Goal: Information Seeking & Learning: Find specific fact

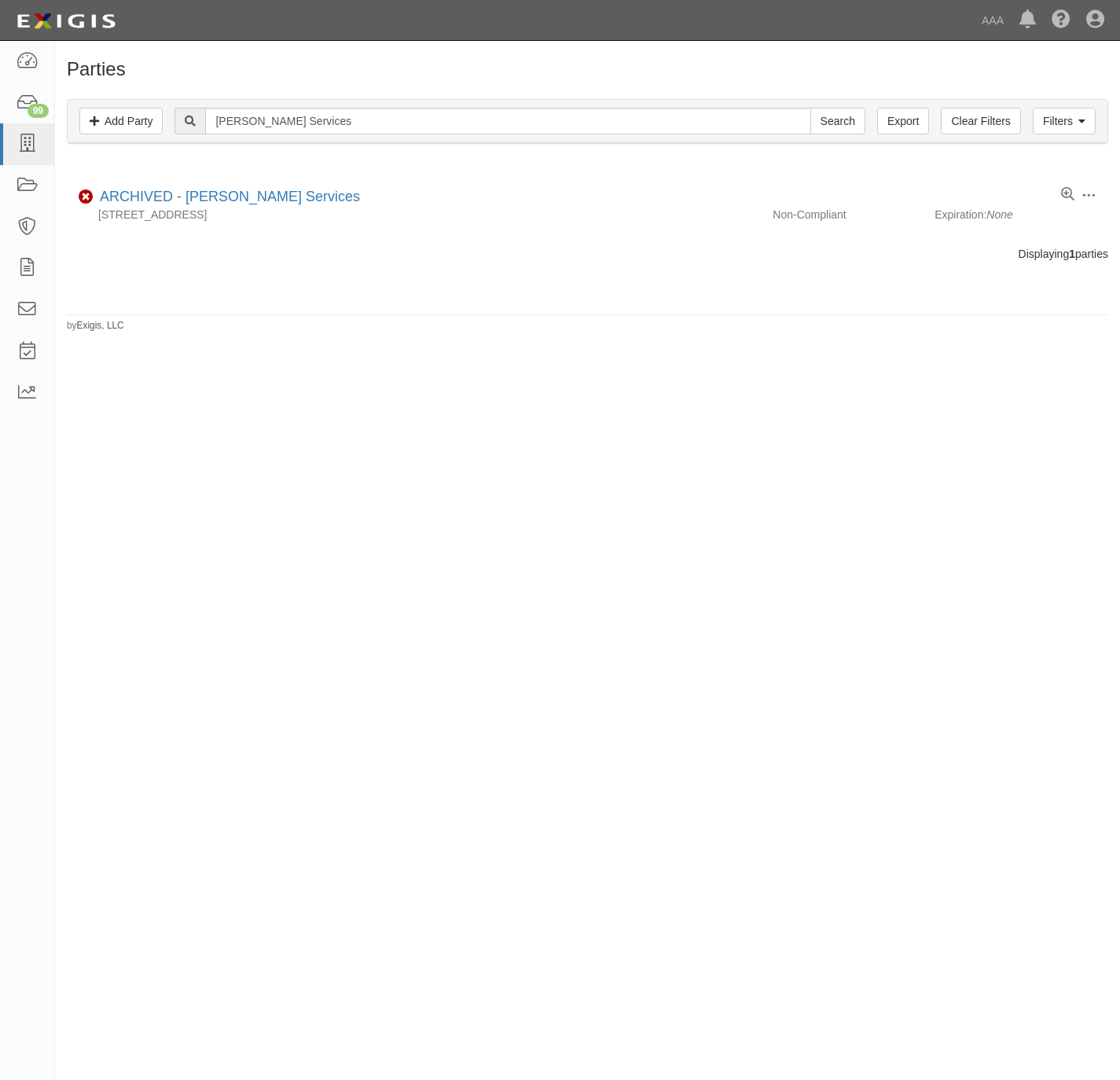
click at [281, 121] on input "L H Morine Services" at bounding box center [507, 121] width 605 height 27
type input "dfw road service"
click at [810, 108] on input "Search" at bounding box center [837, 121] width 55 height 27
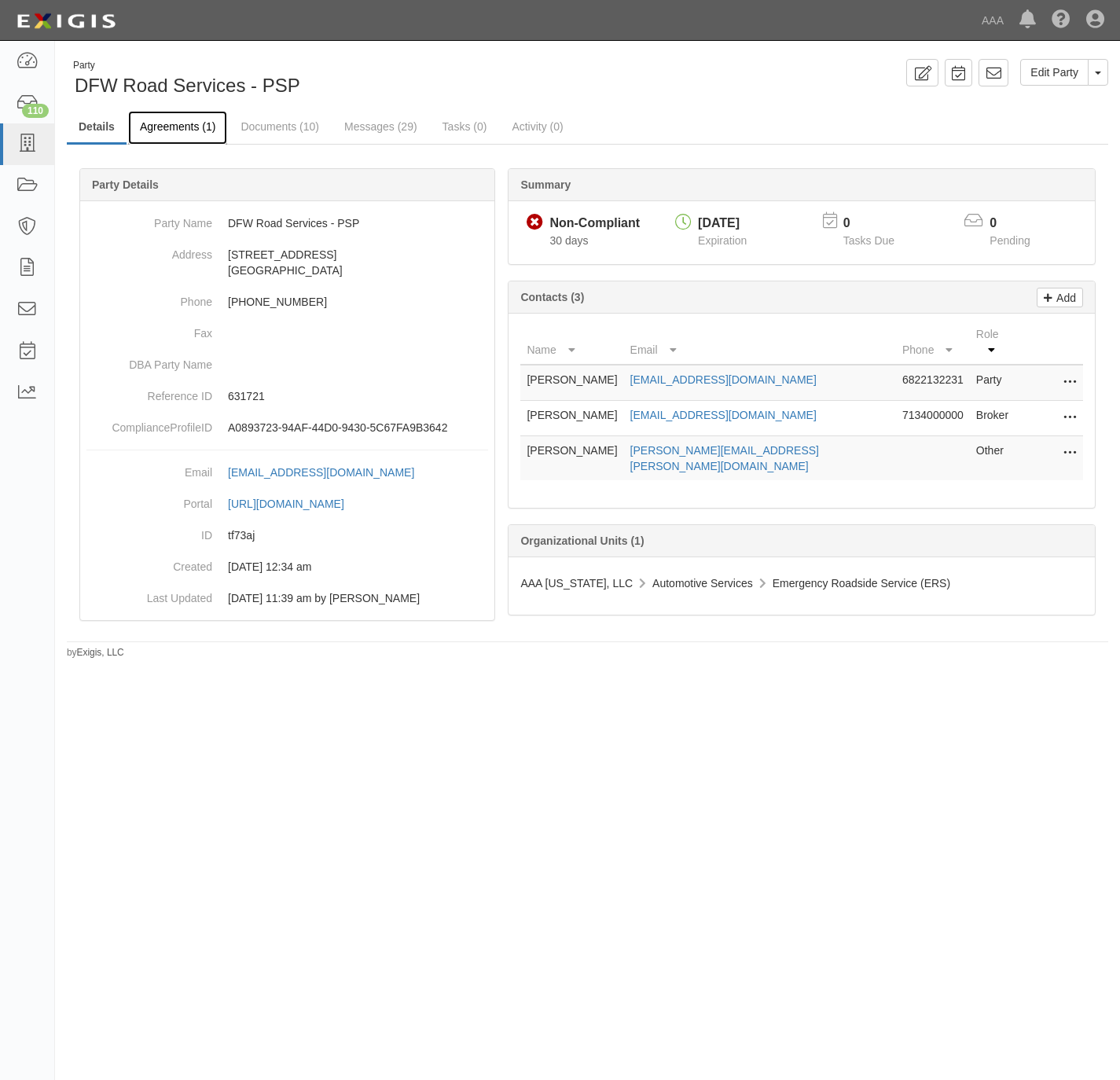
click at [174, 127] on link "Agreements (1)" at bounding box center [177, 127] width 99 height 34
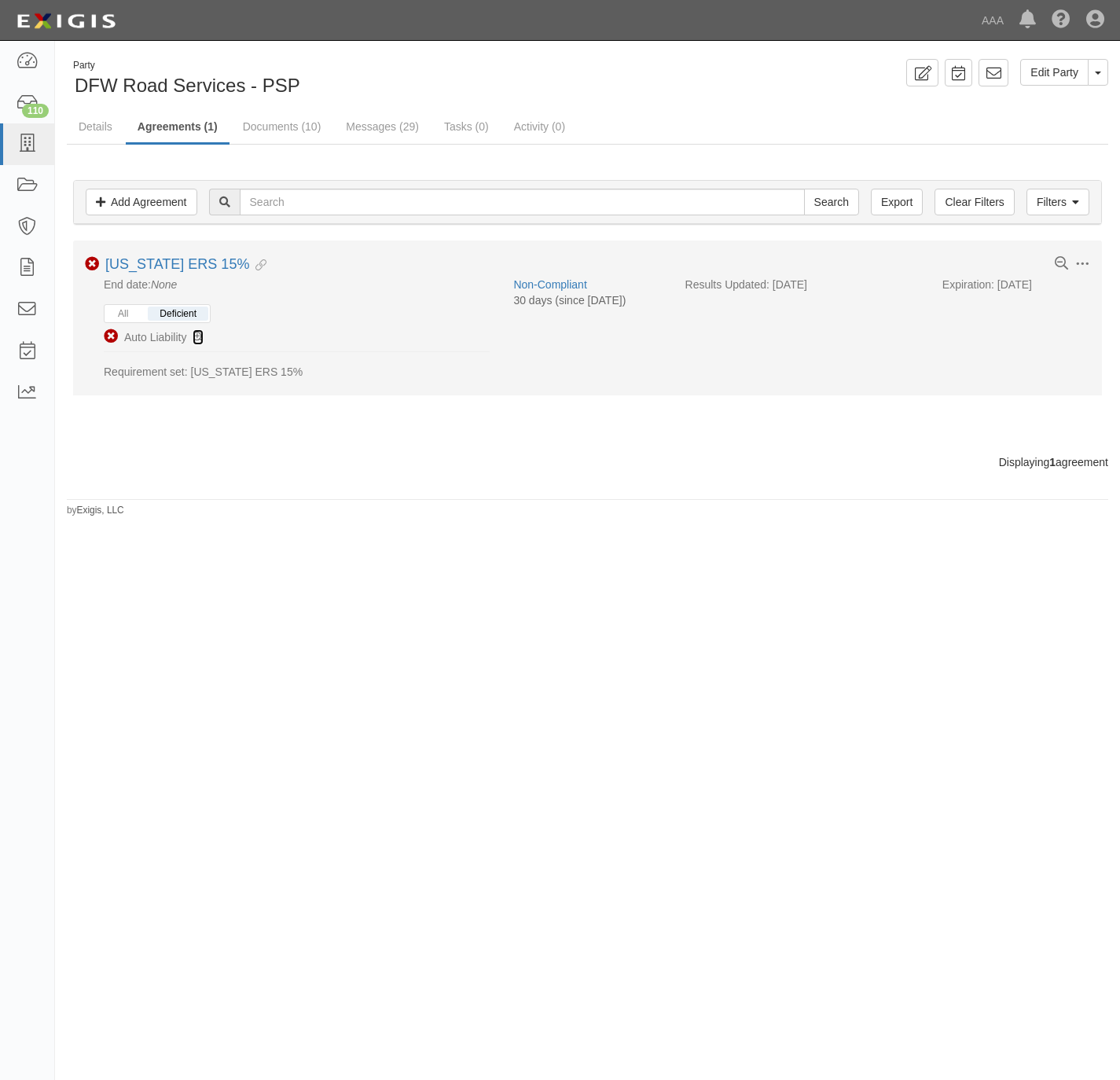
click at [201, 337] on icon at bounding box center [197, 337] width 11 height 11
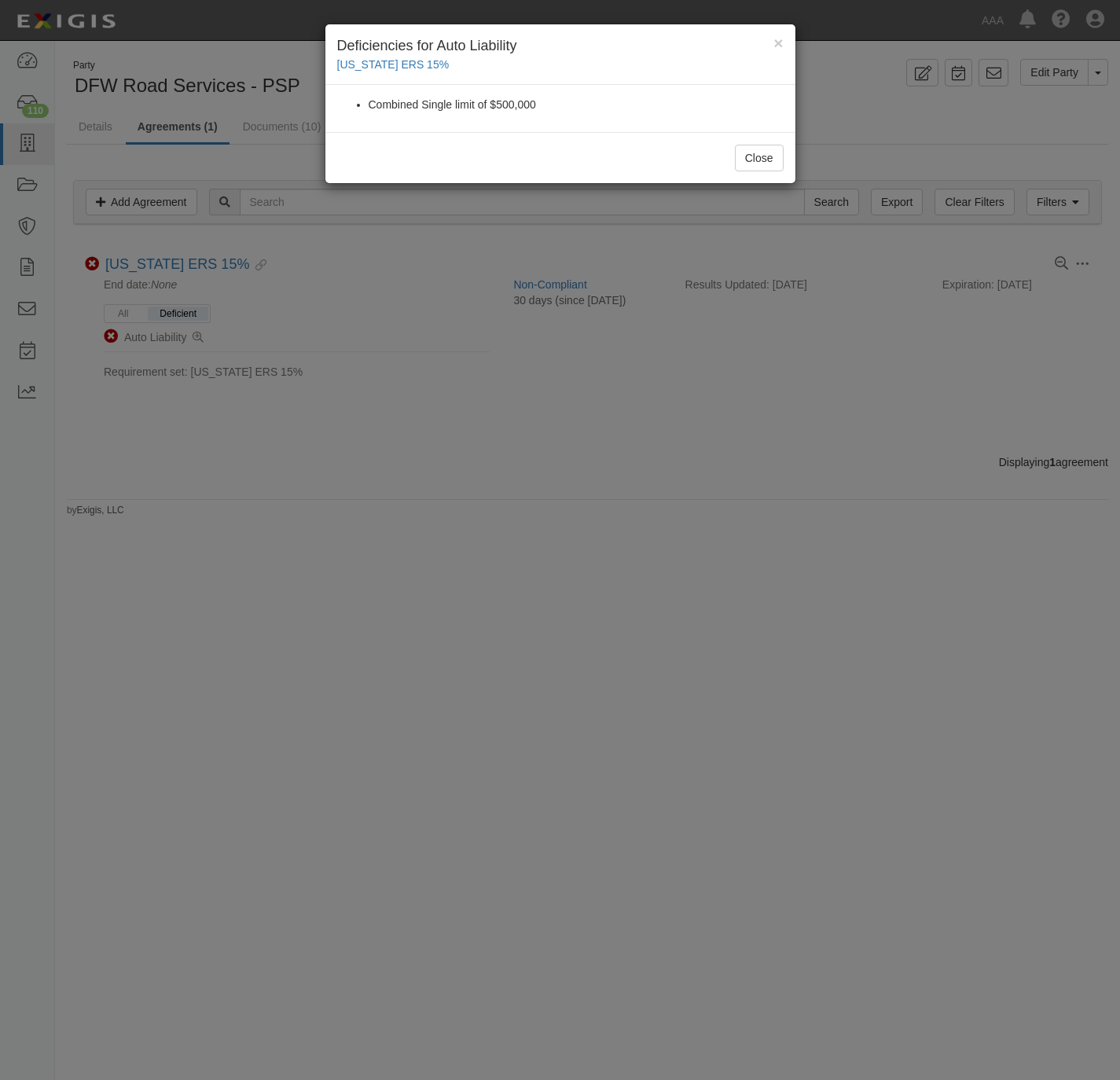
click at [464, 611] on div "× Deficiencies for Auto Liability Texas ERS 15% Combined Single limit of $500,0…" at bounding box center [560, 540] width 1120 height 1080
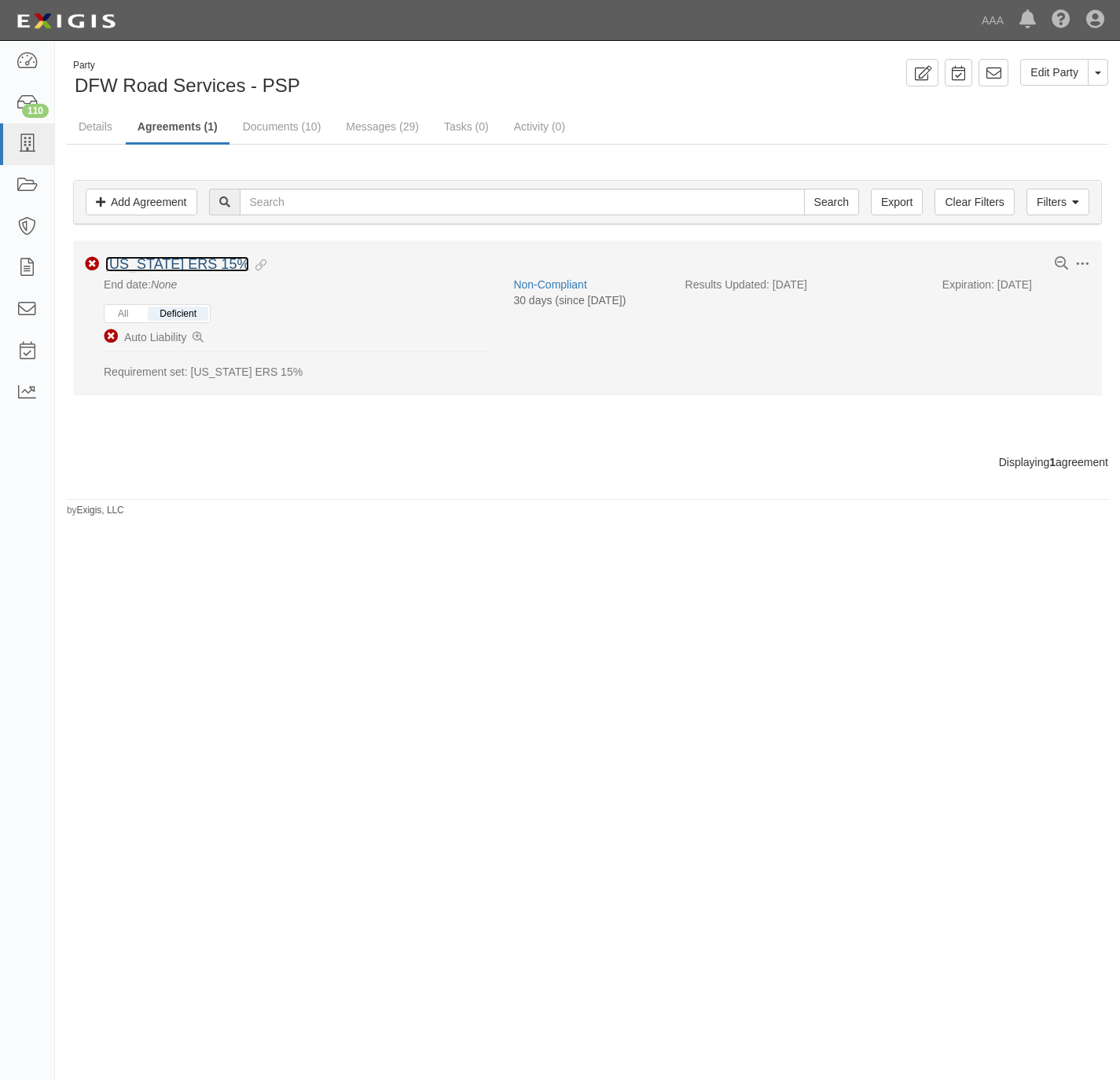
click at [154, 266] on link "[US_STATE] ERS 15%" at bounding box center [177, 264] width 144 height 16
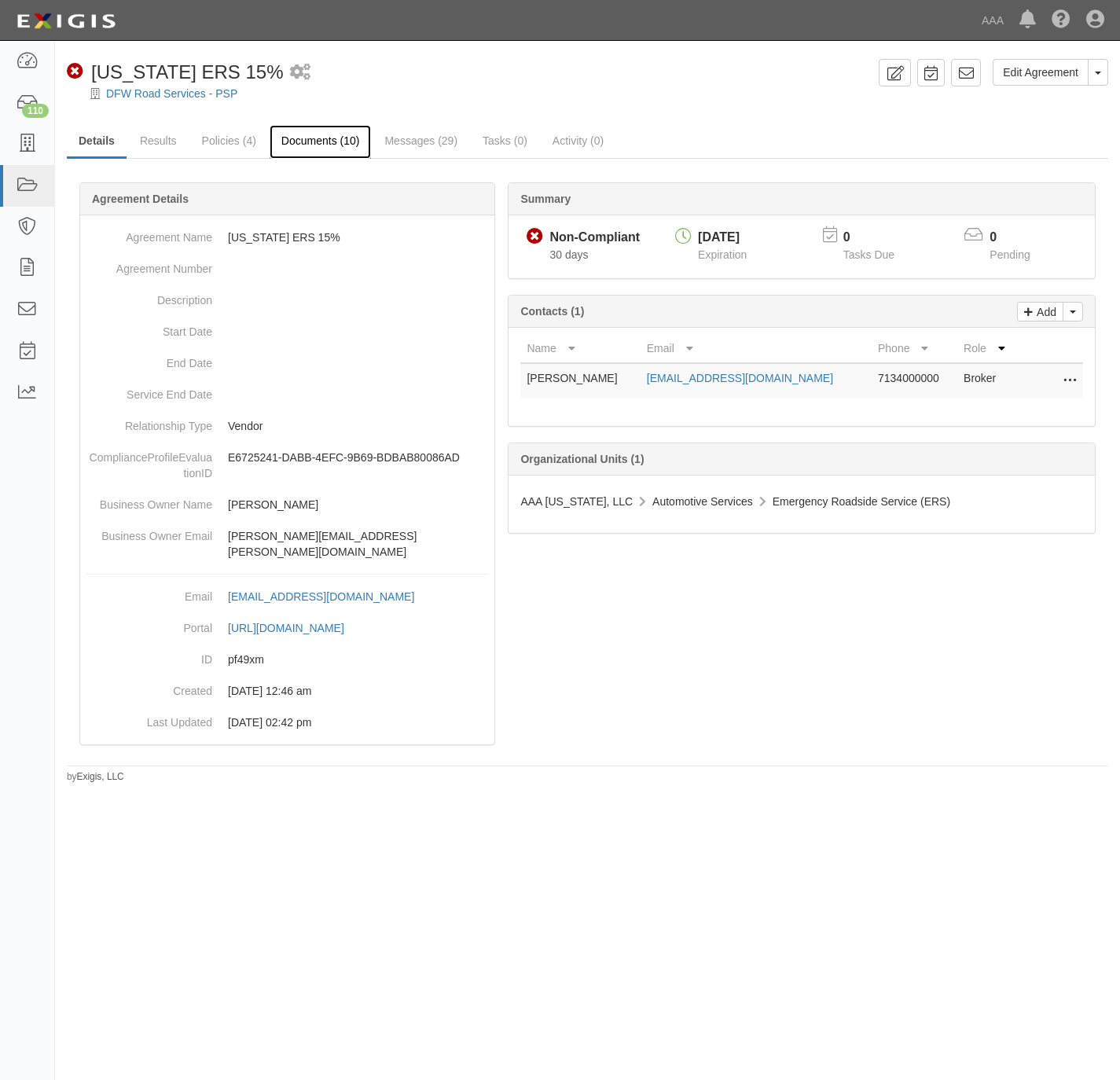
click at [291, 142] on link "Documents (10)" at bounding box center [320, 142] width 102 height 34
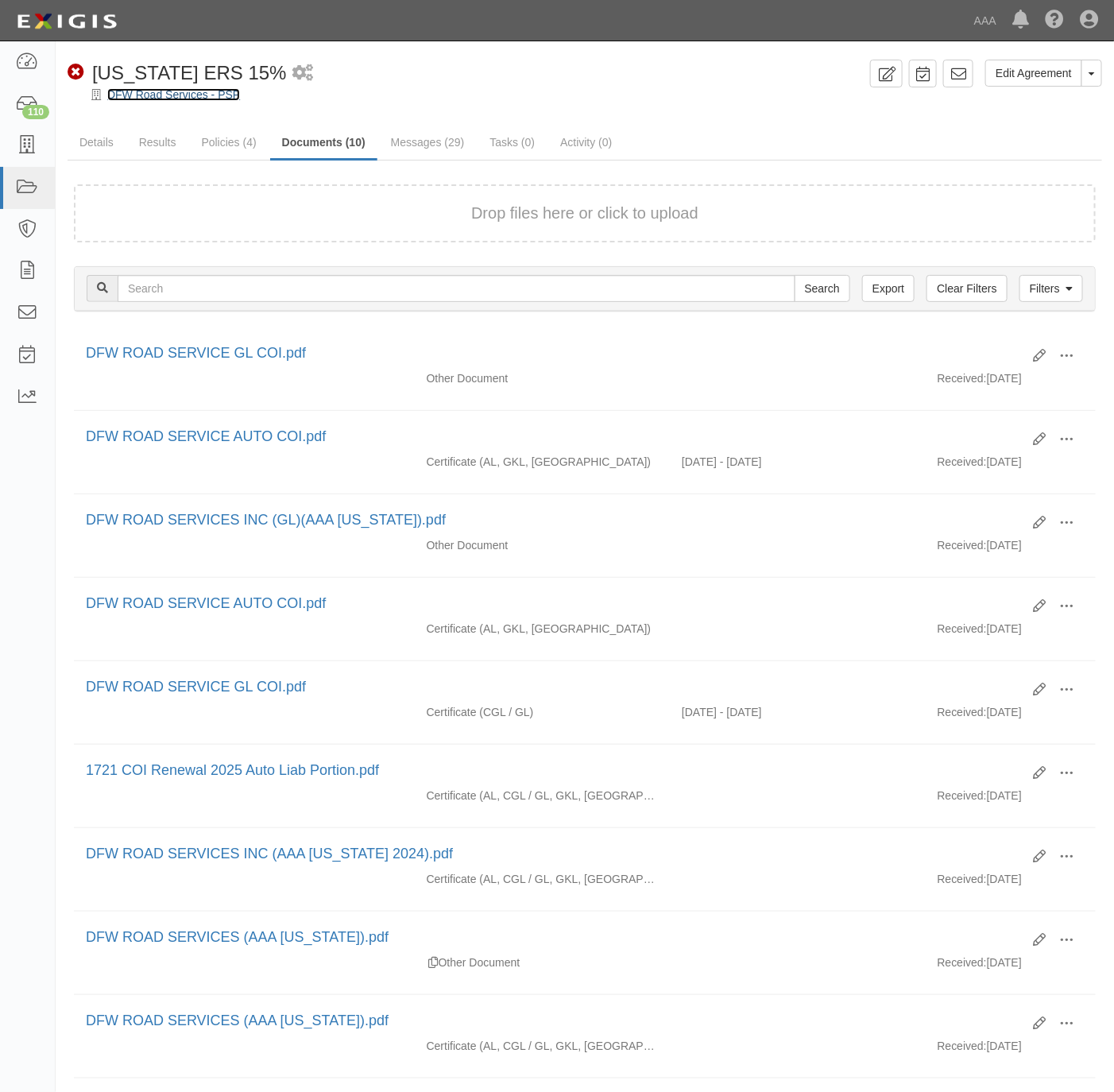
click at [131, 90] on link "DFW Road Services - PSP" at bounding box center [174, 94] width 133 height 13
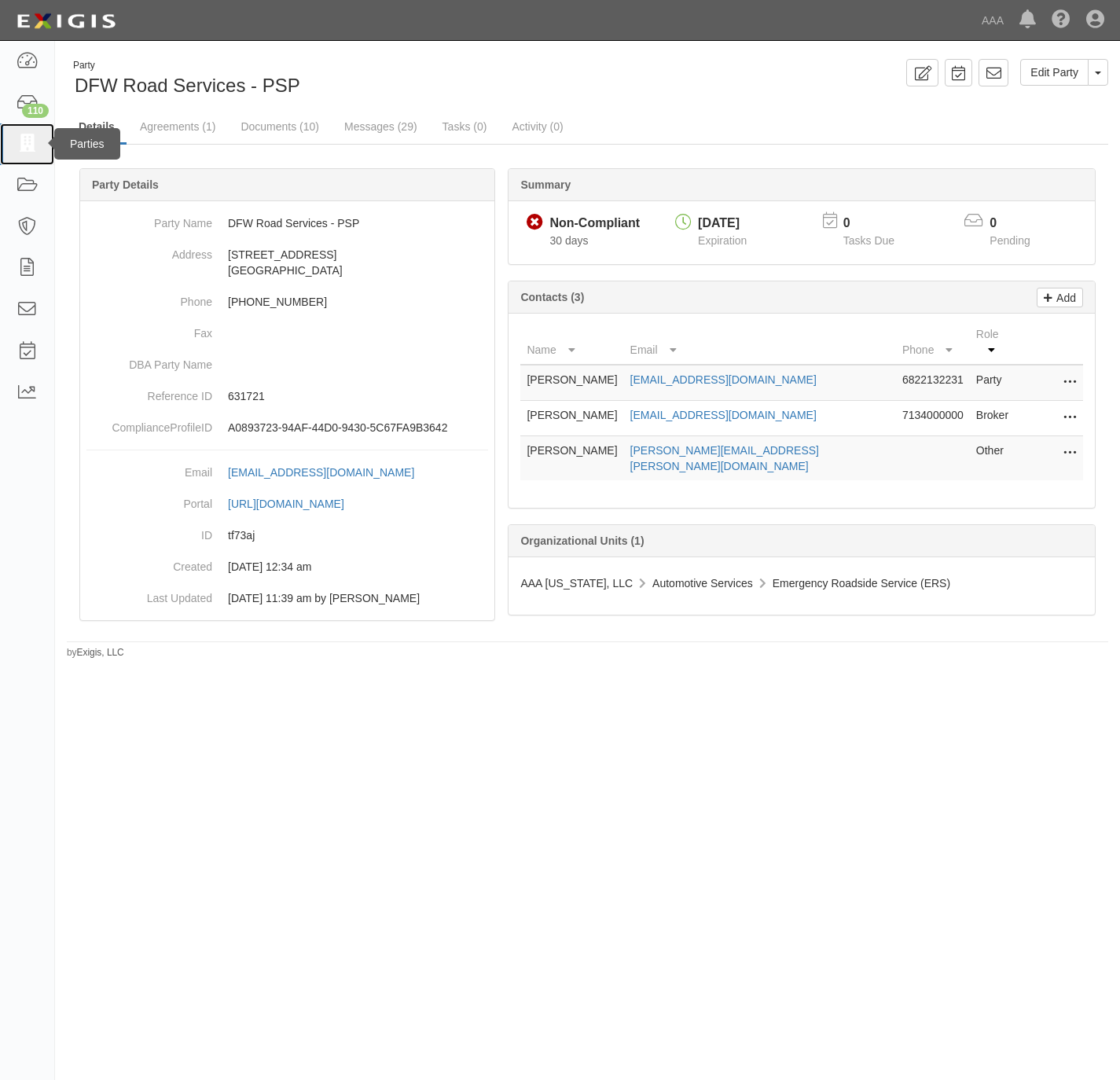
click at [16, 144] on icon at bounding box center [27, 143] width 22 height 18
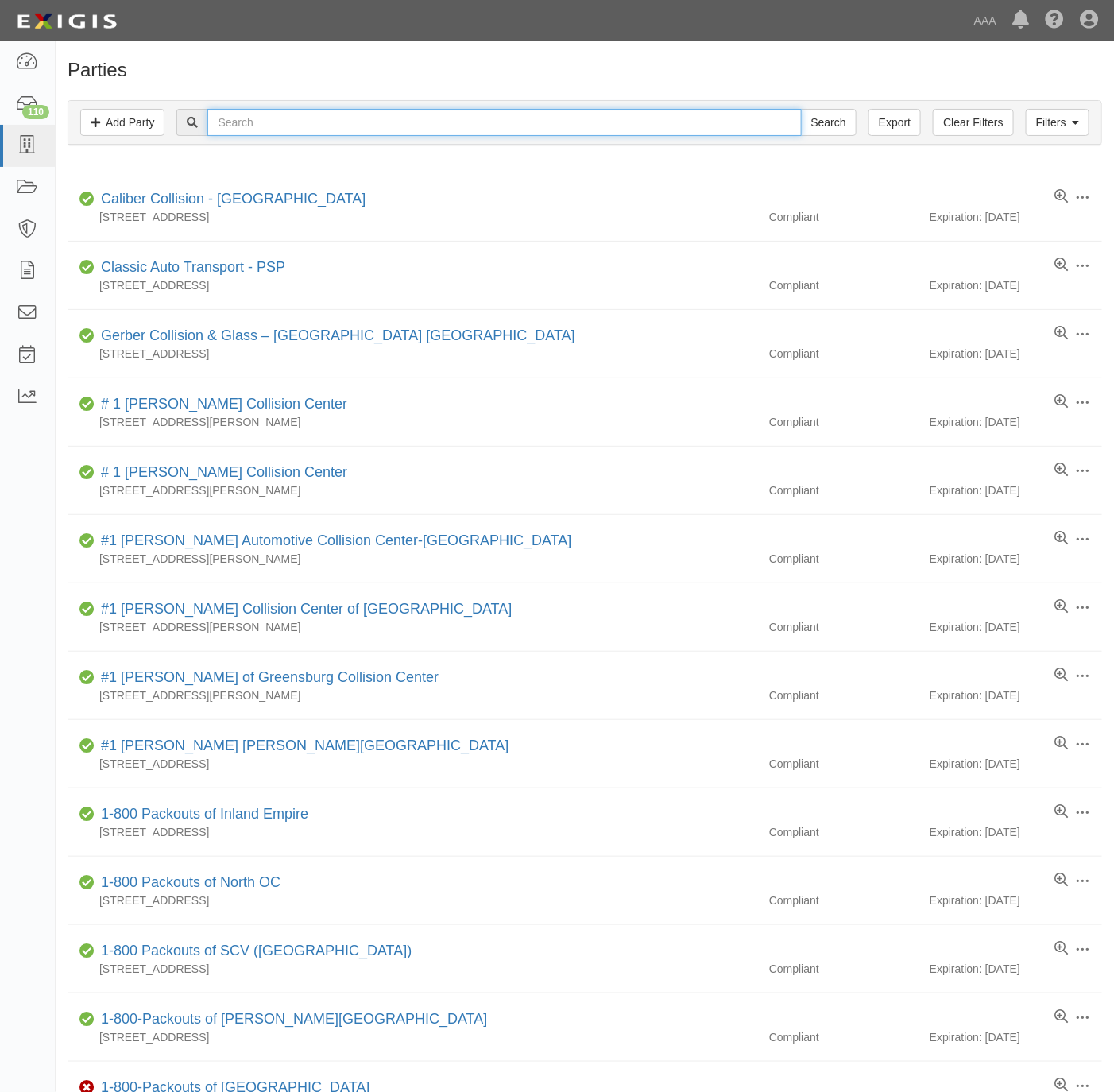
click at [276, 122] on input "text" at bounding box center [504, 123] width 594 height 27
type input "631773"
click at [801, 109] on input "Search" at bounding box center [828, 123] width 55 height 27
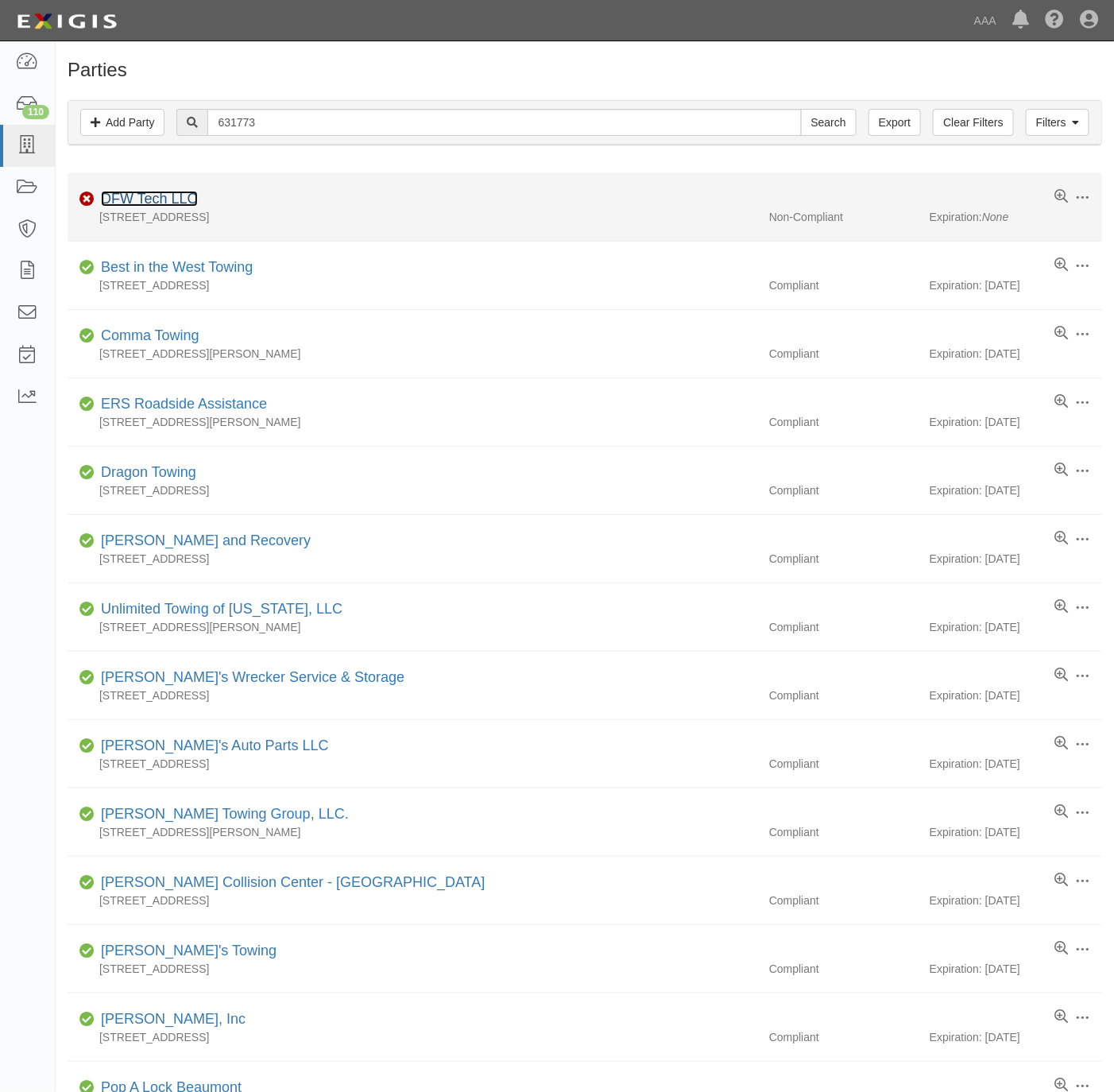
click at [175, 201] on link "DFW Tech LLC" at bounding box center [149, 199] width 97 height 16
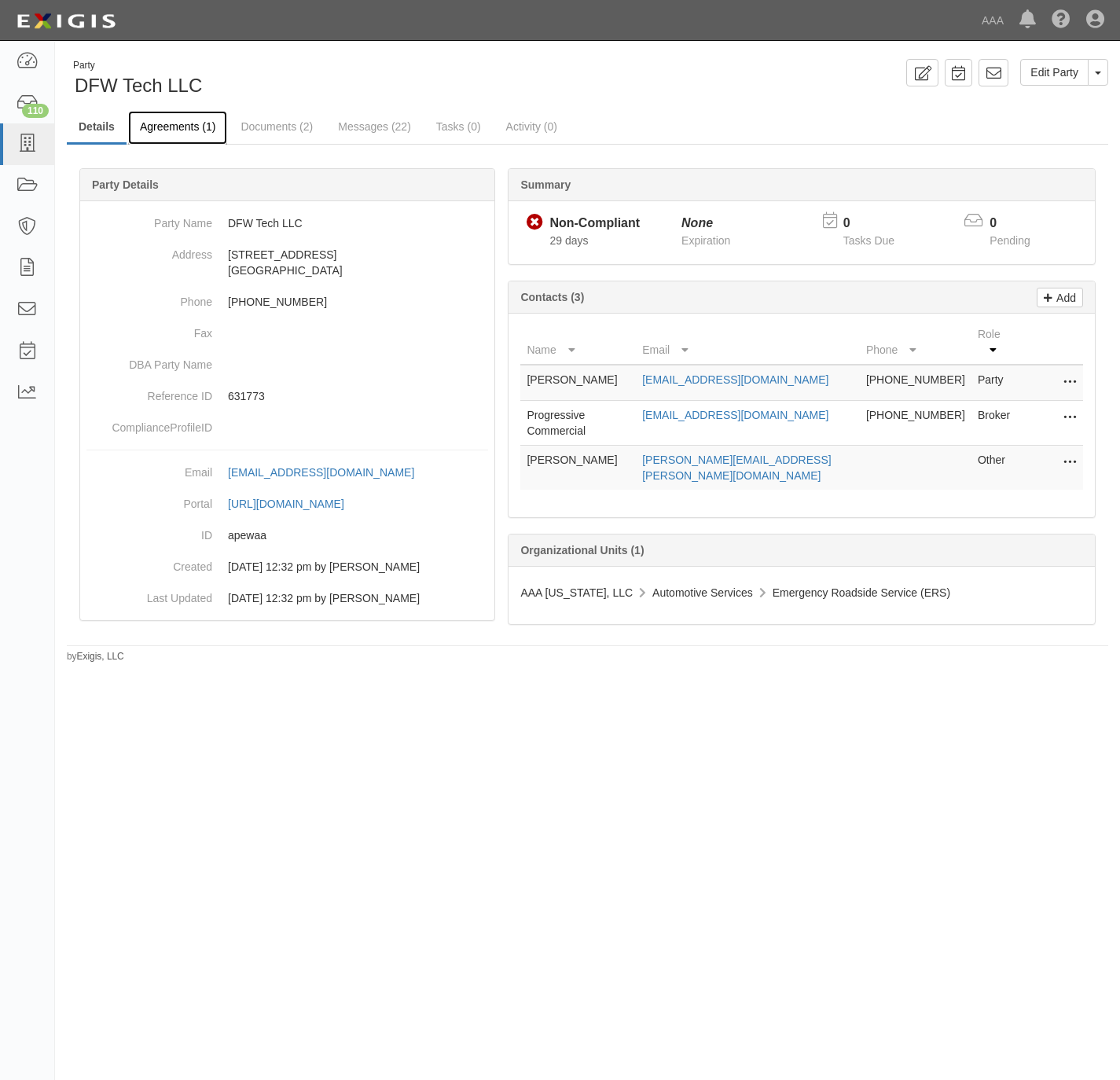
click at [180, 135] on link "Agreements (1)" at bounding box center [177, 127] width 99 height 34
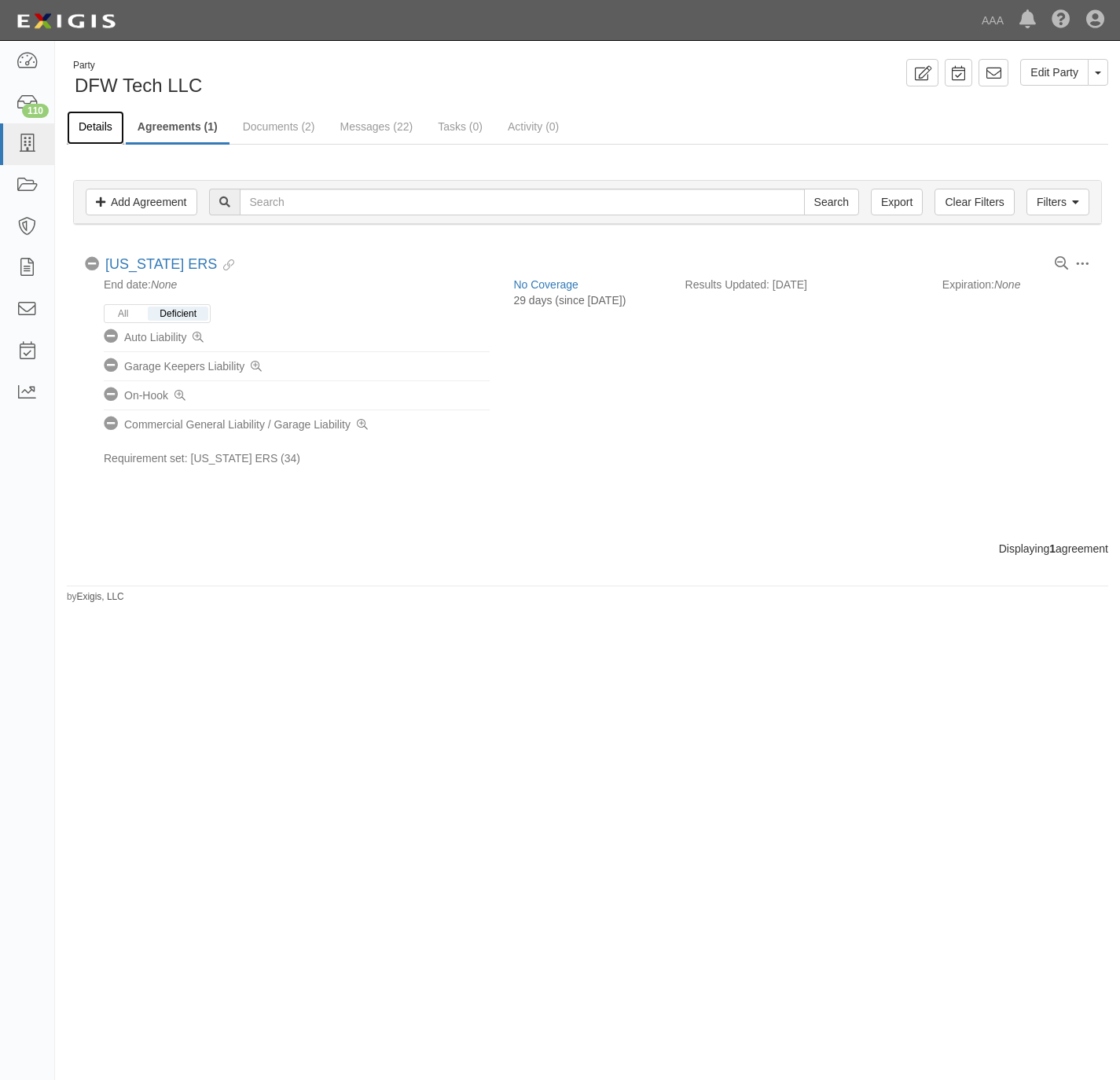
click at [104, 121] on link "Details" at bounding box center [95, 127] width 57 height 34
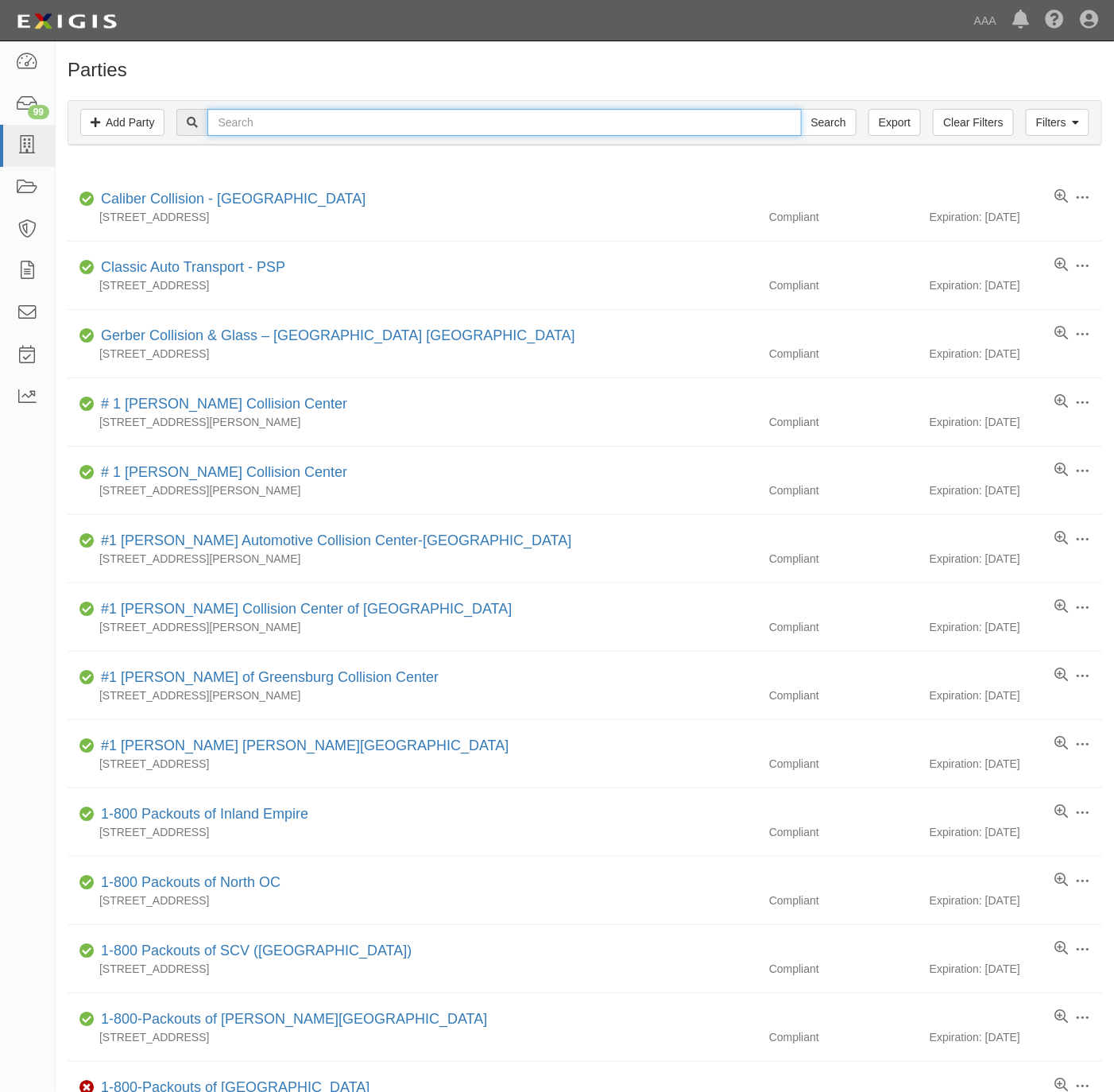
click at [322, 118] on input "text" at bounding box center [504, 123] width 594 height 27
type input "dfw road service"
click at [801, 109] on input "Search" at bounding box center [828, 123] width 55 height 27
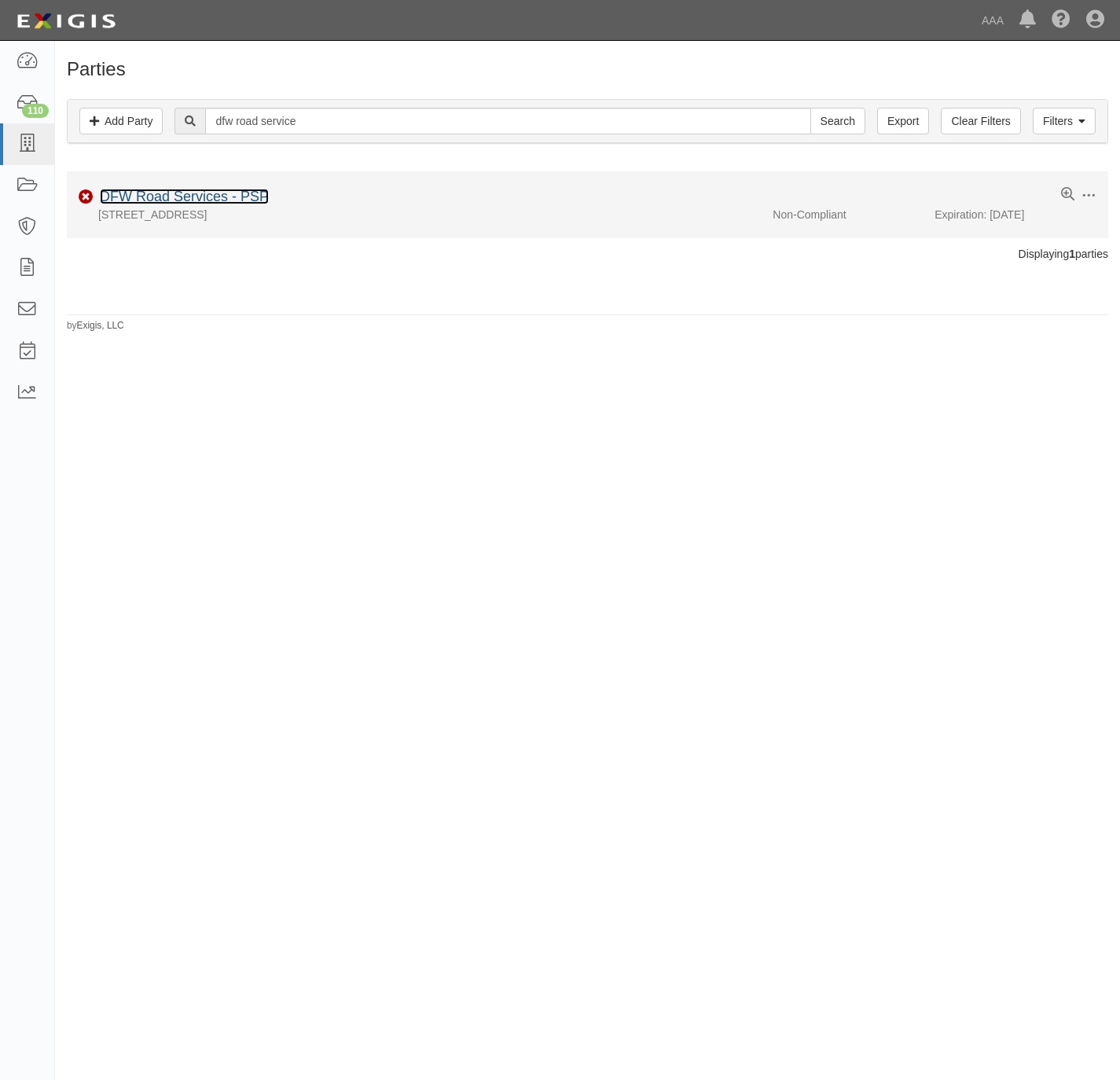
click at [192, 201] on link "DFW Road Services - PSP" at bounding box center [184, 196] width 169 height 16
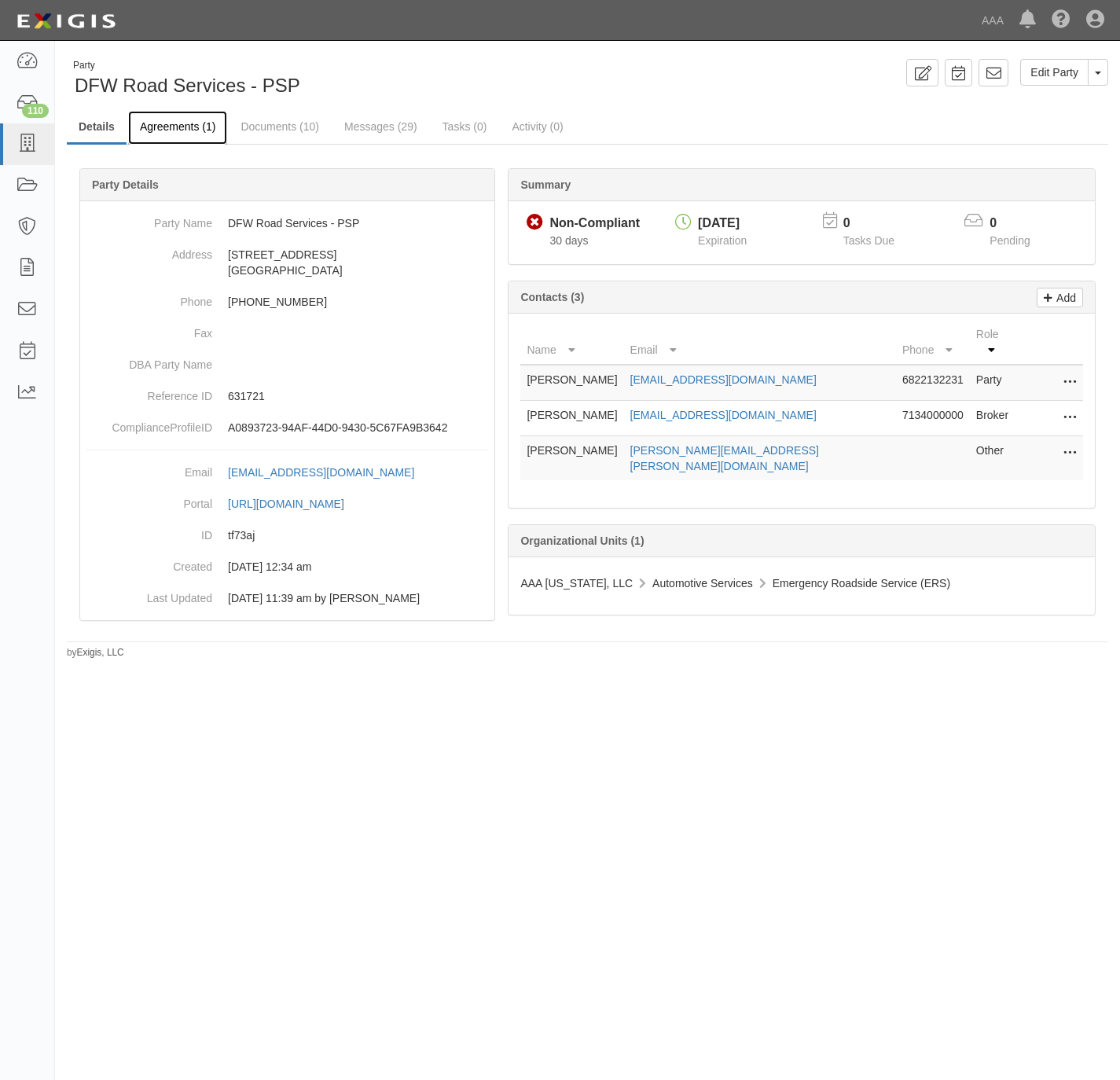
click at [147, 130] on link "Agreements (1)" at bounding box center [177, 127] width 99 height 34
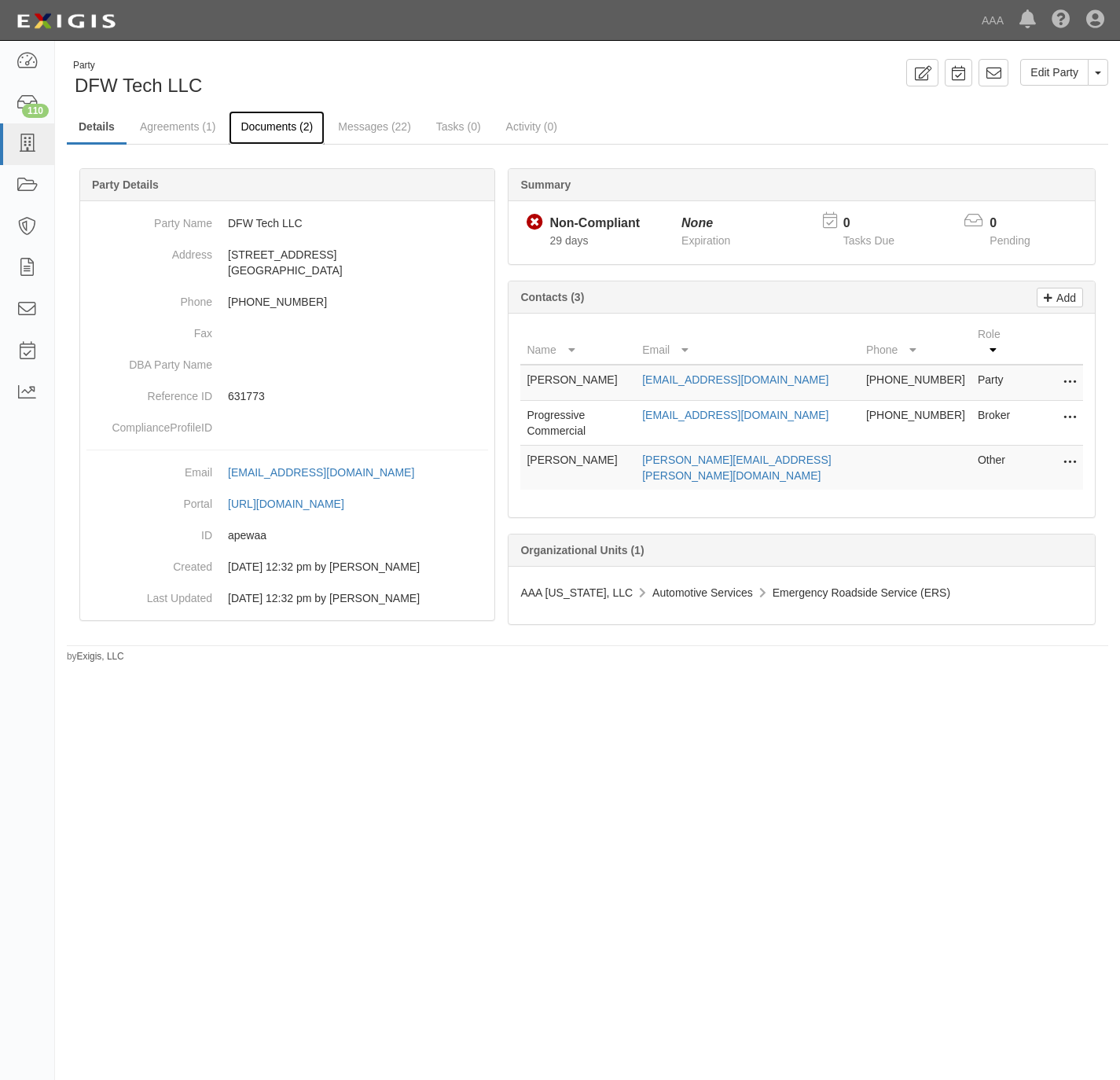
click at [246, 122] on link "Documents (2)" at bounding box center [276, 127] width 96 height 34
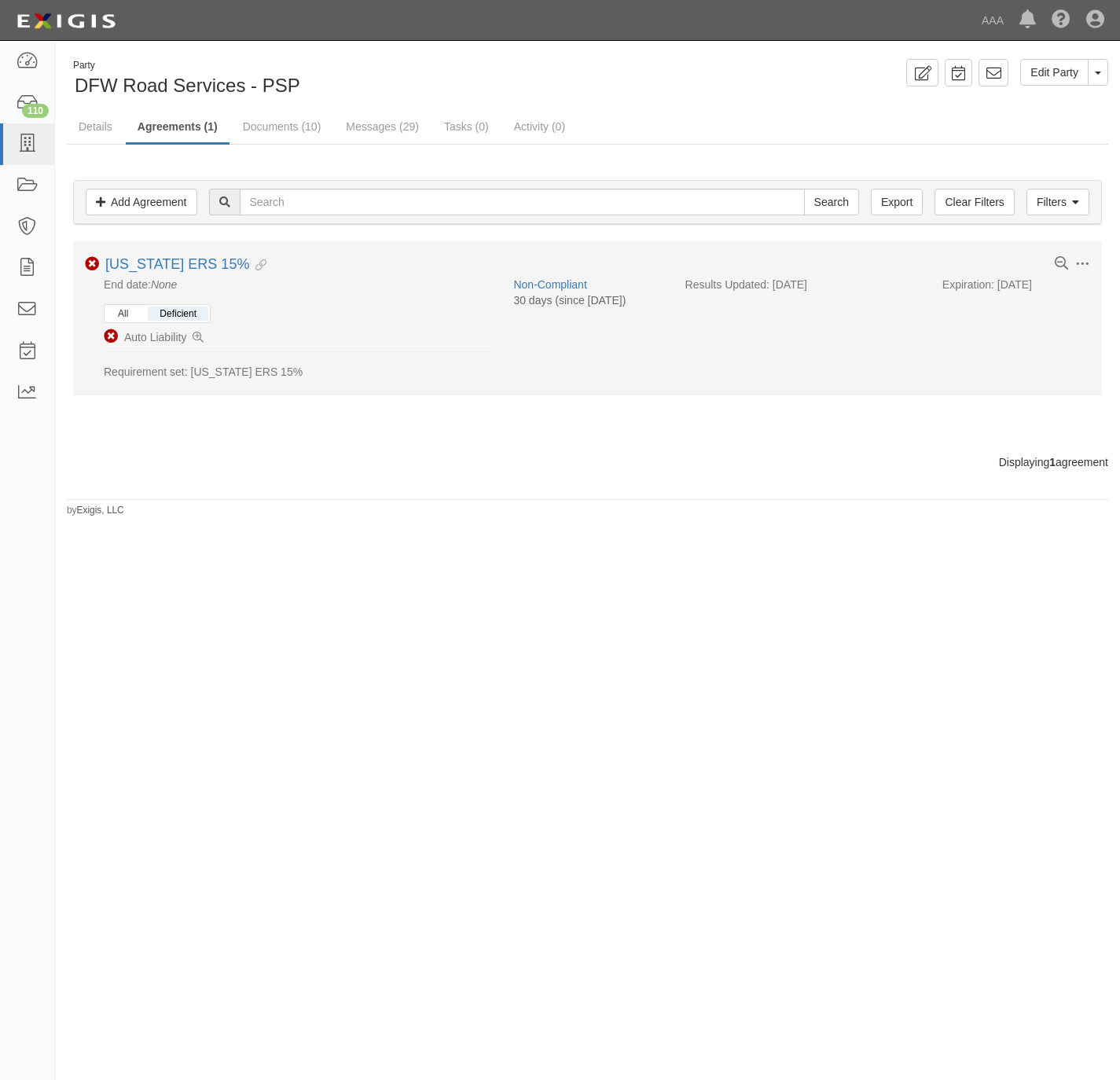
click at [123, 320] on button "All" at bounding box center [123, 314] width 34 height 14
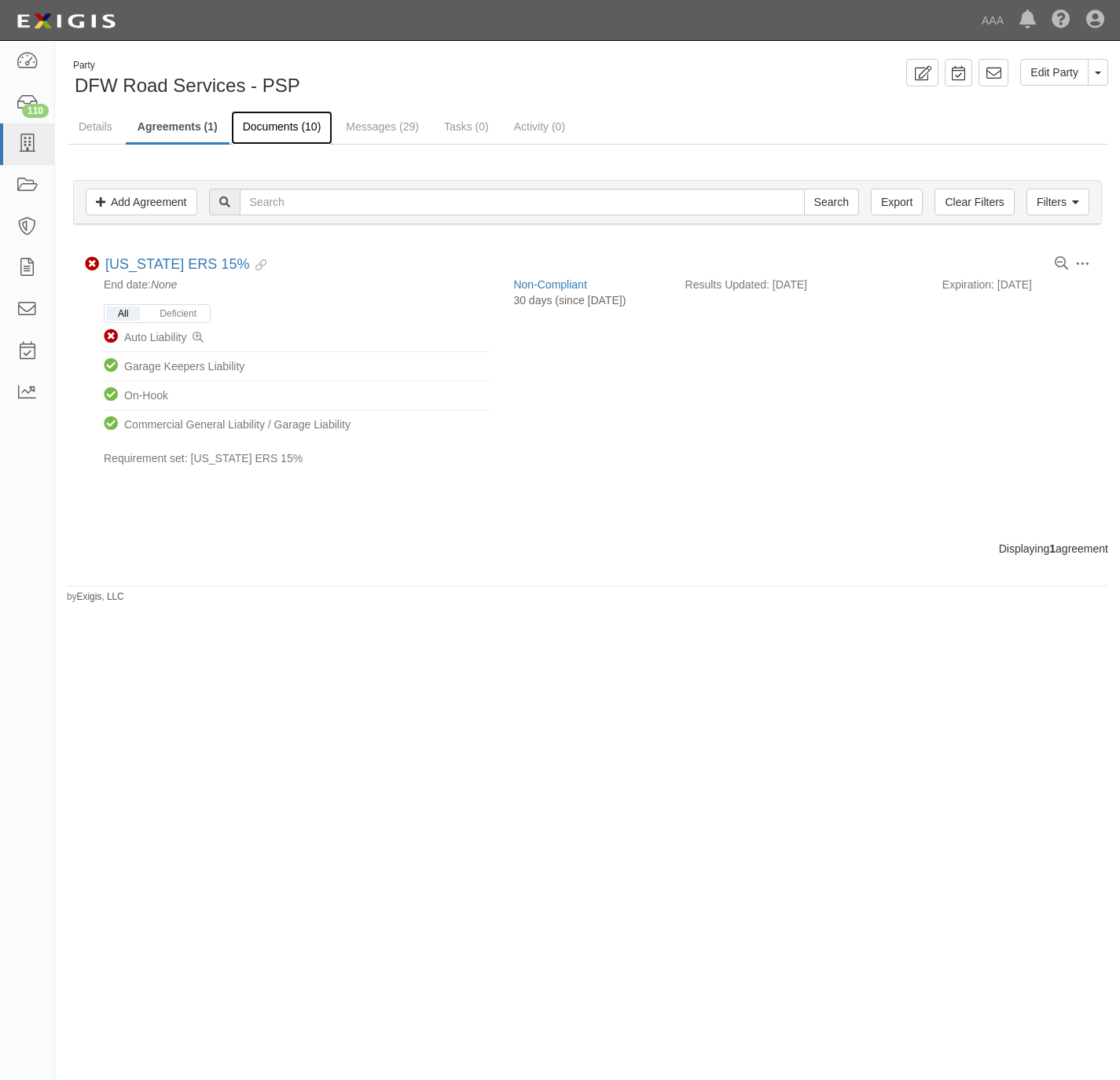
click at [271, 121] on link "Documents (10)" at bounding box center [281, 127] width 102 height 34
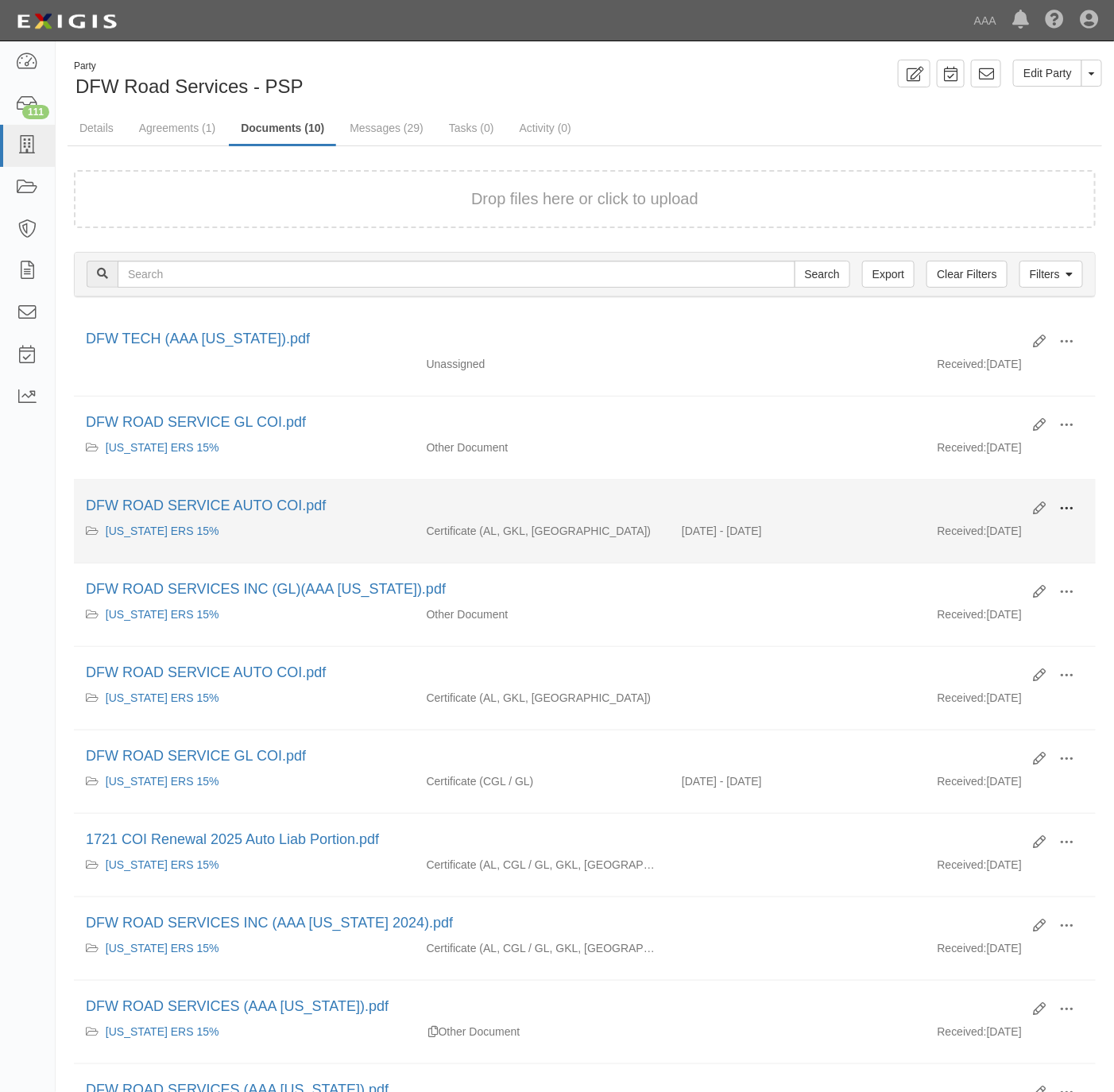
click at [1068, 516] on span at bounding box center [1066, 508] width 14 height 14
click at [976, 539] on link "View" at bounding box center [989, 532] width 125 height 29
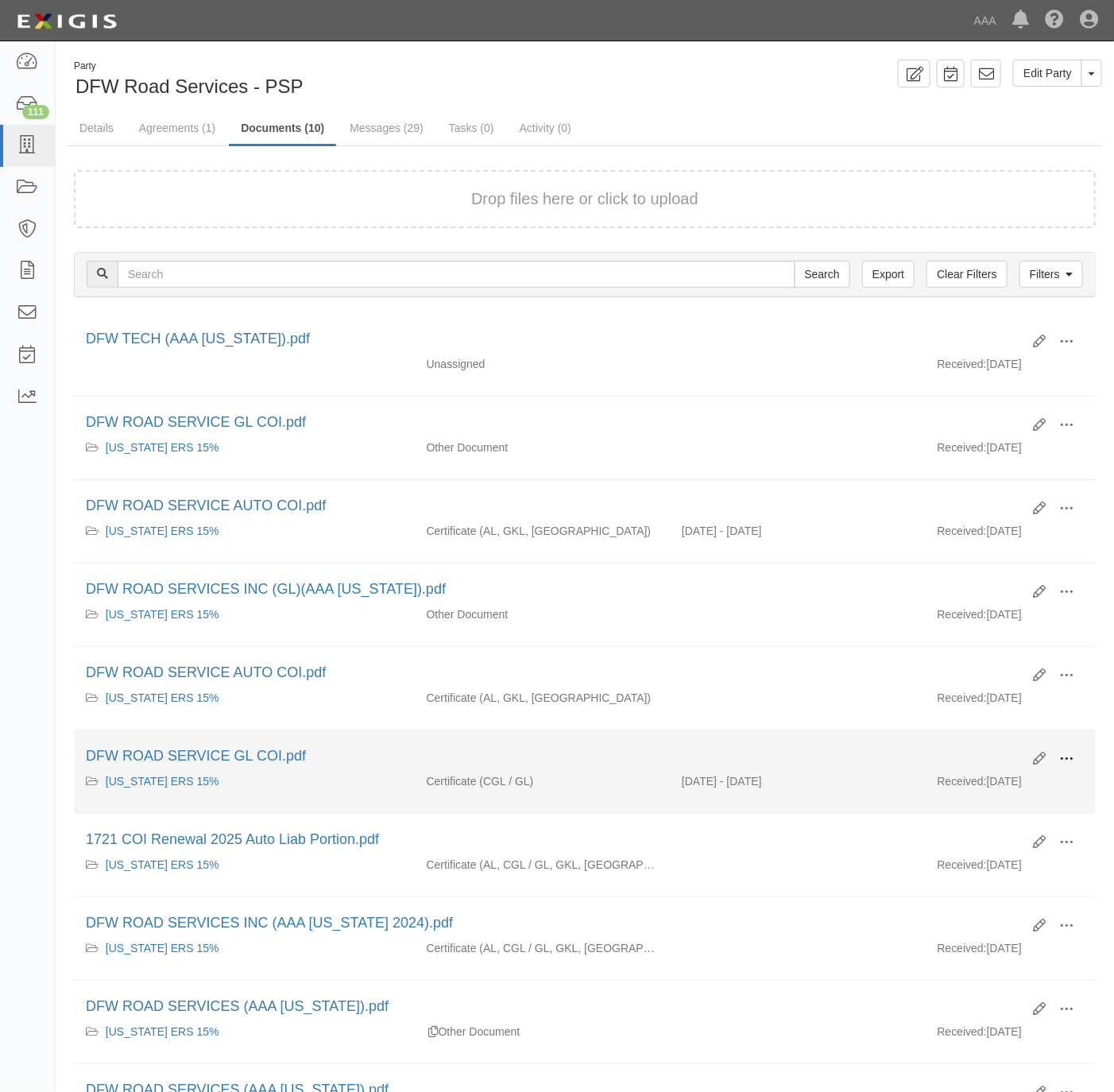
click at [1065, 766] on span at bounding box center [1066, 759] width 14 height 14
click at [973, 793] on link "View" at bounding box center [989, 783] width 125 height 29
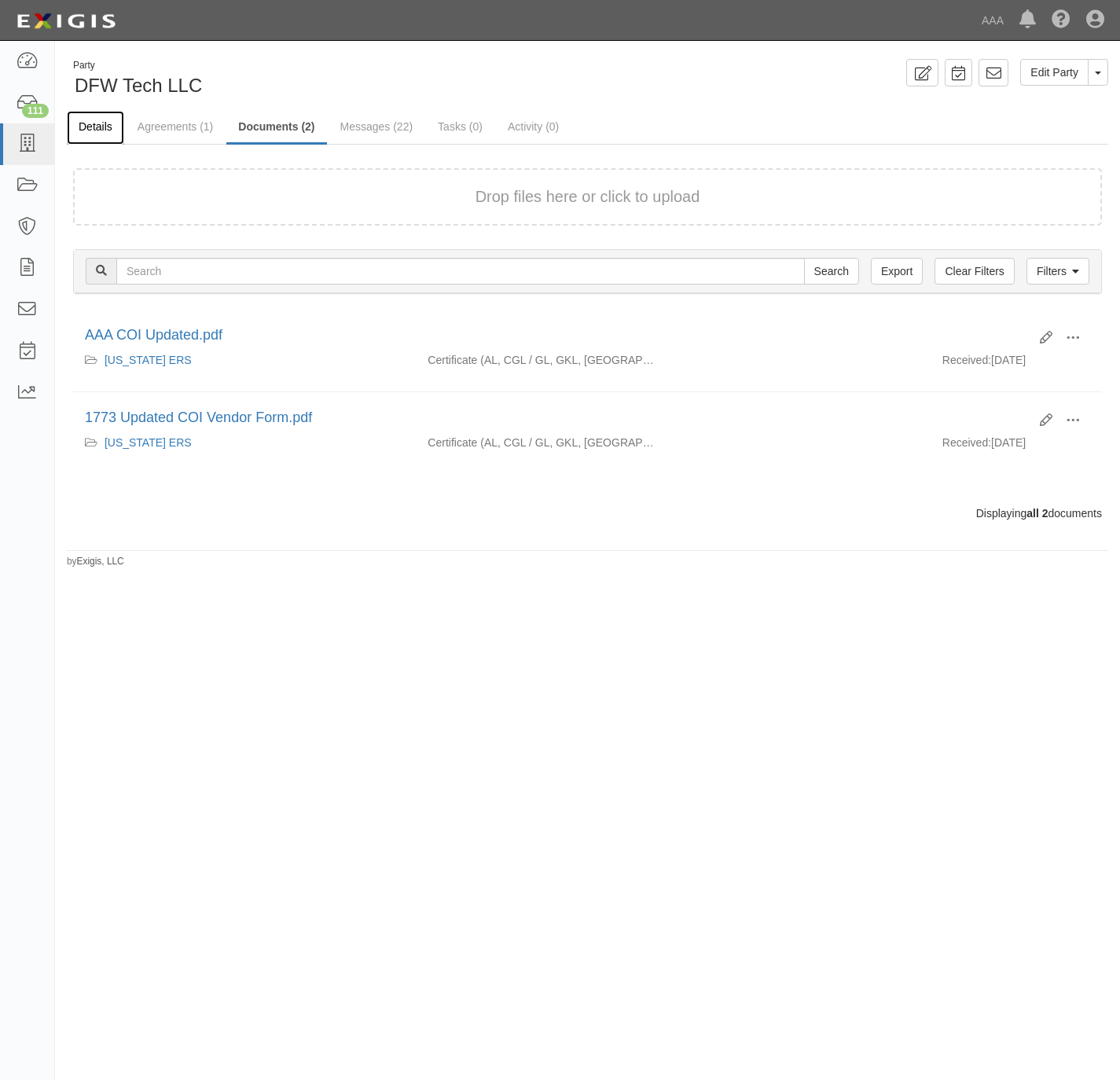
click at [102, 121] on link "Details" at bounding box center [95, 127] width 57 height 34
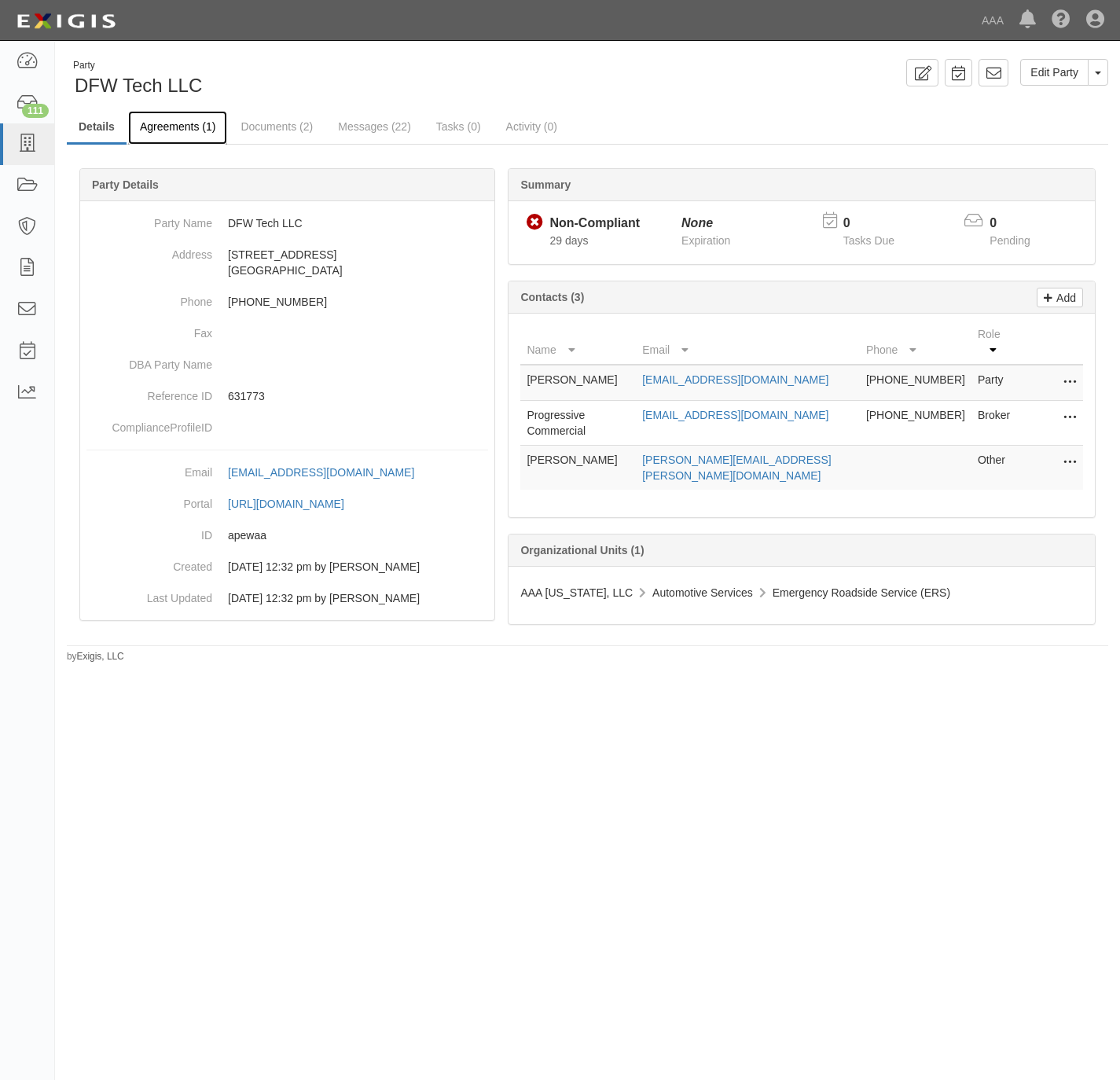
click at [165, 130] on link "Agreements (1)" at bounding box center [177, 127] width 99 height 34
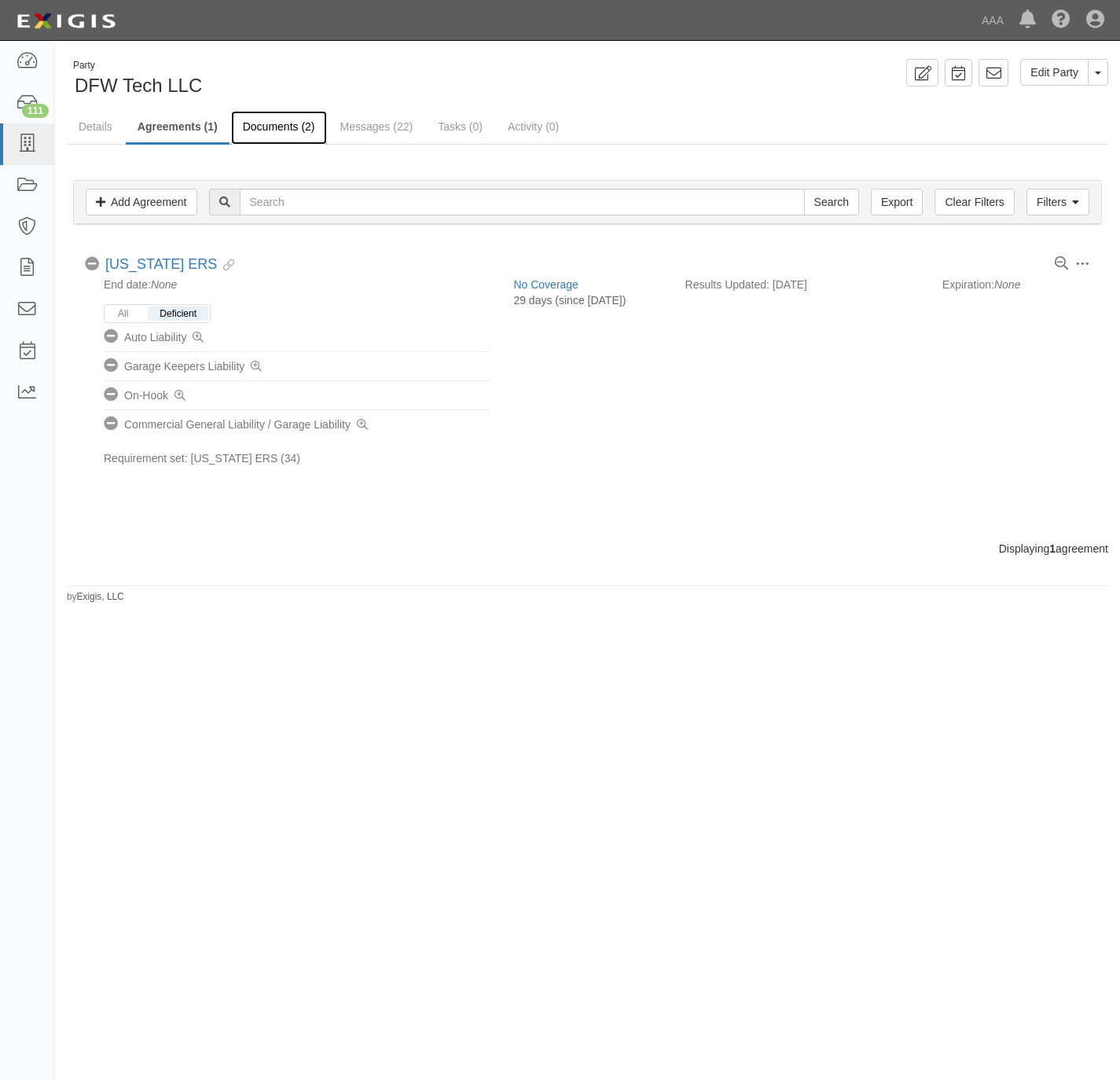
click at [264, 130] on link "Documents (2)" at bounding box center [279, 127] width 96 height 34
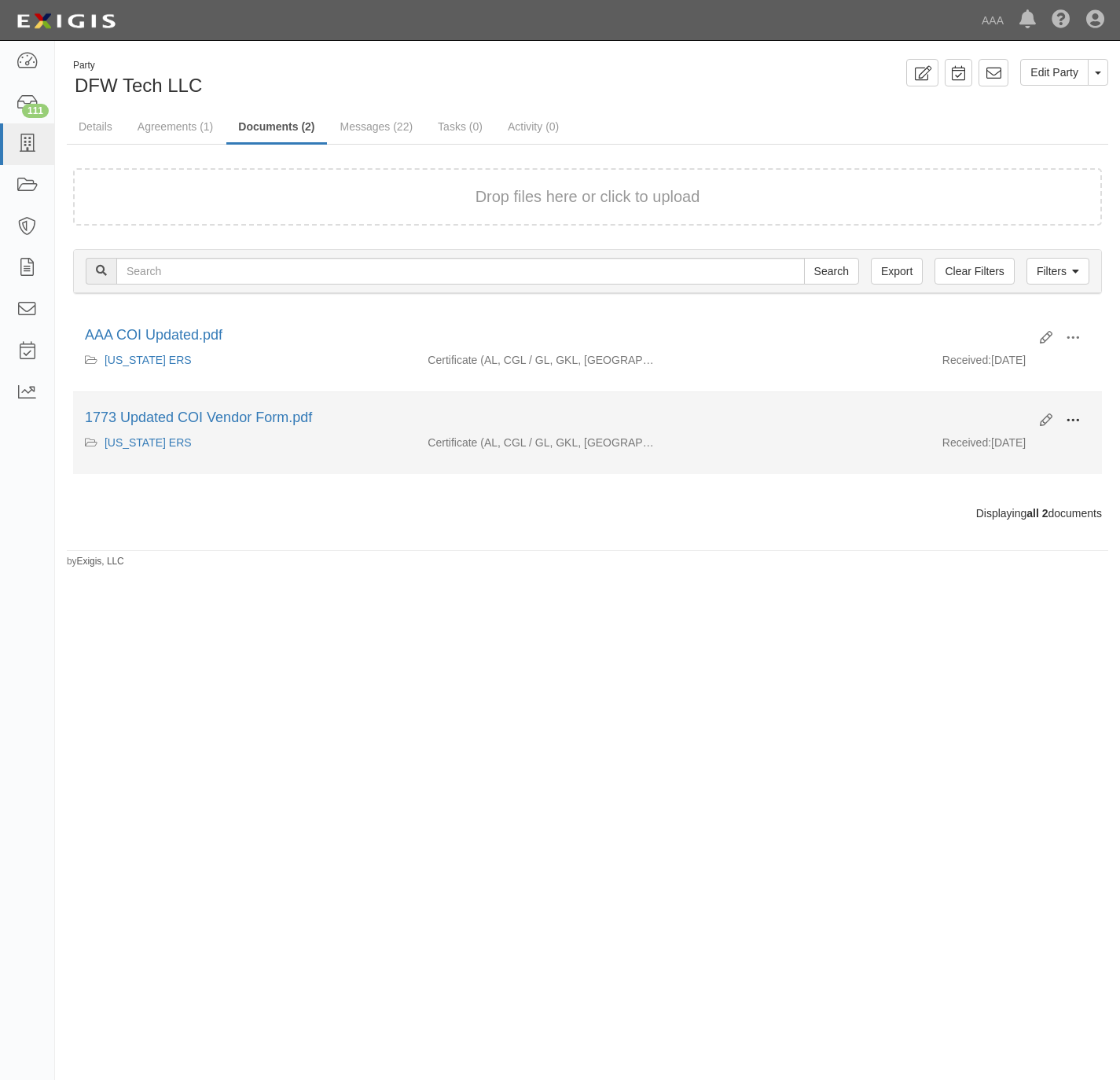
click at [1068, 421] on span at bounding box center [1072, 420] width 14 height 14
click at [965, 446] on link "View" at bounding box center [996, 443] width 124 height 29
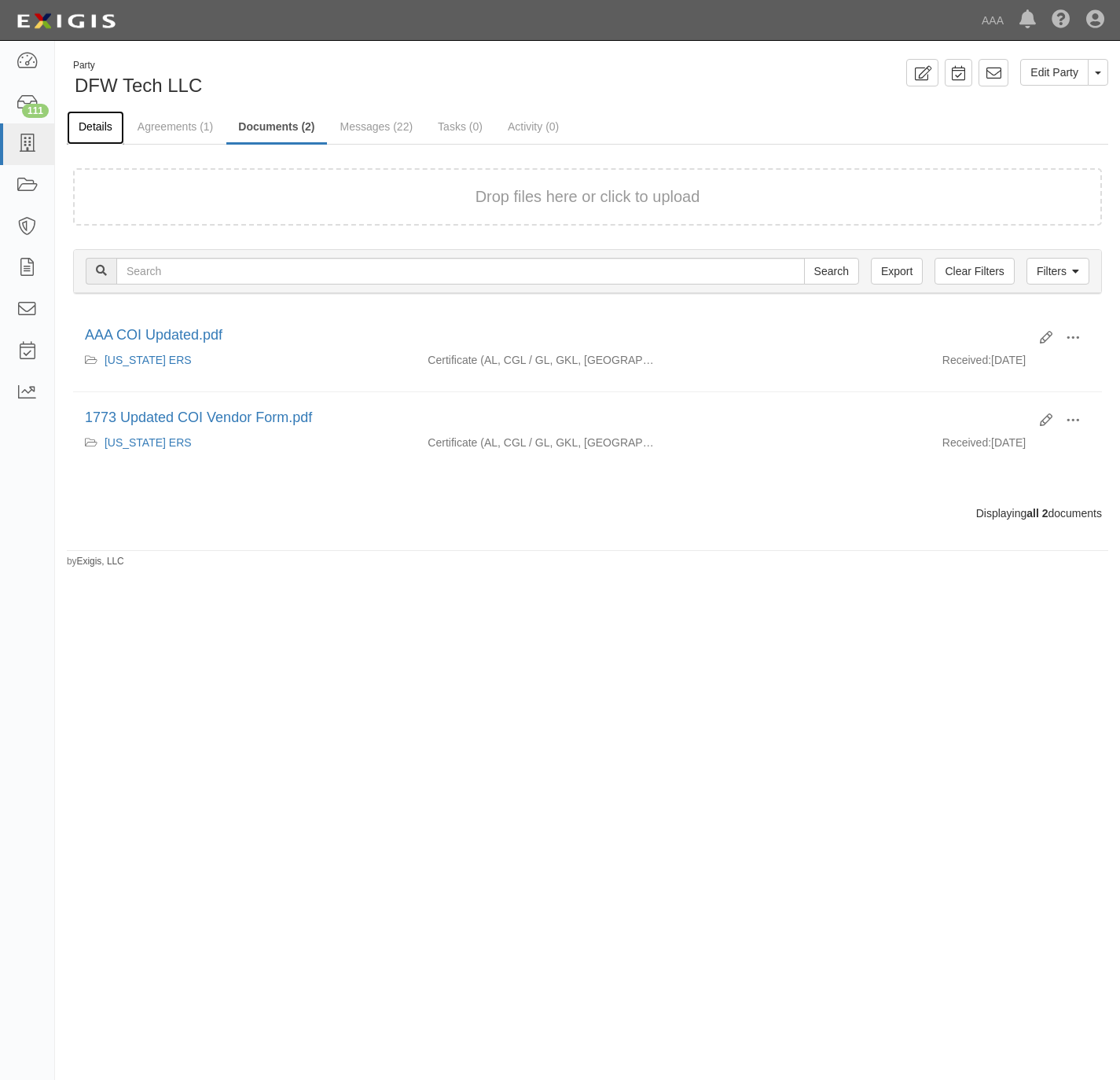
click at [97, 118] on link "Details" at bounding box center [95, 127] width 57 height 34
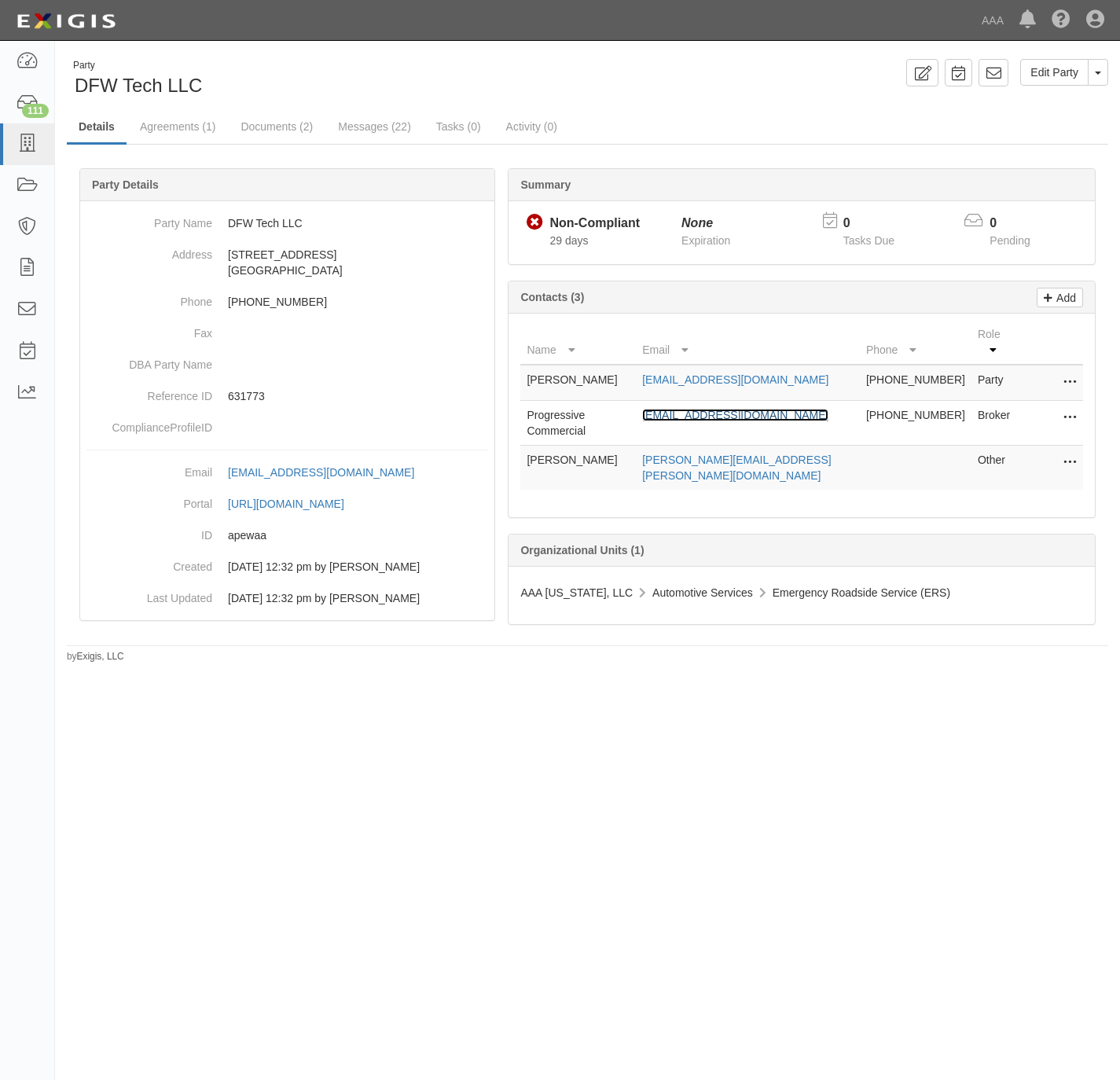
click at [725, 422] on link "[EMAIL_ADDRESS][DOMAIN_NAME]" at bounding box center [735, 415] width 186 height 13
drag, startPoint x: 225, startPoint y: 86, endPoint x: 76, endPoint y: 89, distance: 149.0
click at [76, 89] on div "Party DFW Tech LLC" at bounding box center [321, 79] width 509 height 40
copy span "DFW Tech LLC"
click at [262, 121] on link "Documents (2)" at bounding box center [276, 127] width 96 height 34
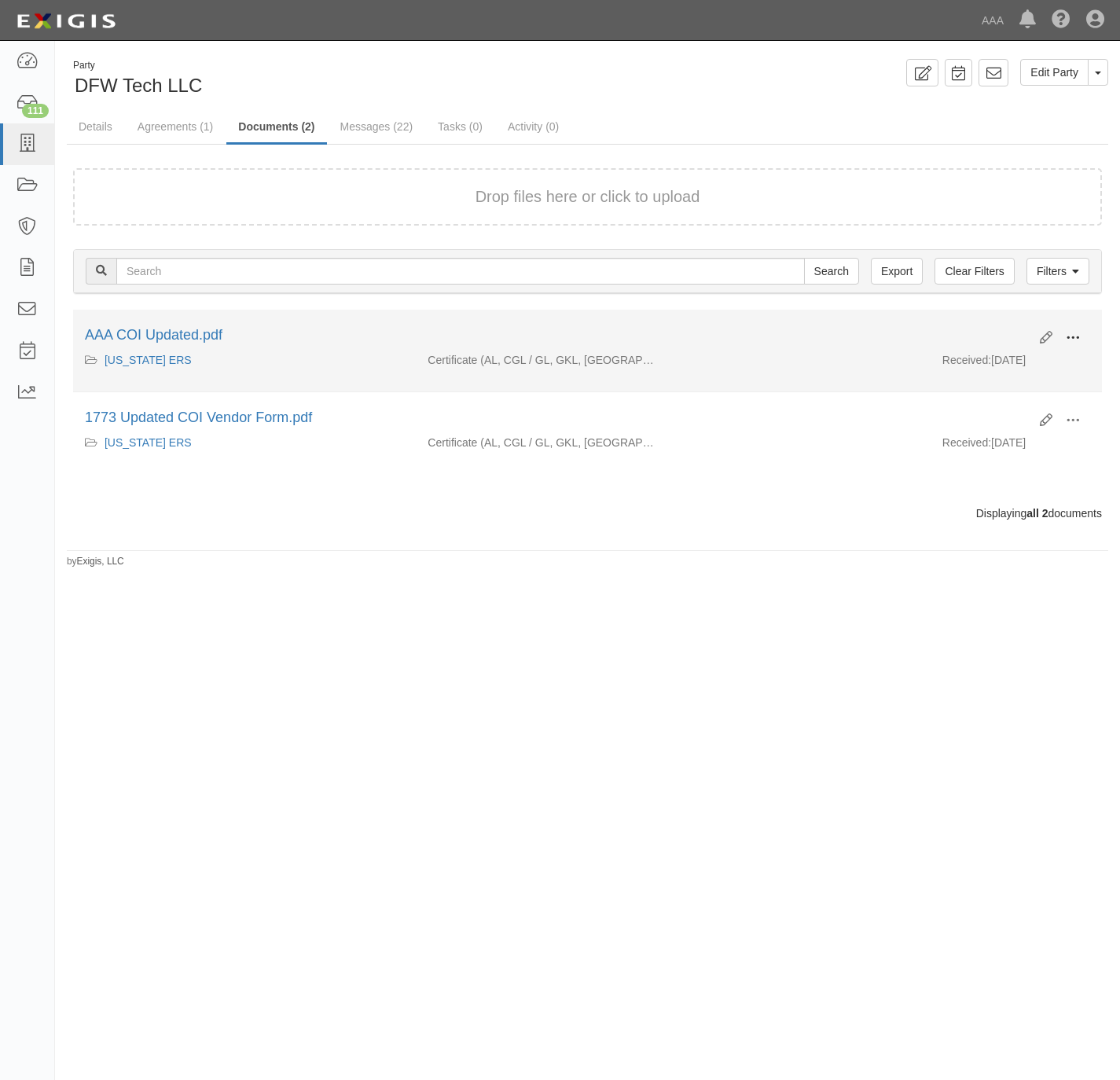
click at [1066, 338] on span at bounding box center [1072, 338] width 14 height 14
click at [1009, 357] on link "View" at bounding box center [996, 361] width 124 height 29
click at [1085, 333] on button at bounding box center [1072, 339] width 35 height 27
click at [989, 367] on link "View" at bounding box center [996, 361] width 124 height 29
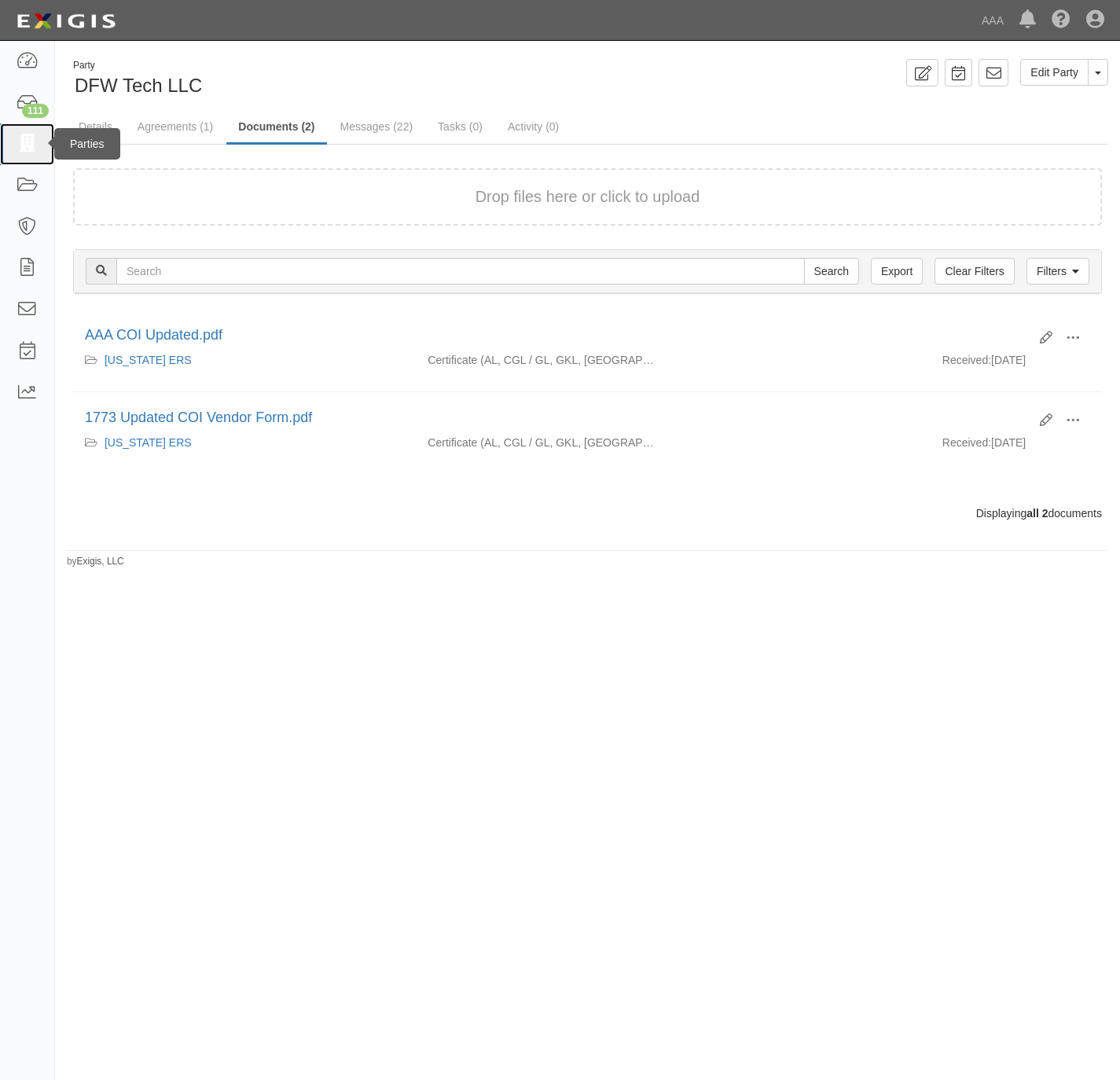
click at [18, 137] on icon at bounding box center [27, 143] width 22 height 18
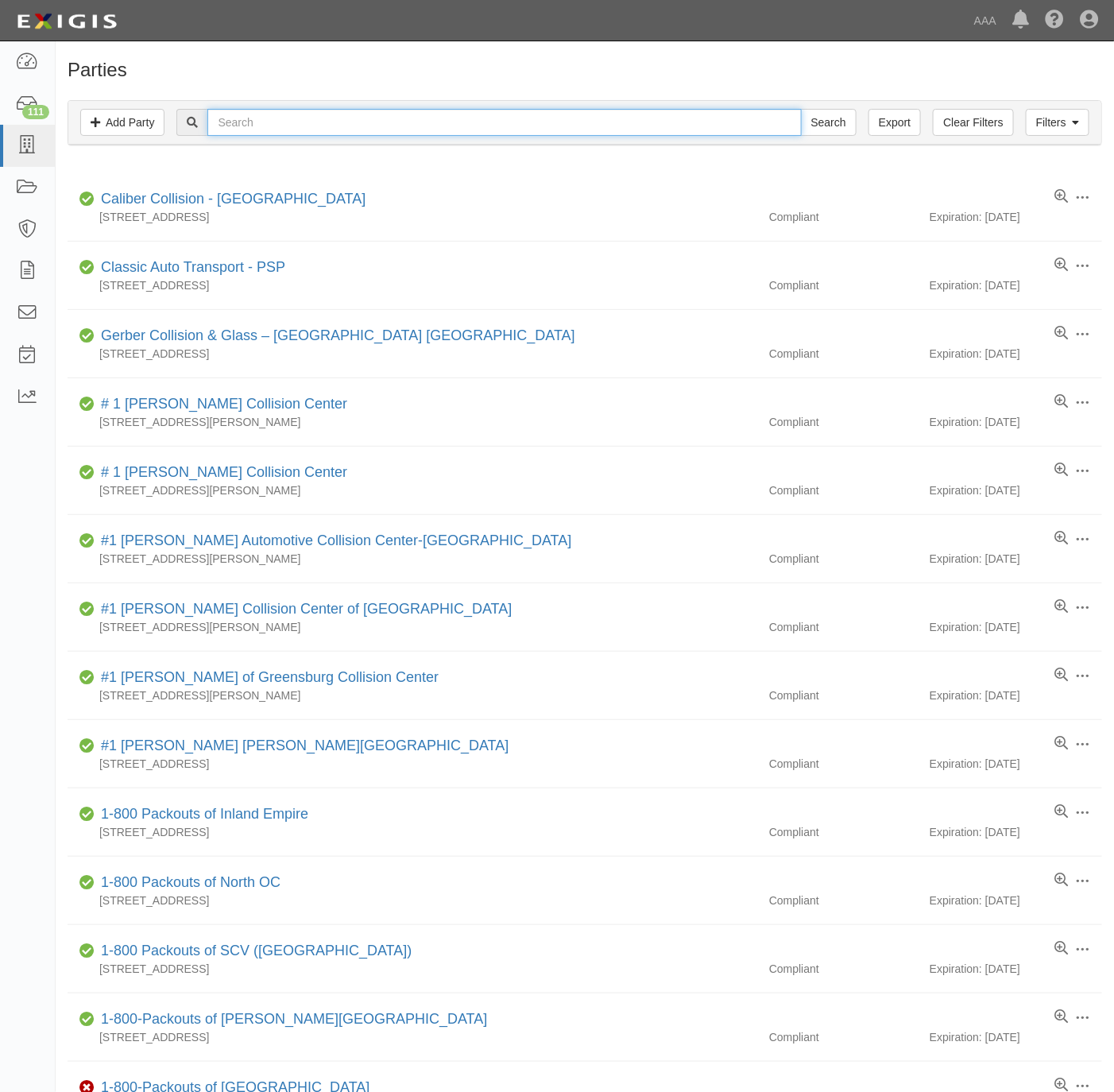
click at [315, 123] on input "text" at bounding box center [504, 123] width 594 height 27
paste input "Valero Brothers,"
type input "Valero Brothers"
click at [832, 126] on input "Search" at bounding box center [828, 123] width 55 height 27
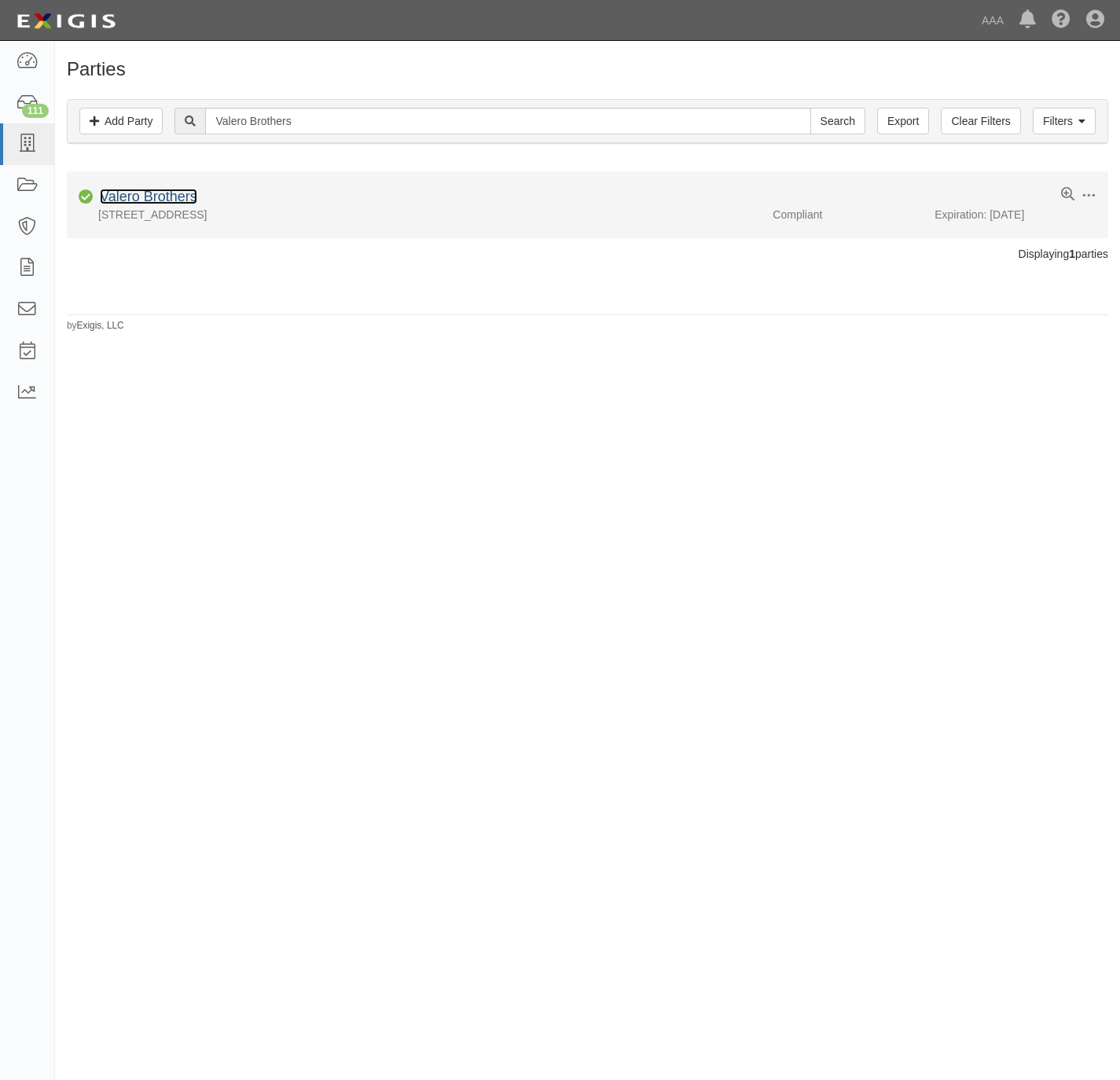
click at [173, 201] on link "Valero Brothers" at bounding box center [148, 196] width 98 height 16
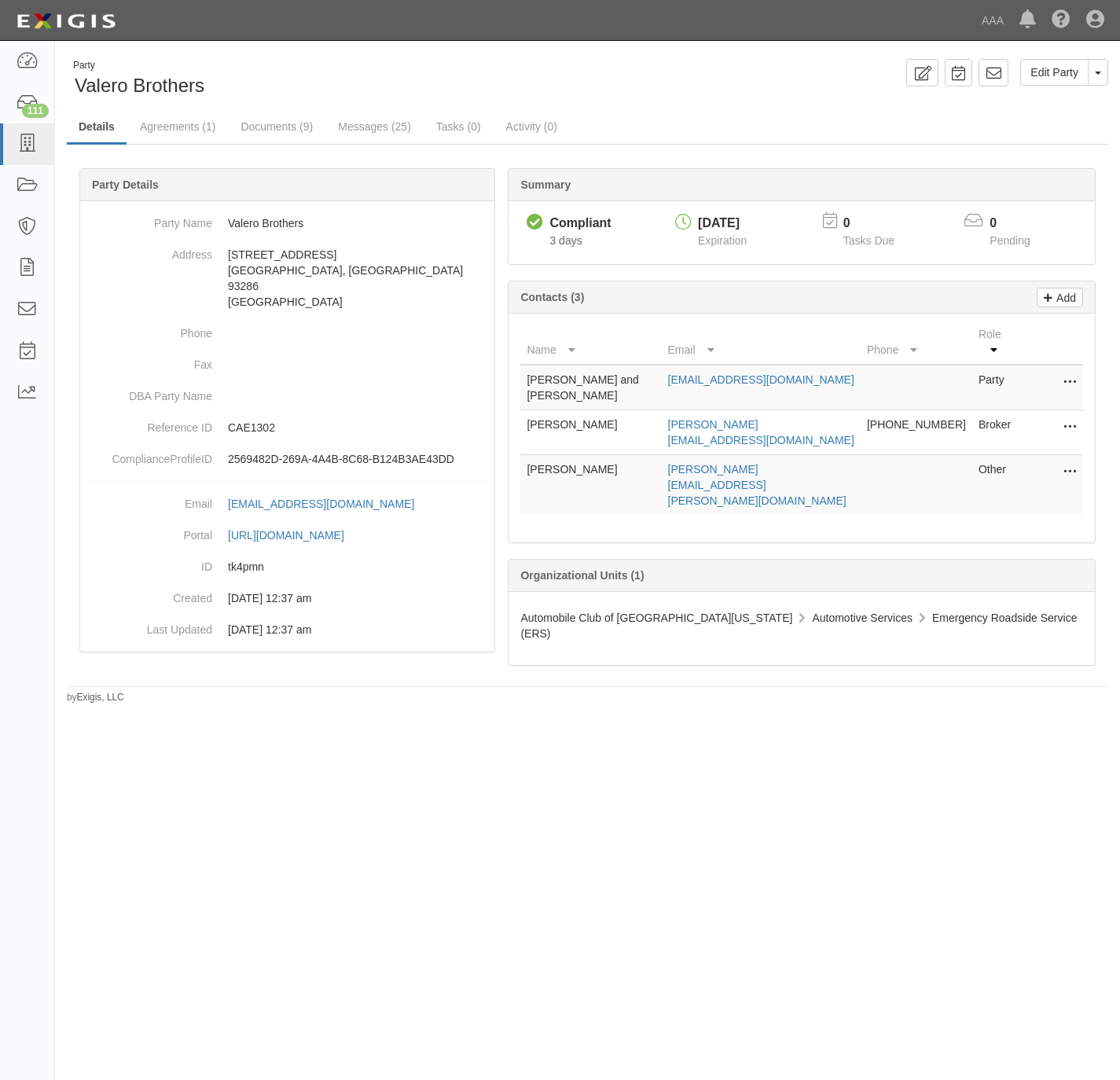
click at [257, 130] on link "Documents (9)" at bounding box center [276, 126] width 96 height 31
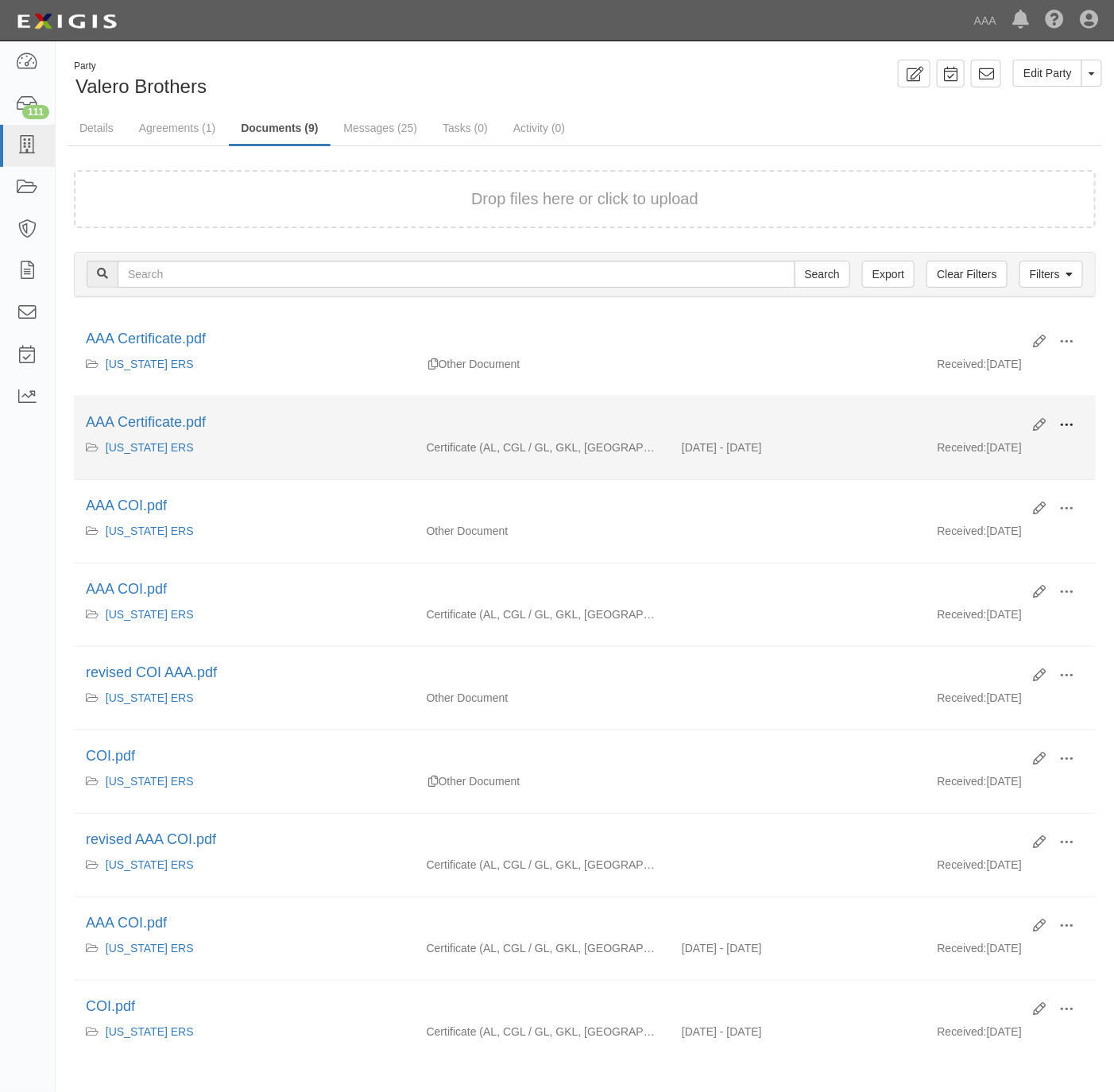
click at [1065, 425] on span at bounding box center [1066, 425] width 14 height 14
click at [959, 456] on link "View" at bounding box center [989, 448] width 125 height 29
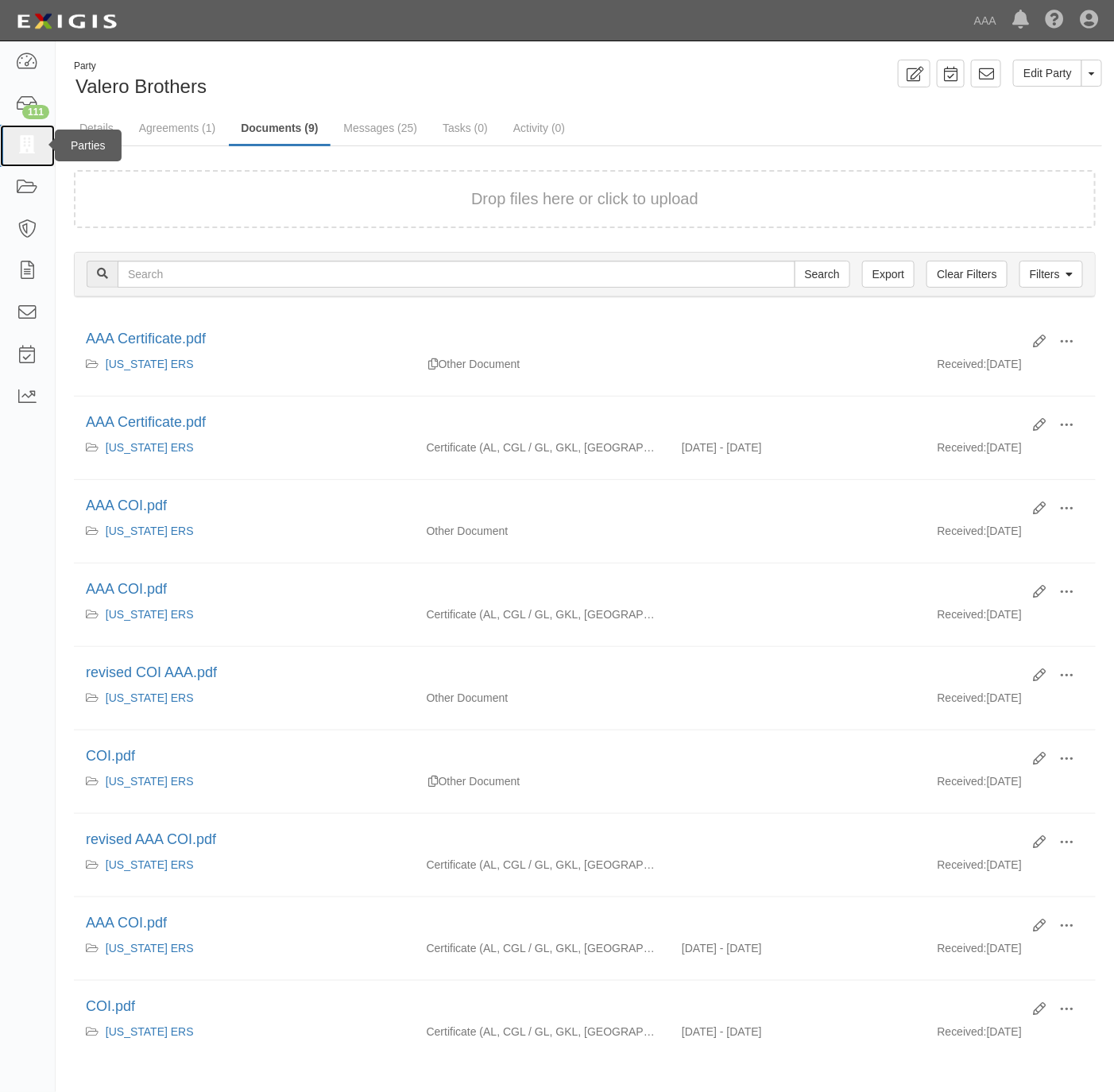
click at [16, 142] on icon at bounding box center [27, 145] width 22 height 18
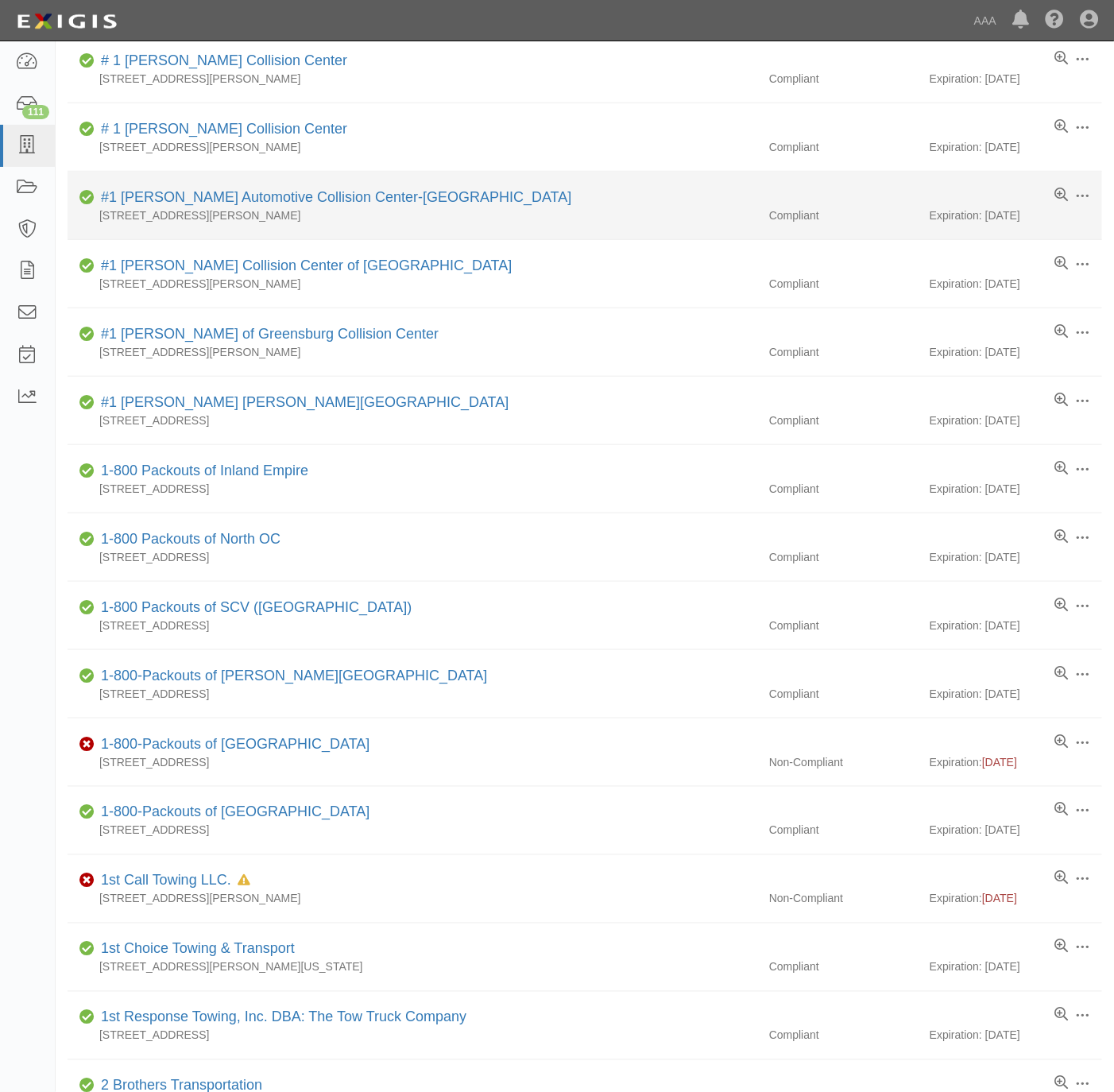
scroll to position [358, 0]
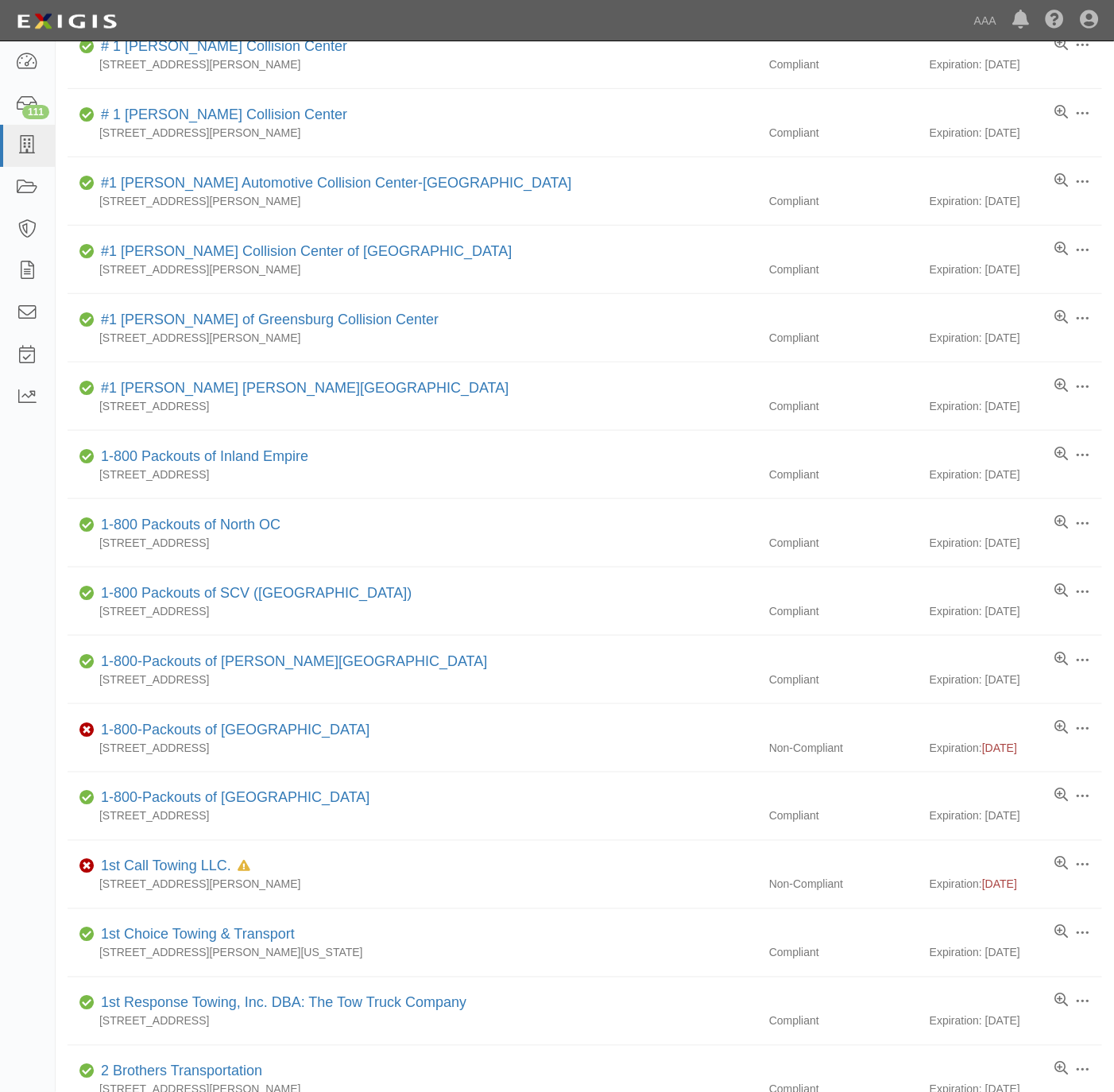
click at [36, 712] on div "Dashboard 111 Inbox Parties Agreements Coverages Documents Messages Tasks Repor…" at bounding box center [27, 566] width 55 height 1051
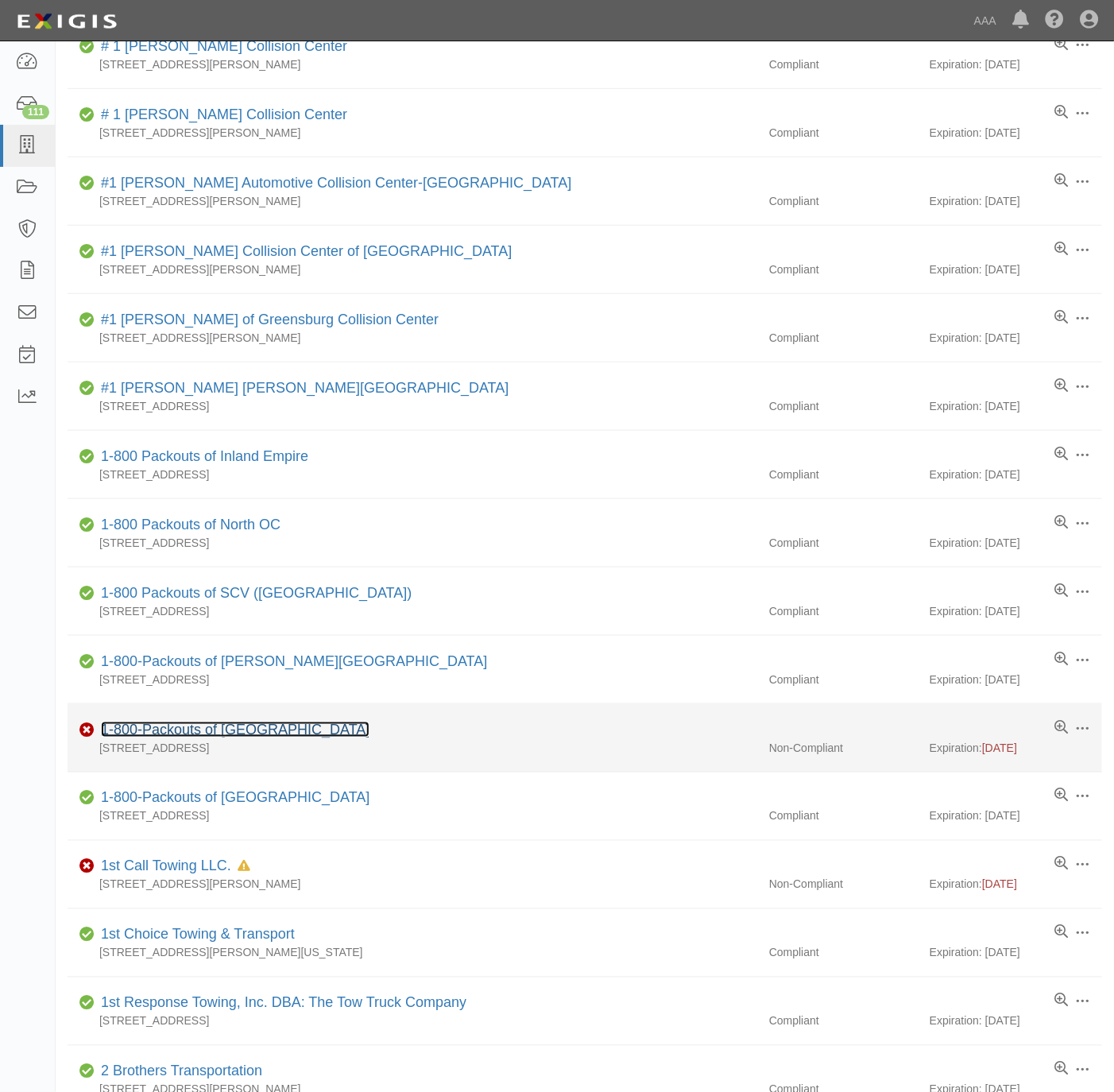
click at [236, 732] on link "1-800-Packouts of [GEOGRAPHIC_DATA]" at bounding box center [234, 730] width 268 height 16
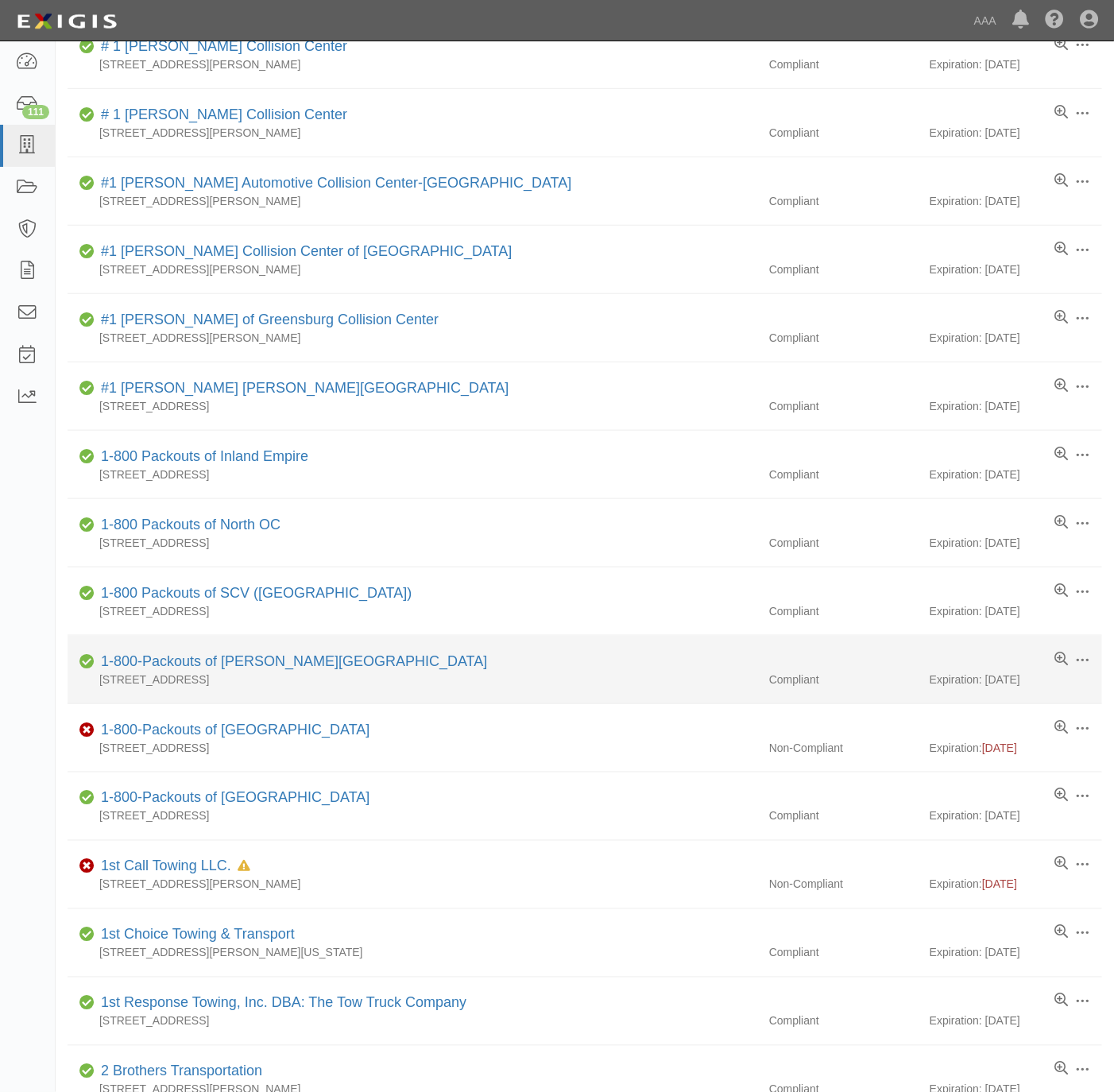
scroll to position [599, 0]
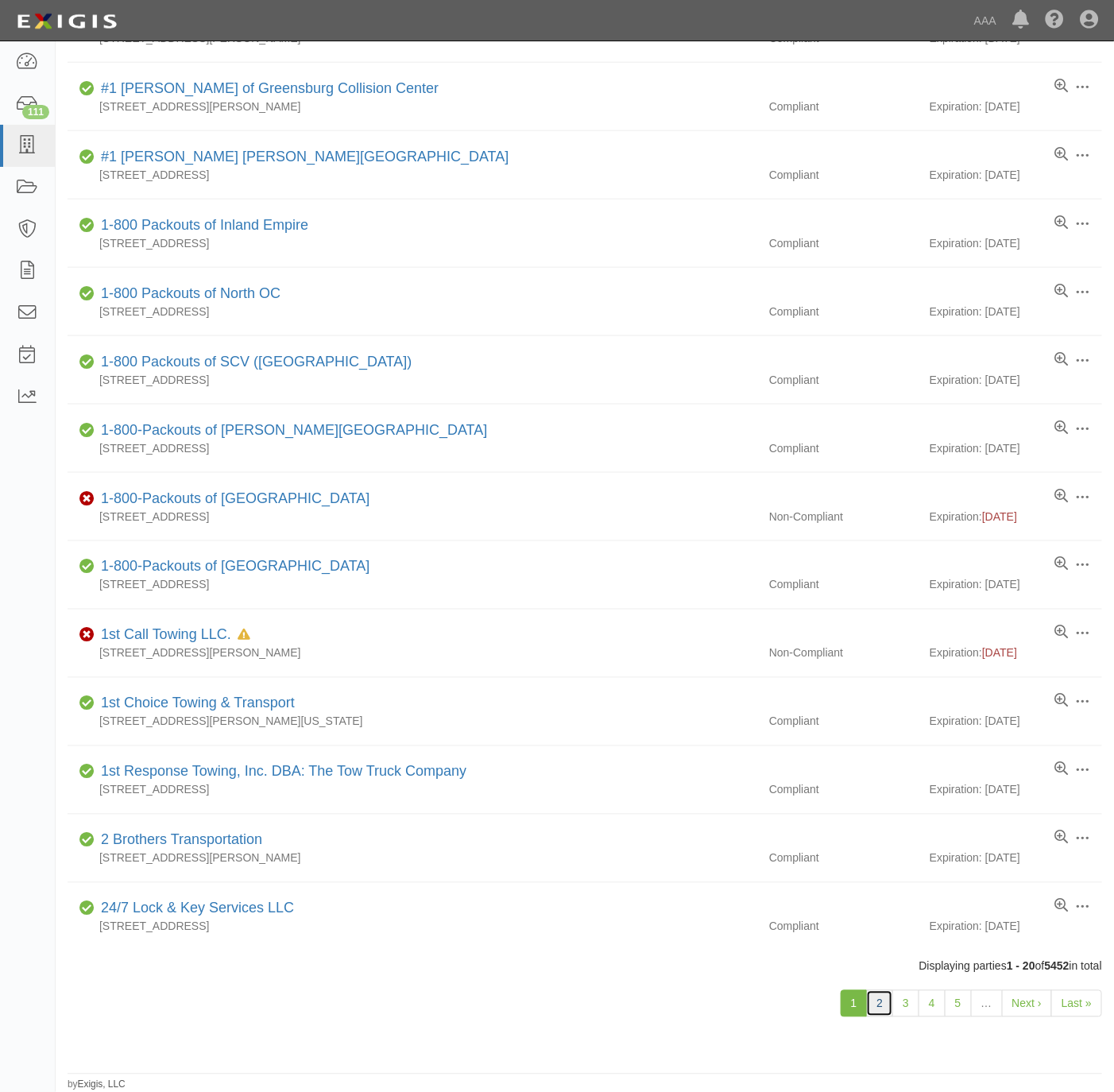
click at [866, 1005] on link "2" at bounding box center [880, 1004] width 27 height 27
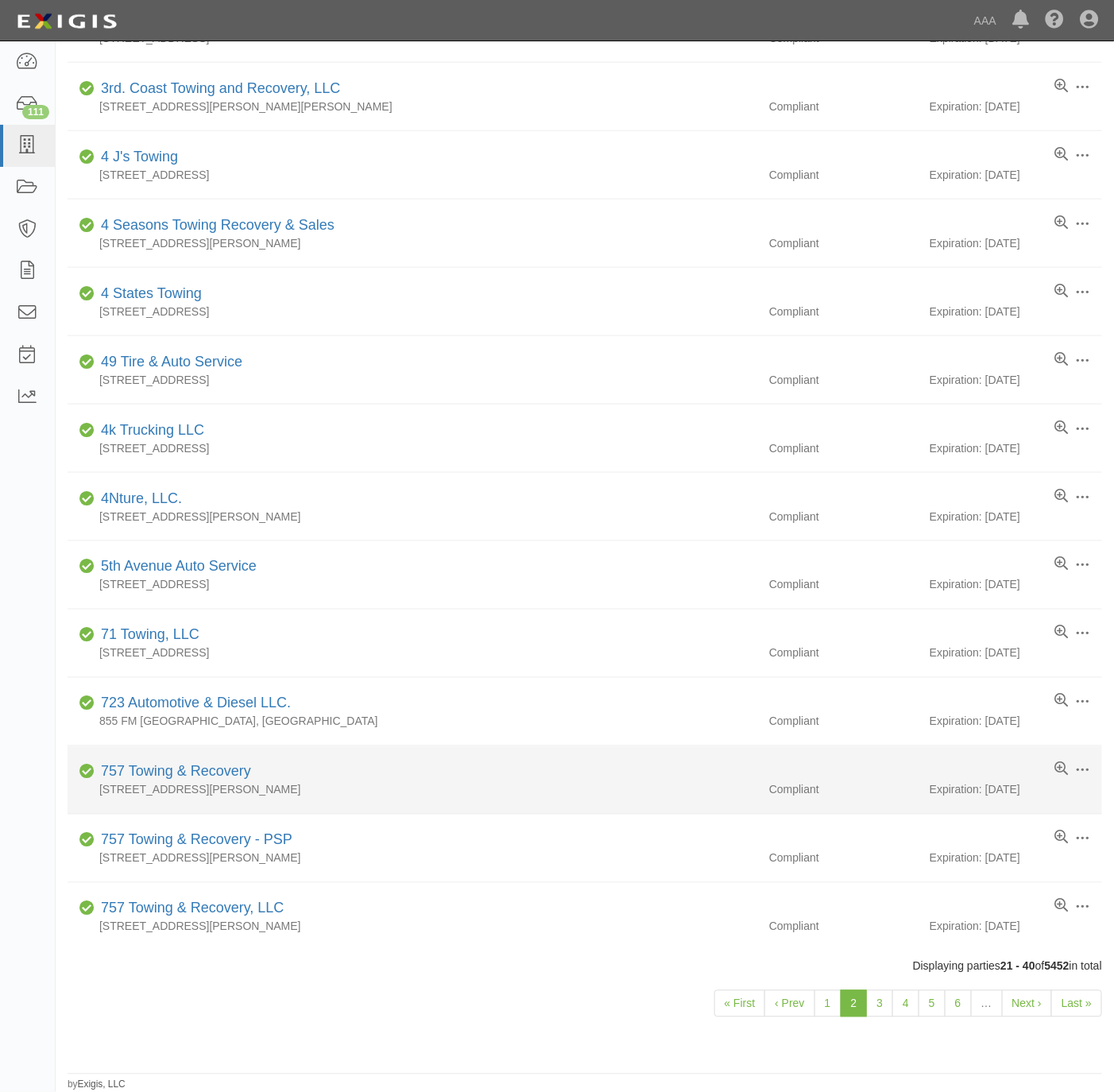
scroll to position [599, 0]
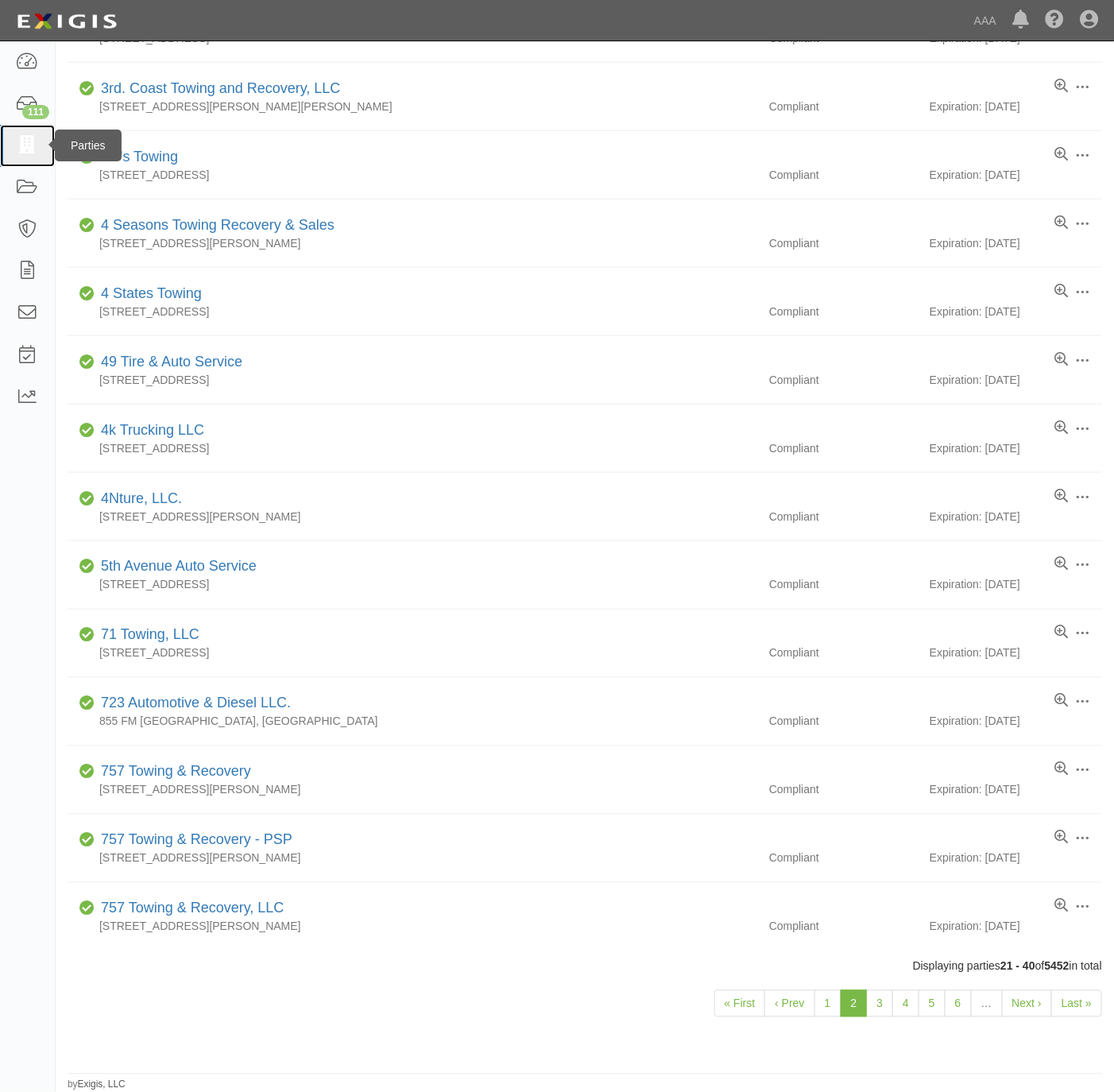
click at [31, 141] on icon at bounding box center [27, 145] width 22 height 18
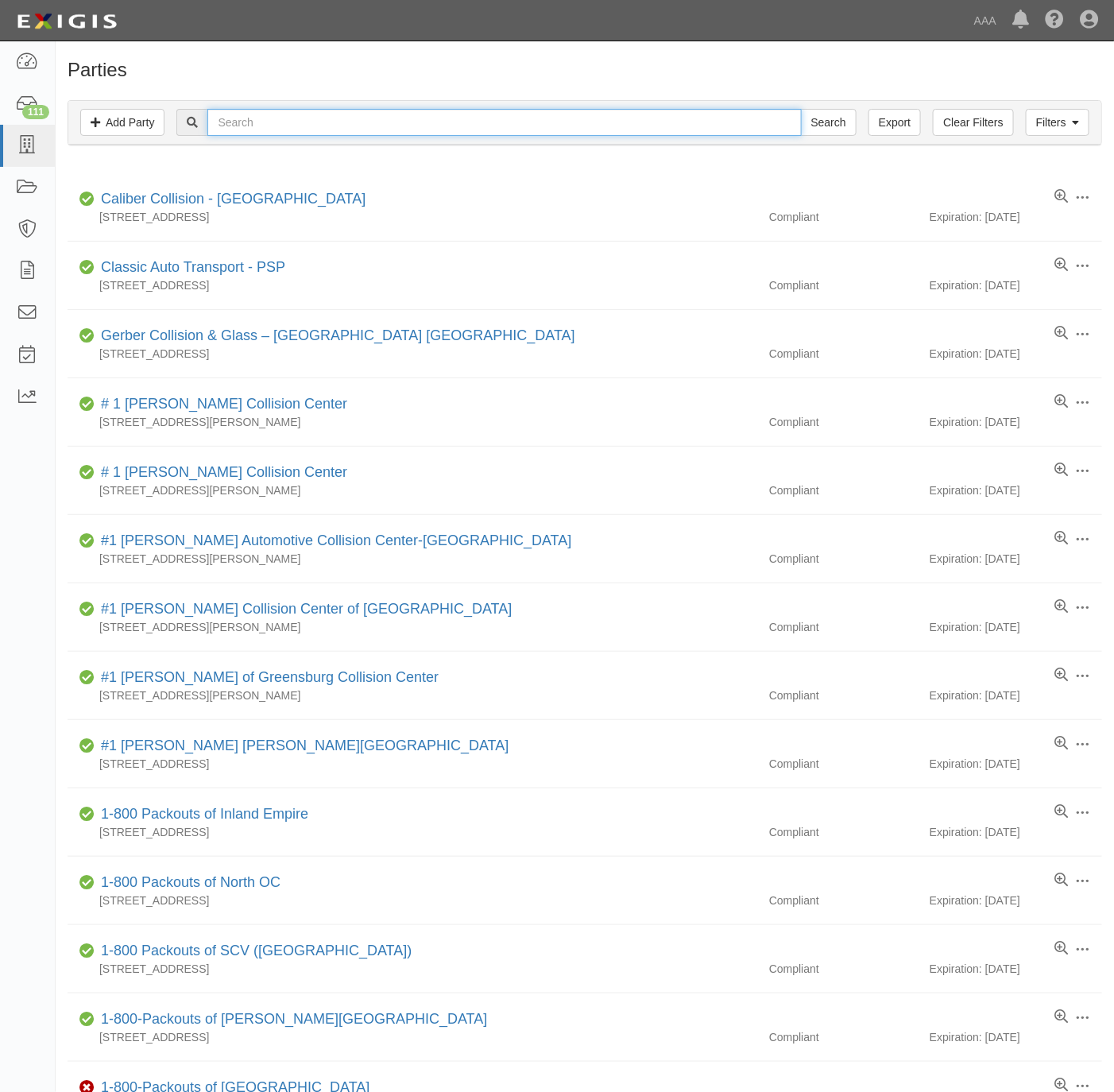
click at [458, 129] on input "text" at bounding box center [504, 123] width 594 height 27
paste input "Tony's Towing"
type input "Tony's Towing"
click at [821, 139] on div "Filters Add Party Clear Filters Export Tony's Towing Search Filters" at bounding box center [585, 122] width 1033 height 43
click at [820, 136] on input "Search" at bounding box center [828, 123] width 55 height 27
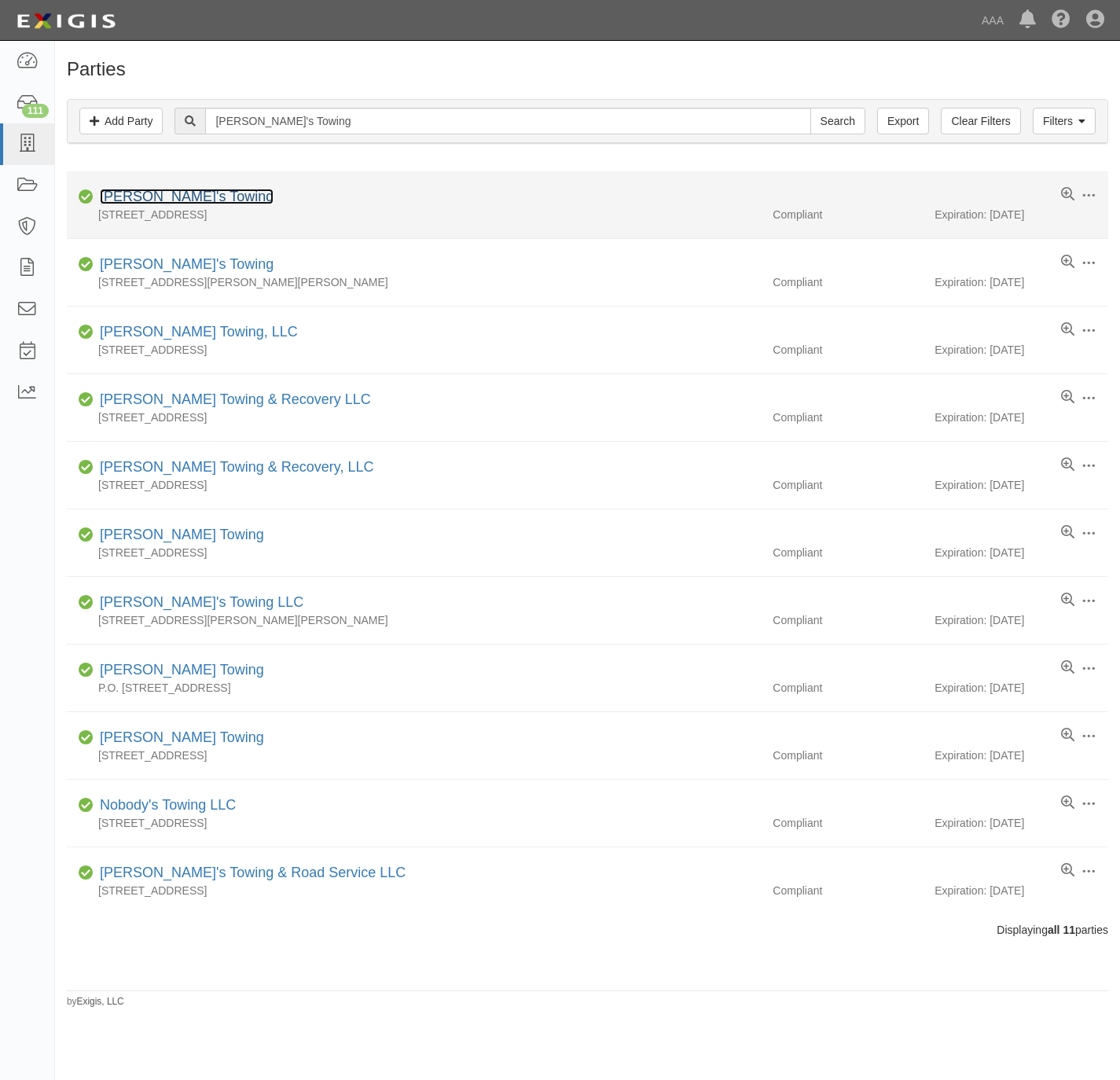
click at [149, 194] on link "Tony's Towing" at bounding box center [186, 196] width 174 height 16
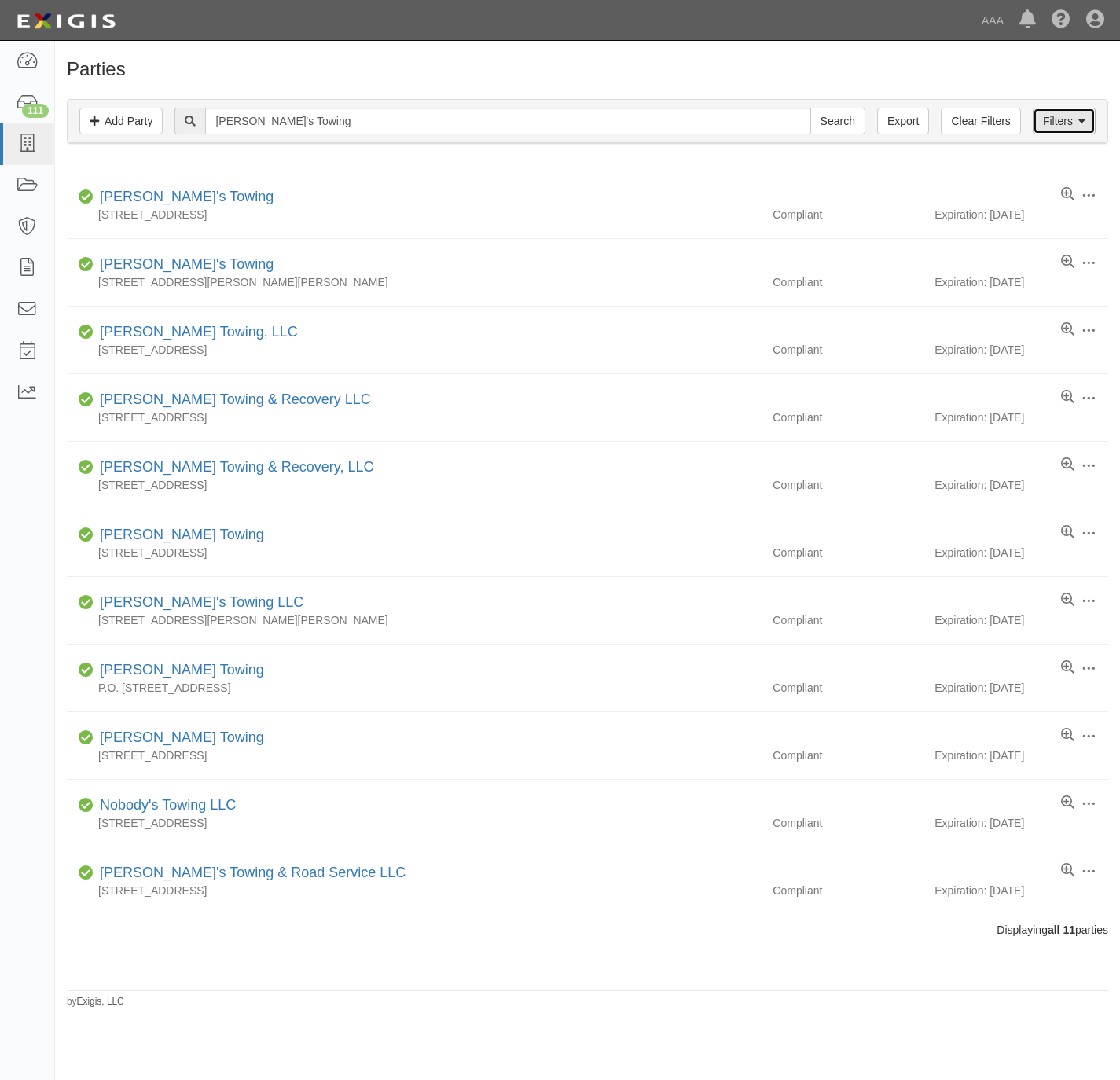
click at [1075, 125] on link "Filters" at bounding box center [1064, 121] width 63 height 27
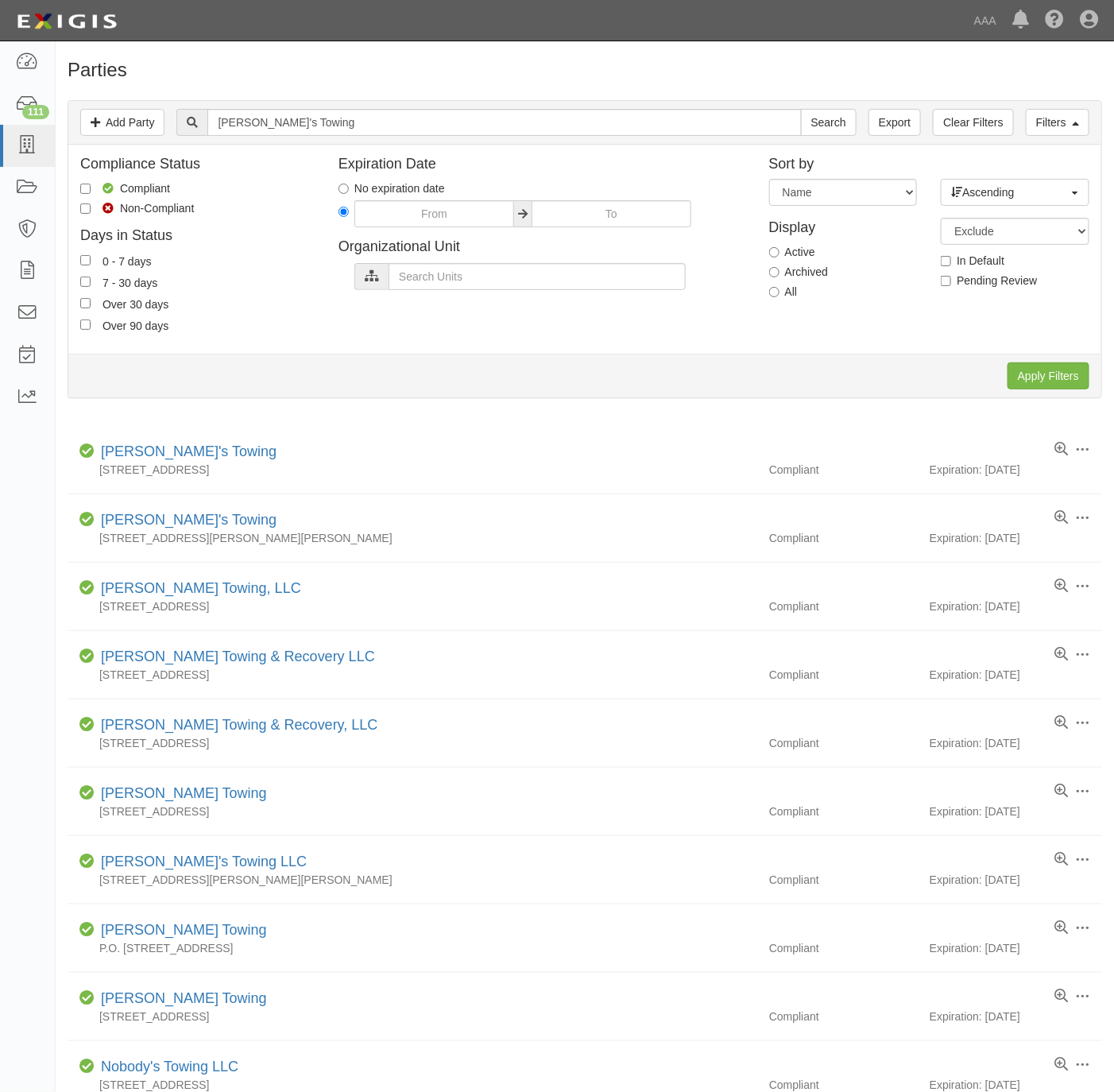
click at [781, 294] on label "All" at bounding box center [784, 292] width 29 height 16
click at [780, 294] on input "All" at bounding box center [775, 292] width 10 height 10
radio input "true"
click at [1048, 382] on input "Apply Filters" at bounding box center [1048, 376] width 82 height 27
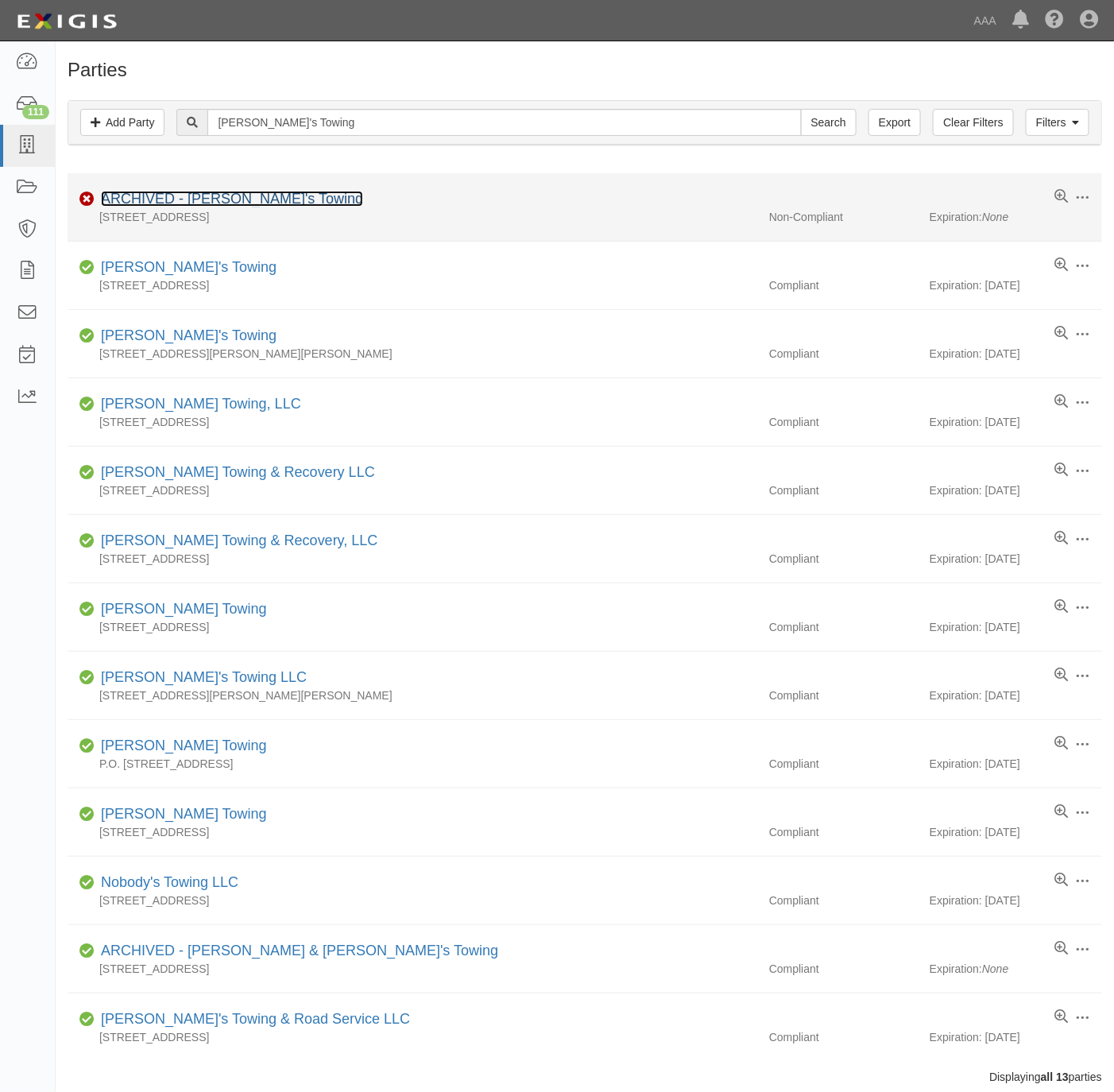
click at [231, 194] on link "ARCHIVED - [PERSON_NAME]'s Towing" at bounding box center [232, 199] width 263 height 16
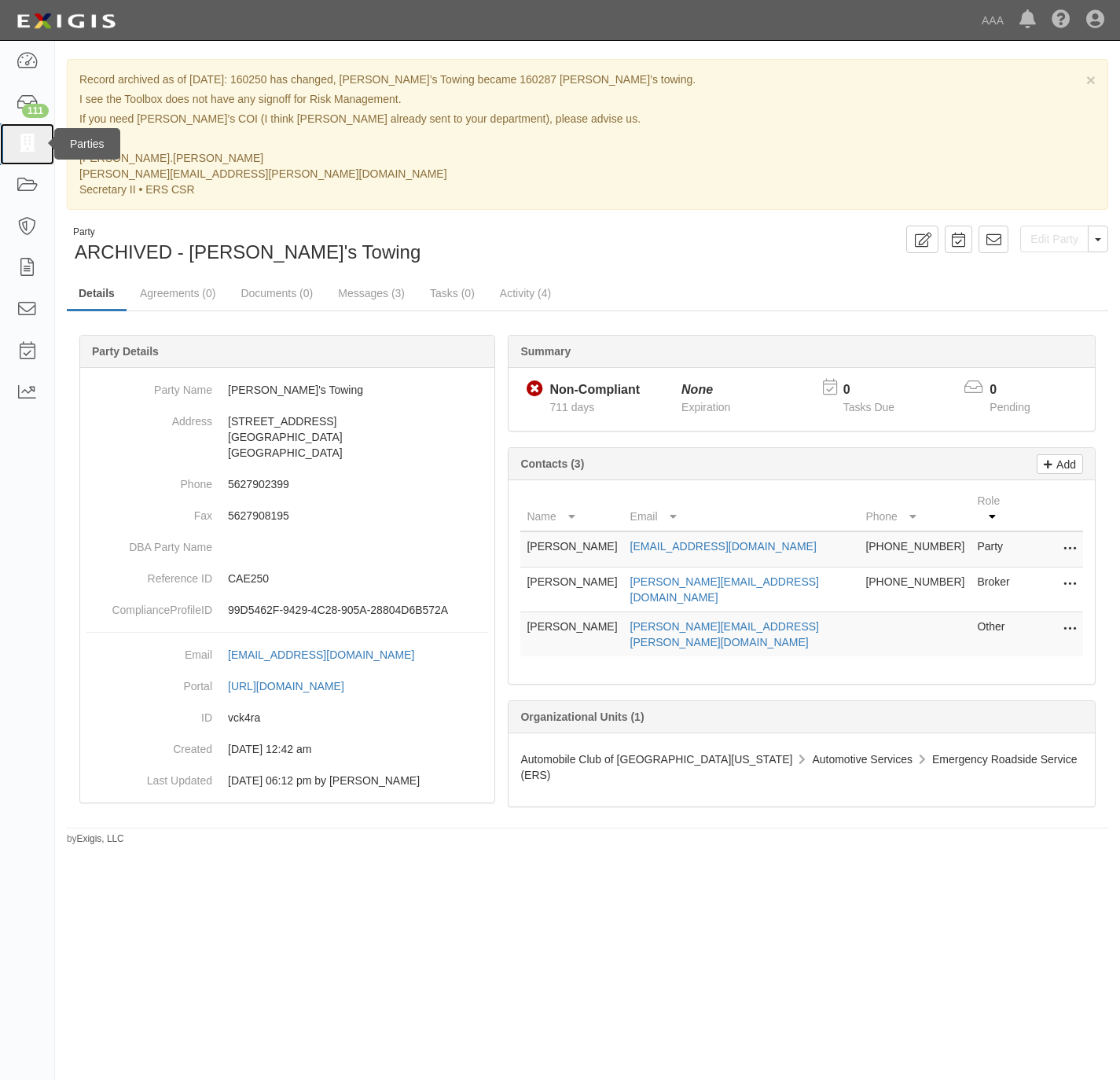
click at [24, 149] on icon at bounding box center [27, 143] width 22 height 18
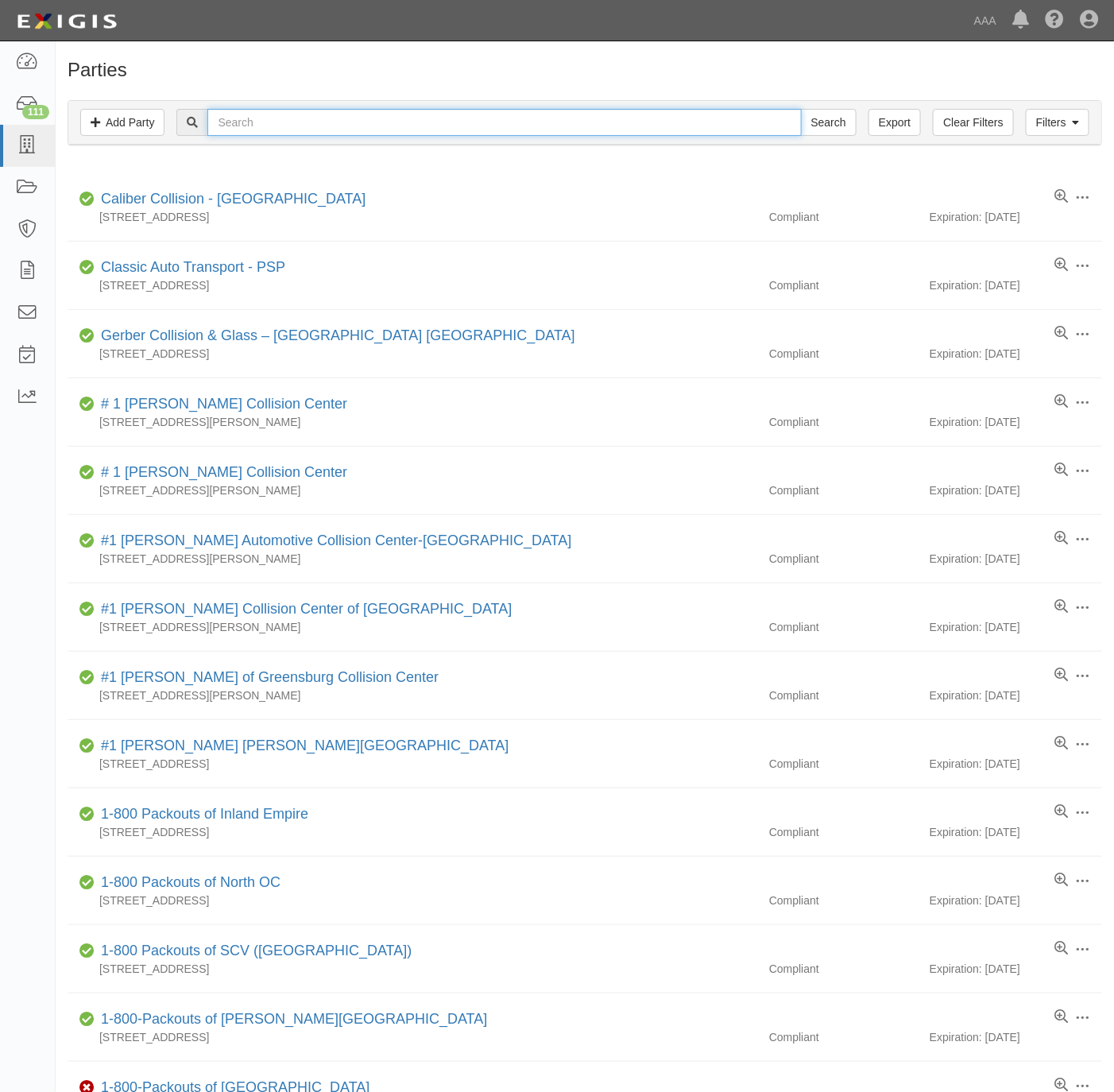
click at [442, 117] on input "text" at bounding box center [504, 123] width 594 height 27
type input "160491"
click at [801, 109] on input "Search" at bounding box center [828, 123] width 55 height 27
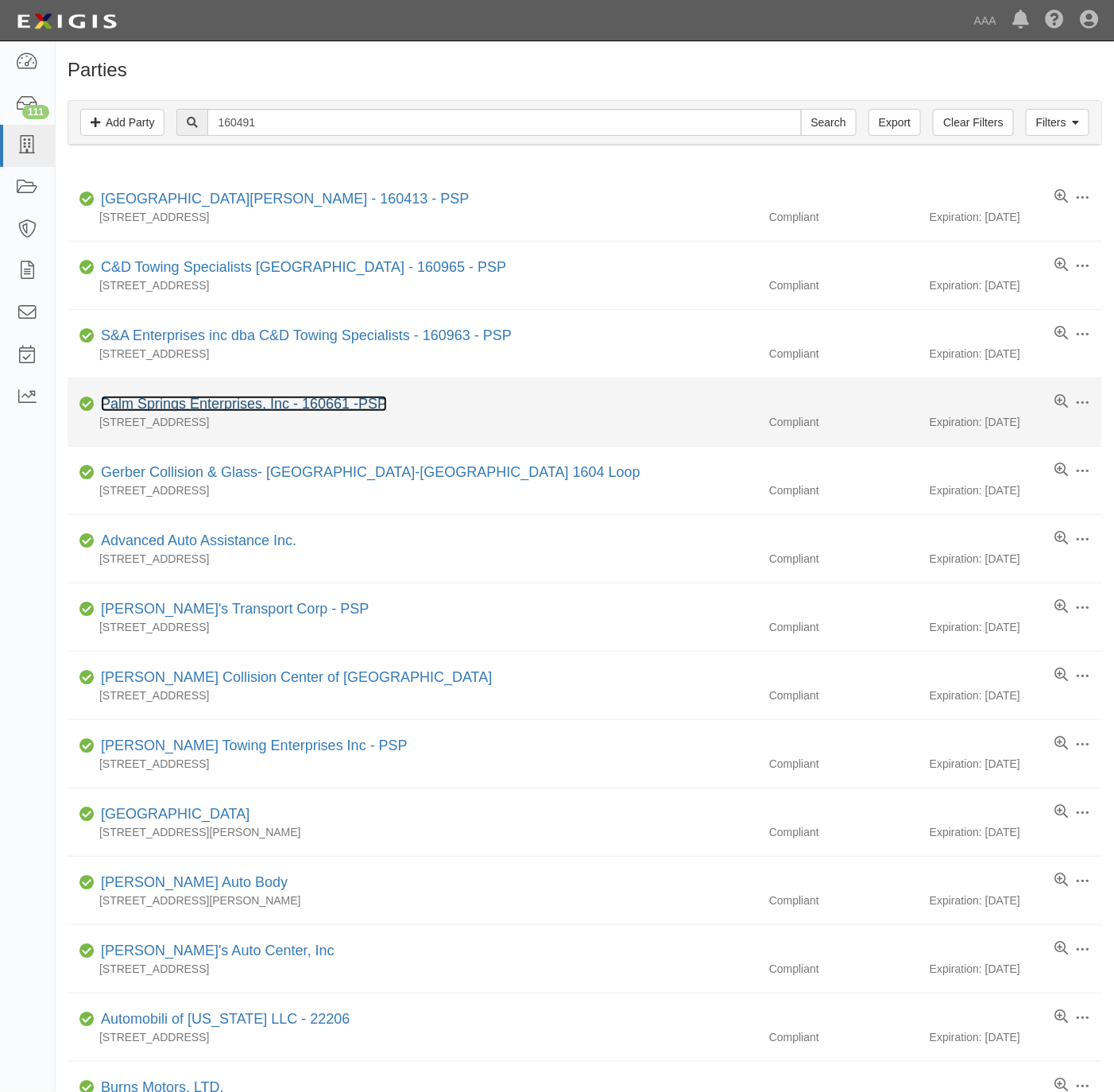
click at [347, 406] on link "Palm Springs Enterprises, Inc - 160661 -PSP" at bounding box center [244, 403] width 286 height 16
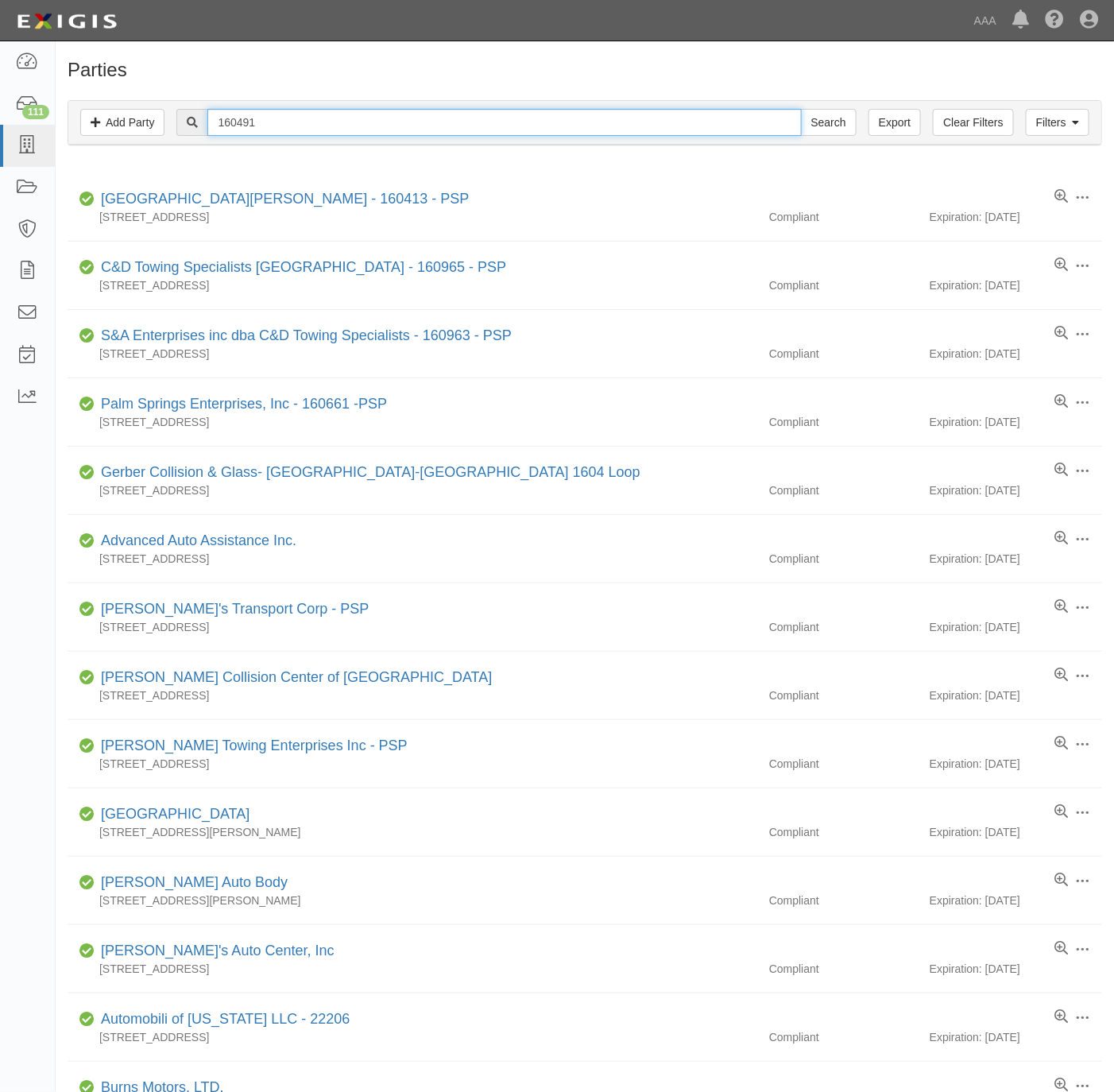
click at [339, 126] on input "160491" at bounding box center [504, 123] width 594 height 27
paste input "[PERSON_NAME]'s Auto Center, Inc."
type input "[PERSON_NAME]'s Auto Center, Inc."
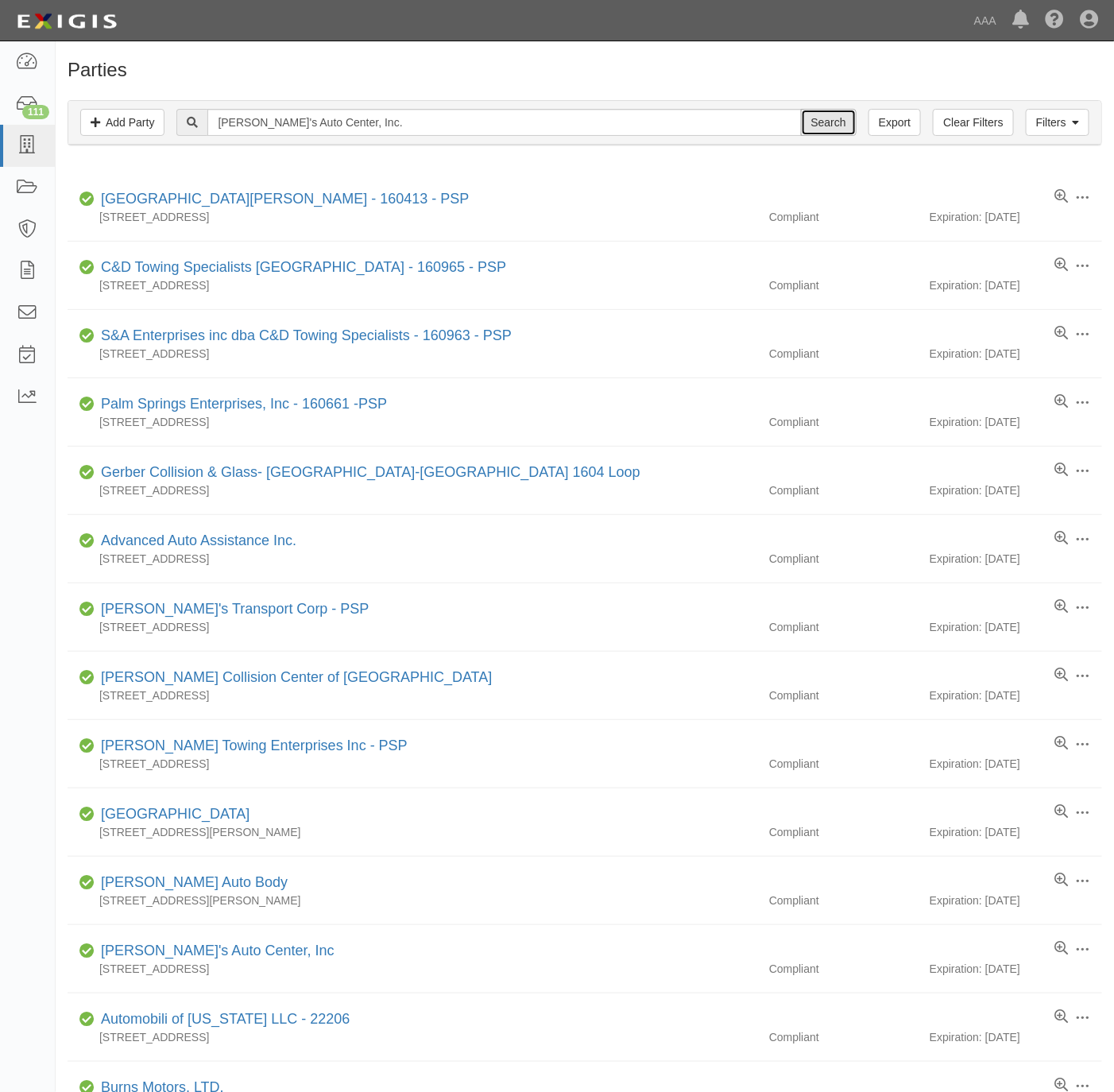
click at [826, 123] on input "Search" at bounding box center [828, 123] width 55 height 27
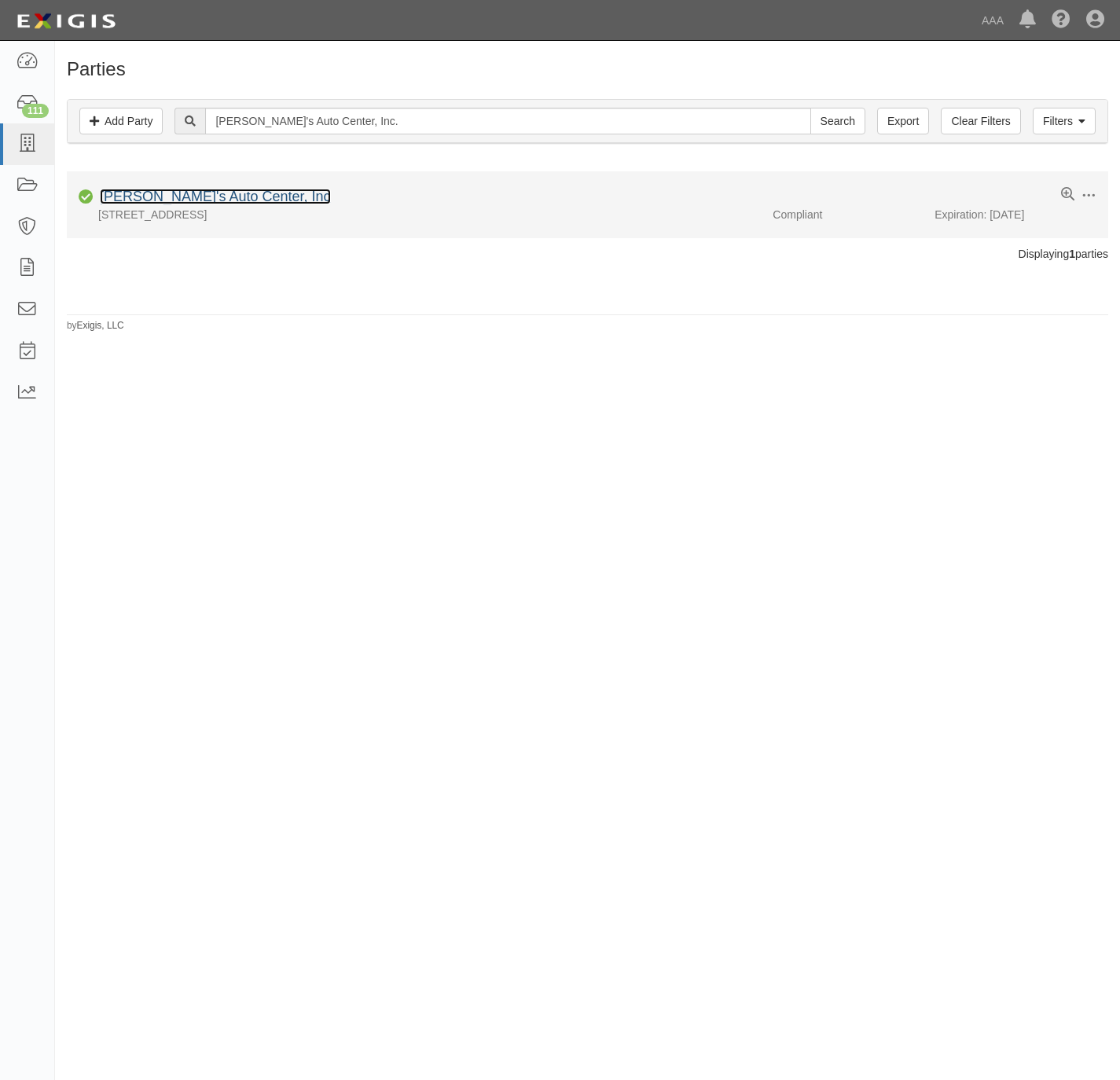
click at [203, 196] on link "Tony's Auto Center, Inc" at bounding box center [215, 196] width 231 height 16
click at [193, 192] on link "Tony's Auto Center, Inc" at bounding box center [215, 196] width 231 height 16
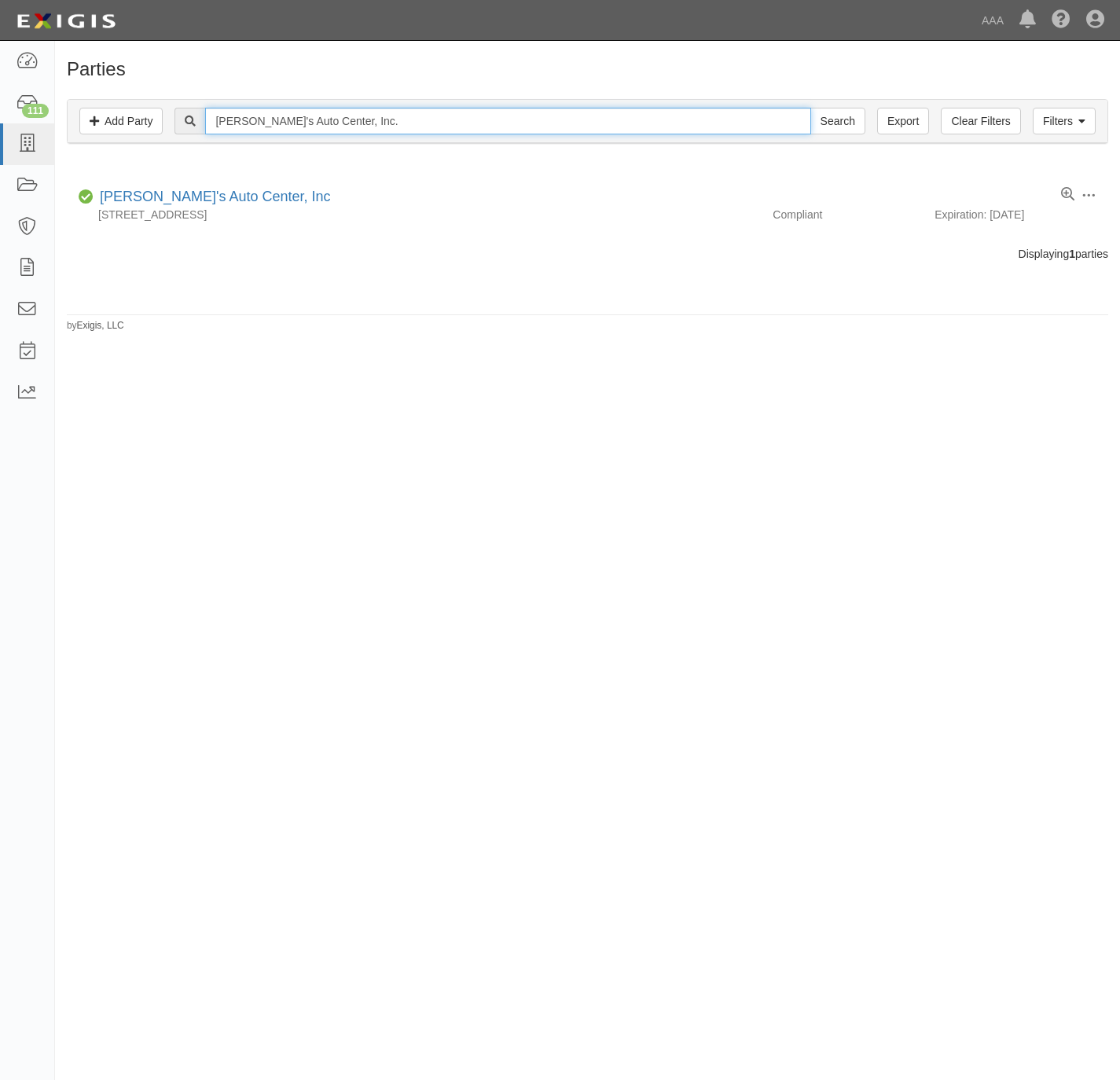
drag, startPoint x: 349, startPoint y: 125, endPoint x: 281, endPoint y: 125, distance: 68.0
click at [281, 125] on input "Tony's Auto Center, Inc." at bounding box center [507, 121] width 605 height 27
type input "Tony's Auto"
click at [810, 108] on input "Search" at bounding box center [837, 121] width 55 height 27
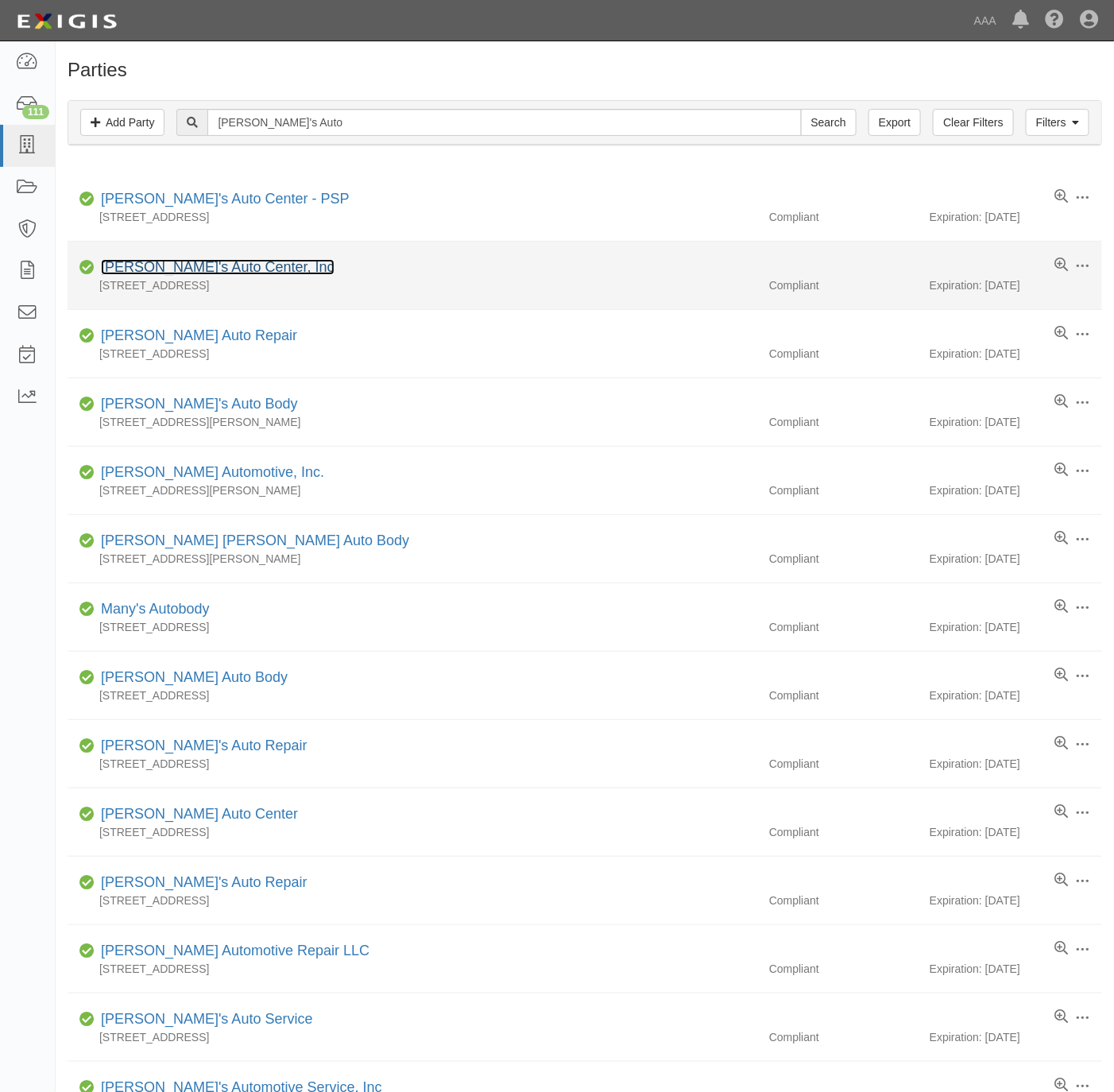
click at [177, 264] on link "[PERSON_NAME]'s Auto Center, Inc" at bounding box center [217, 267] width 234 height 16
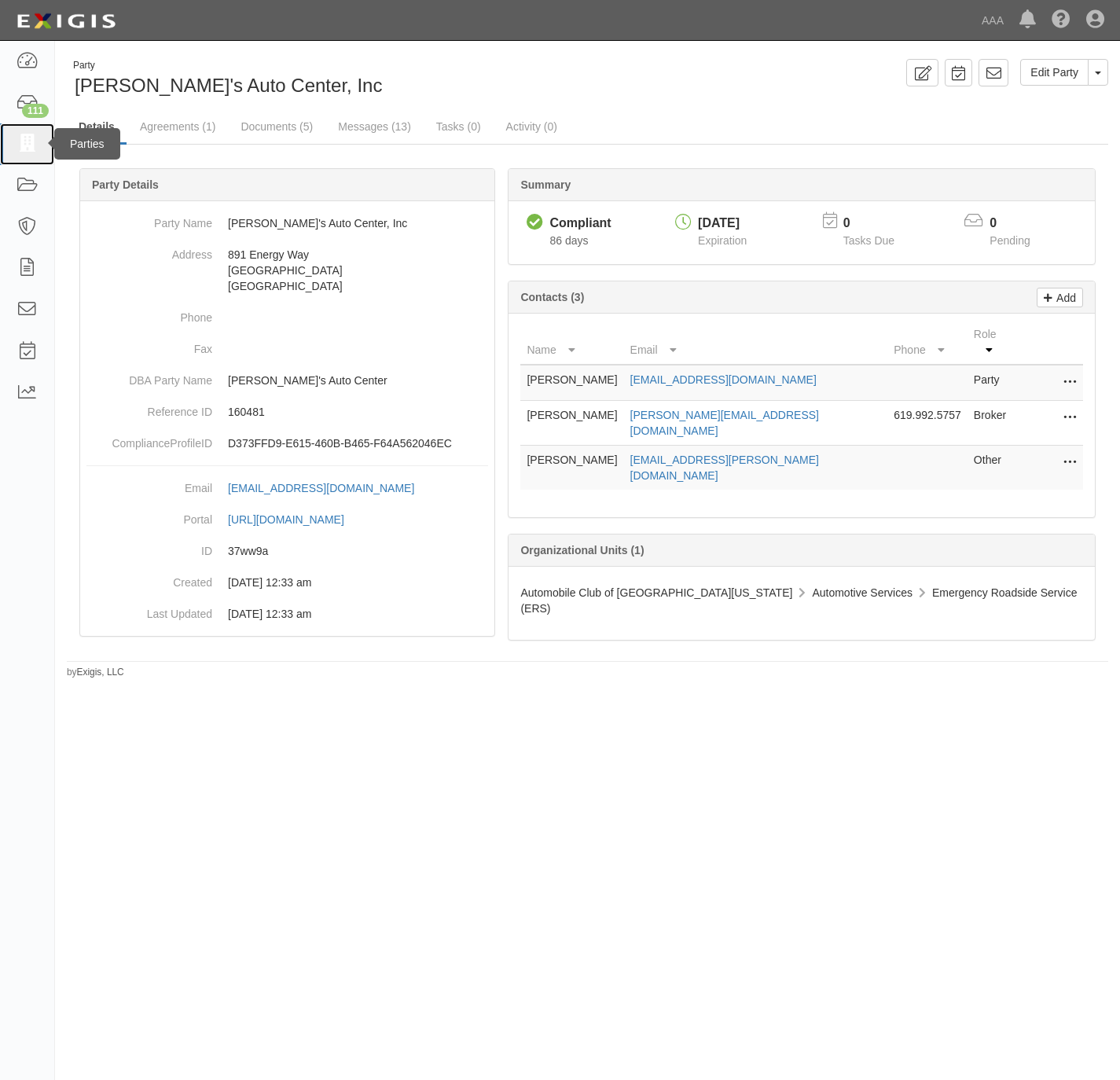
click at [34, 142] on icon at bounding box center [27, 143] width 22 height 18
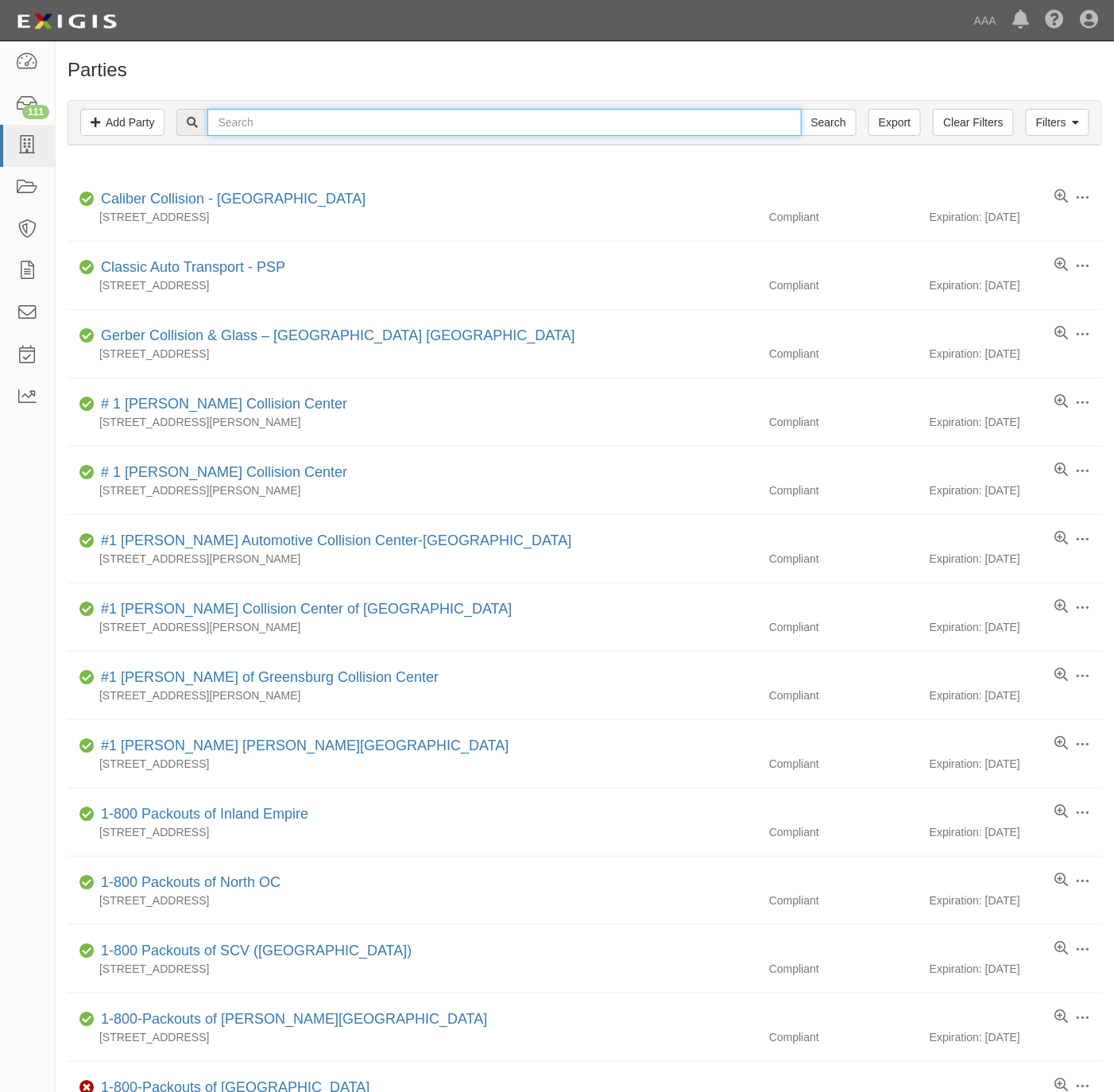
drag, startPoint x: 329, startPoint y: 119, endPoint x: 336, endPoint y: 124, distance: 8.6
click at [326, 119] on input "text" at bounding box center [504, 123] width 594 height 27
paste input "Cross Roads Towing LLC"
type input "Cross Roads Towing LLC"
click at [826, 132] on input "Search" at bounding box center [828, 123] width 55 height 27
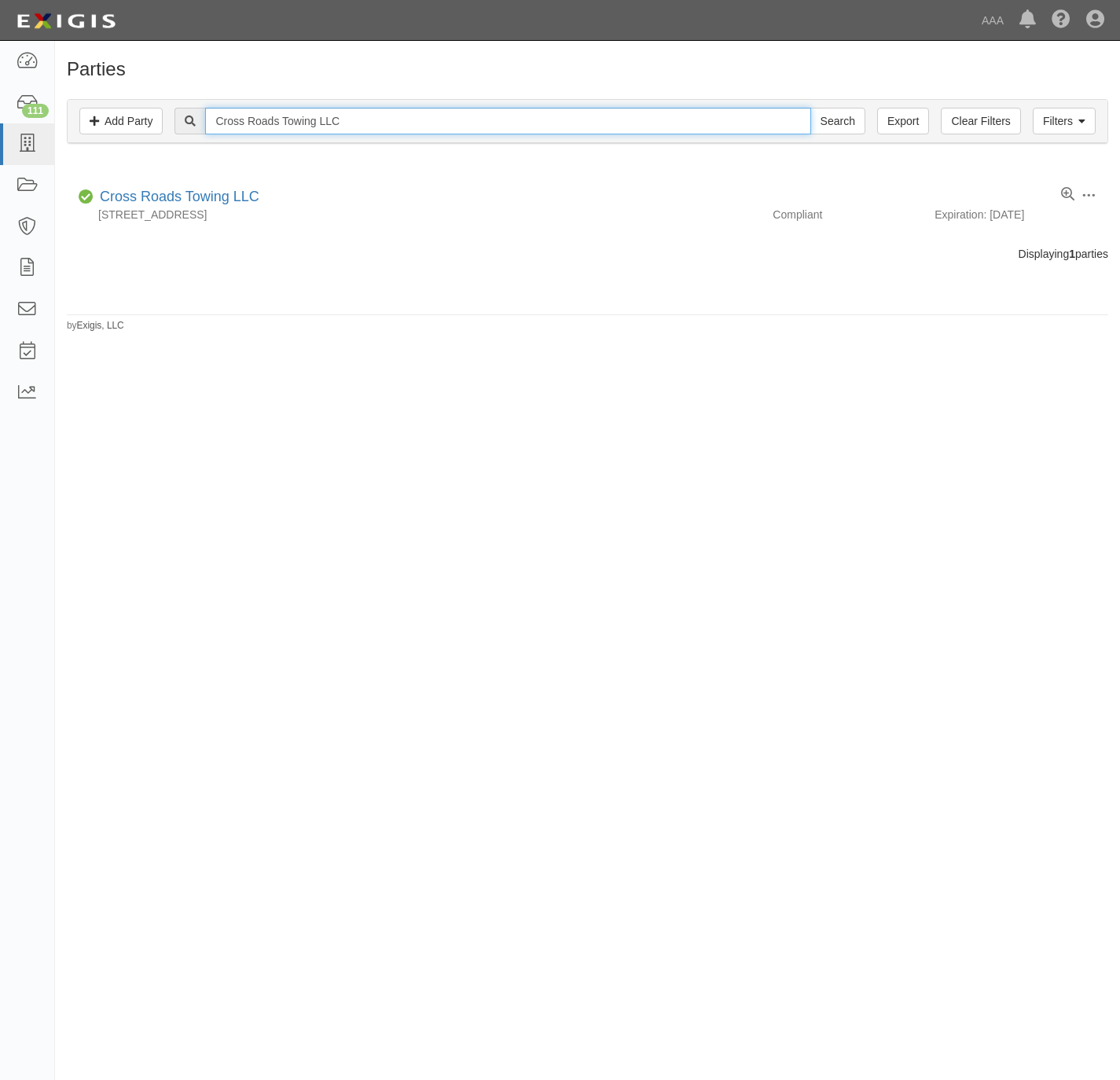
click at [332, 126] on input "Cross Roads Towing LLC" at bounding box center [507, 121] width 605 height 27
paste input "A Plus Truck Sales"
type input "A Plus Truck Sales"
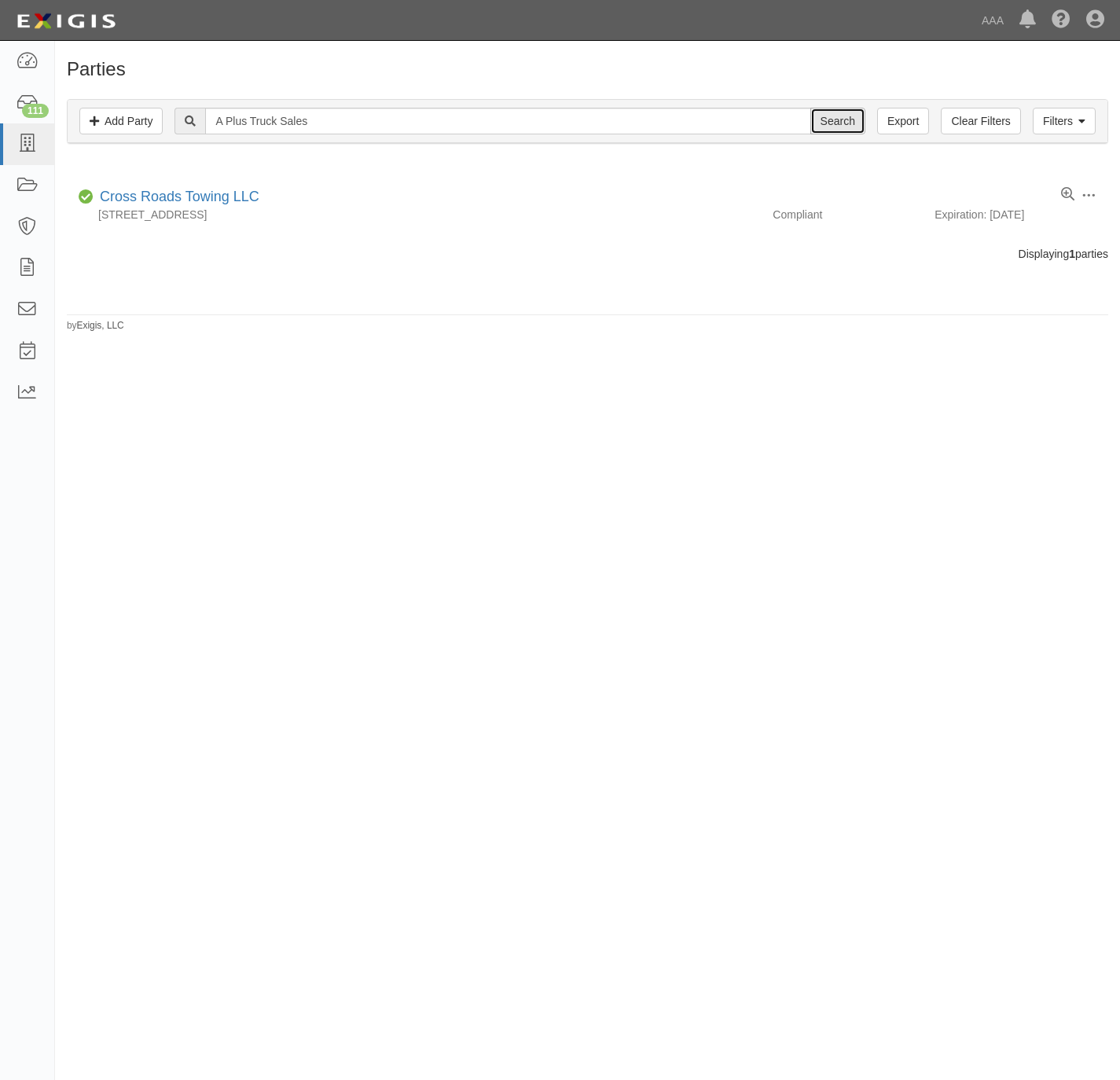
click at [843, 118] on input "Search" at bounding box center [837, 121] width 55 height 27
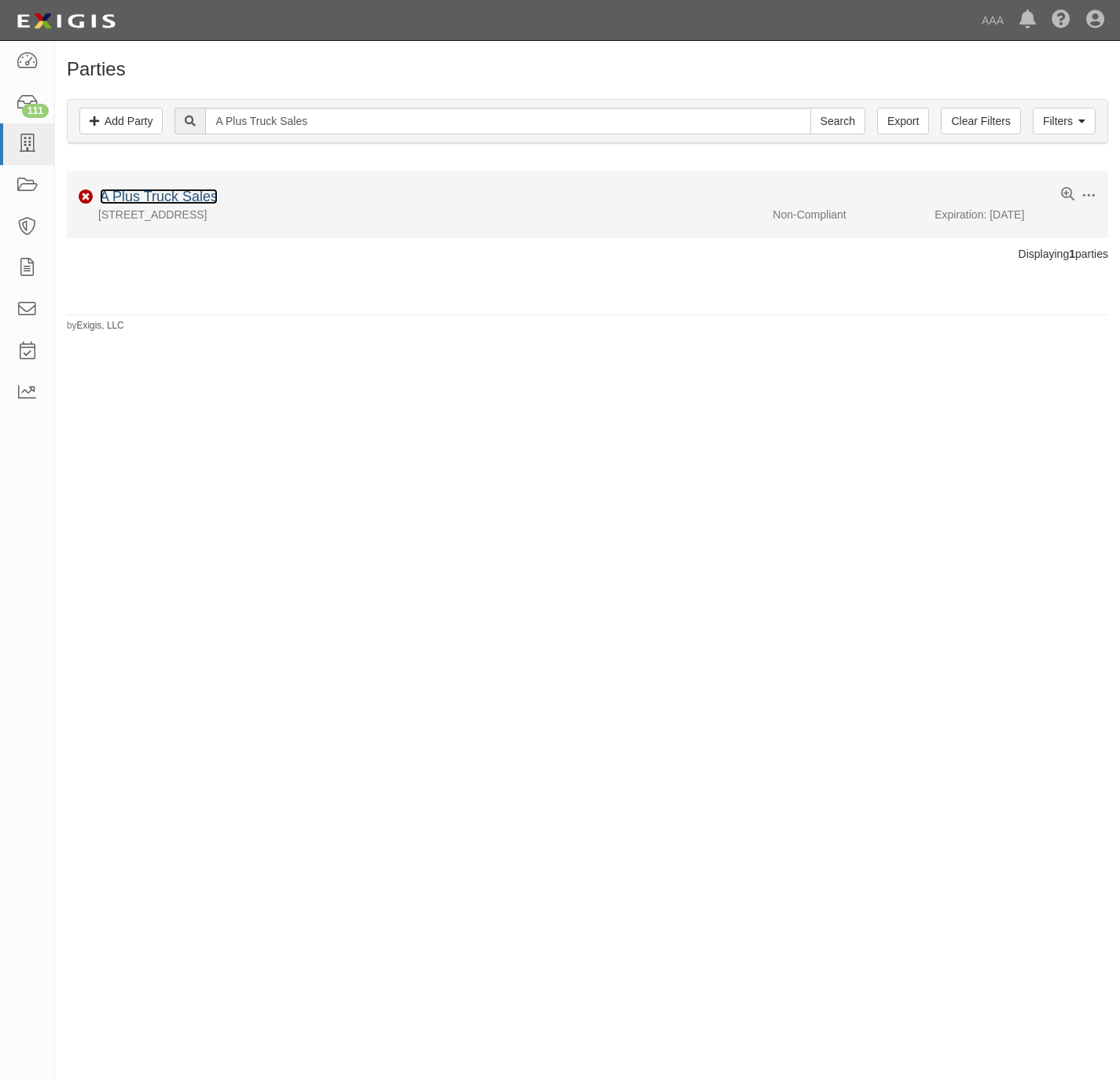
click at [166, 194] on link "A Plus Truck Sales" at bounding box center [158, 196] width 118 height 16
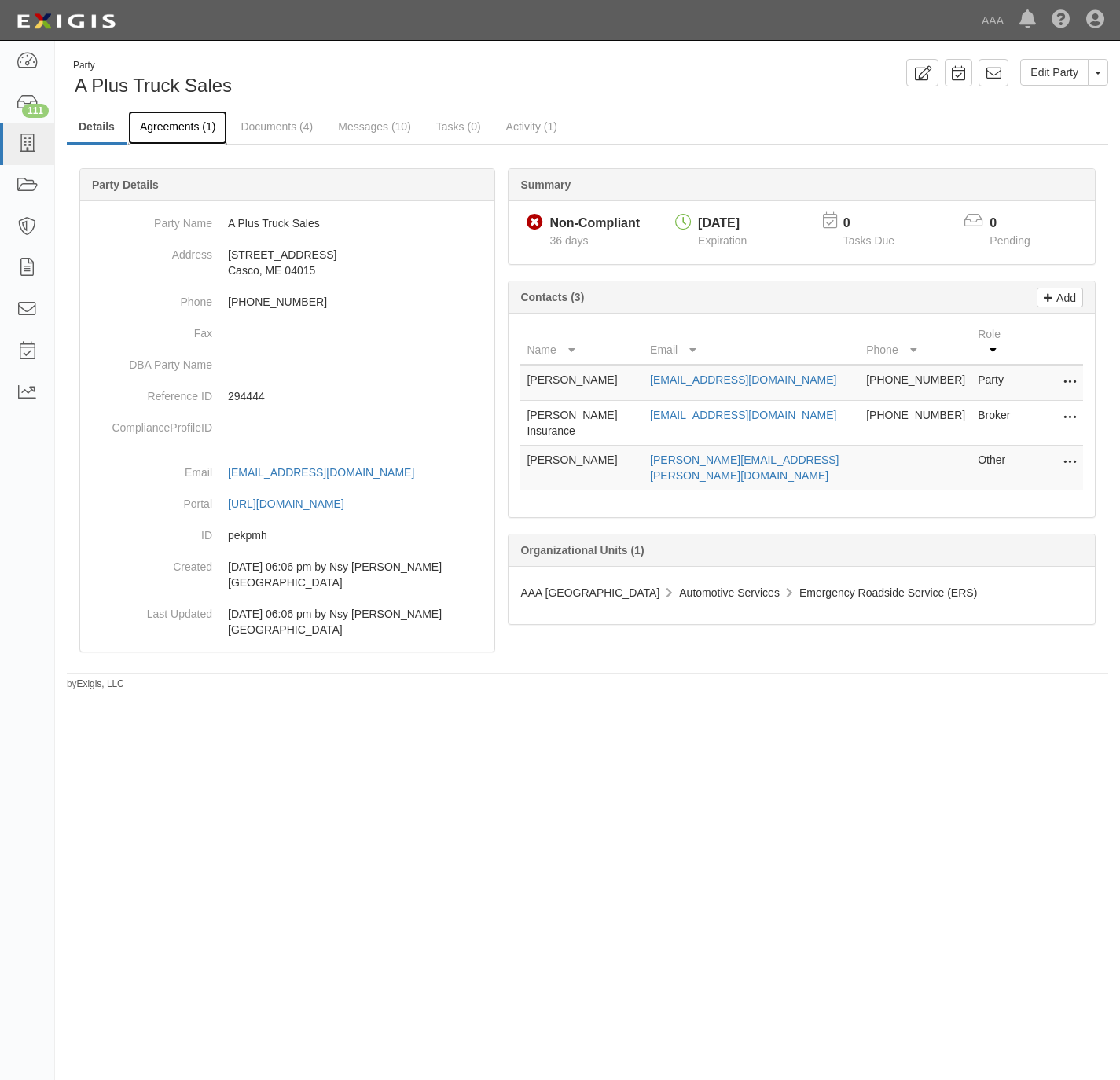
click at [184, 125] on link "Agreements (1)" at bounding box center [177, 127] width 99 height 34
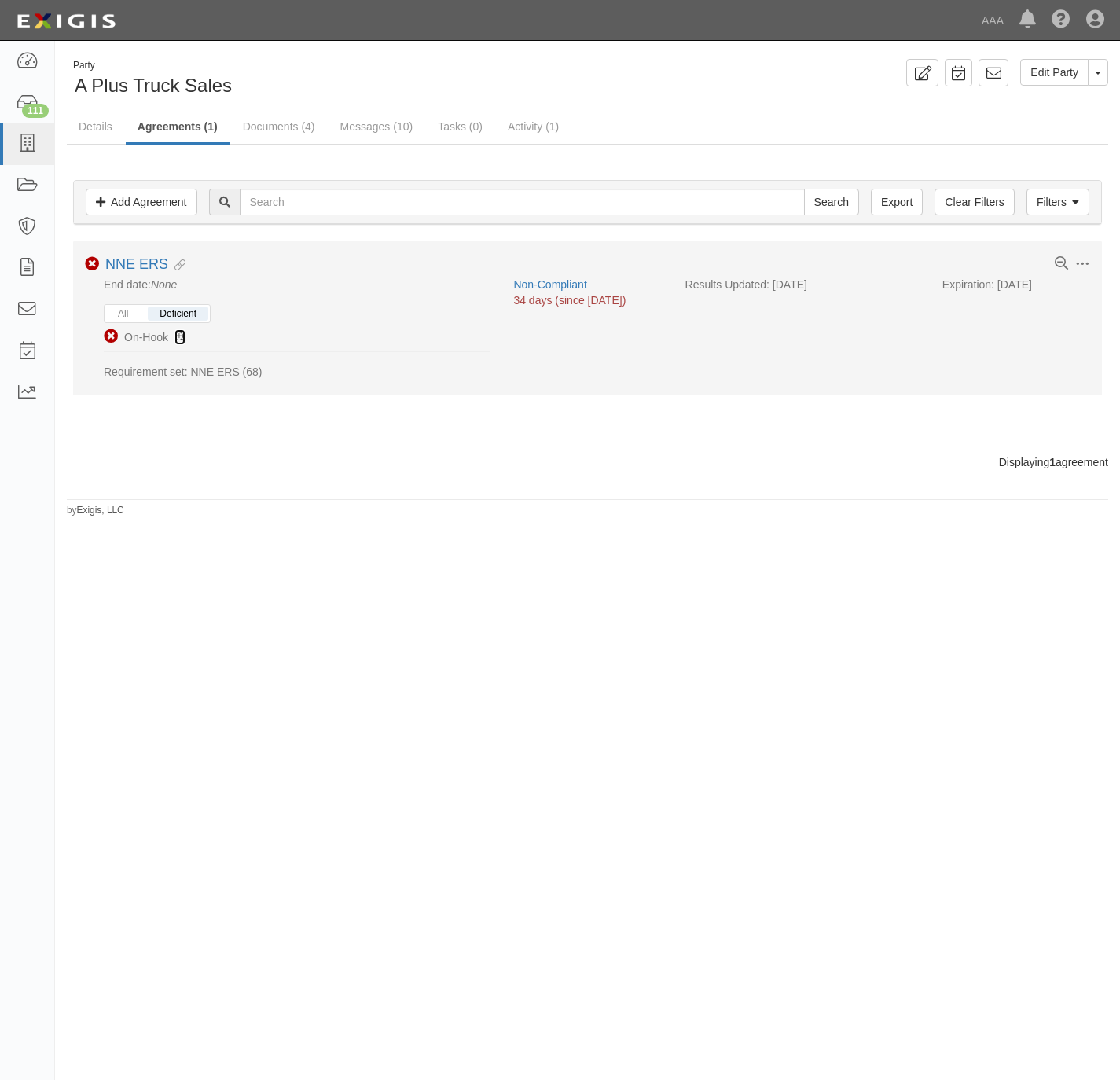
click at [180, 342] on icon at bounding box center [180, 337] width 11 height 11
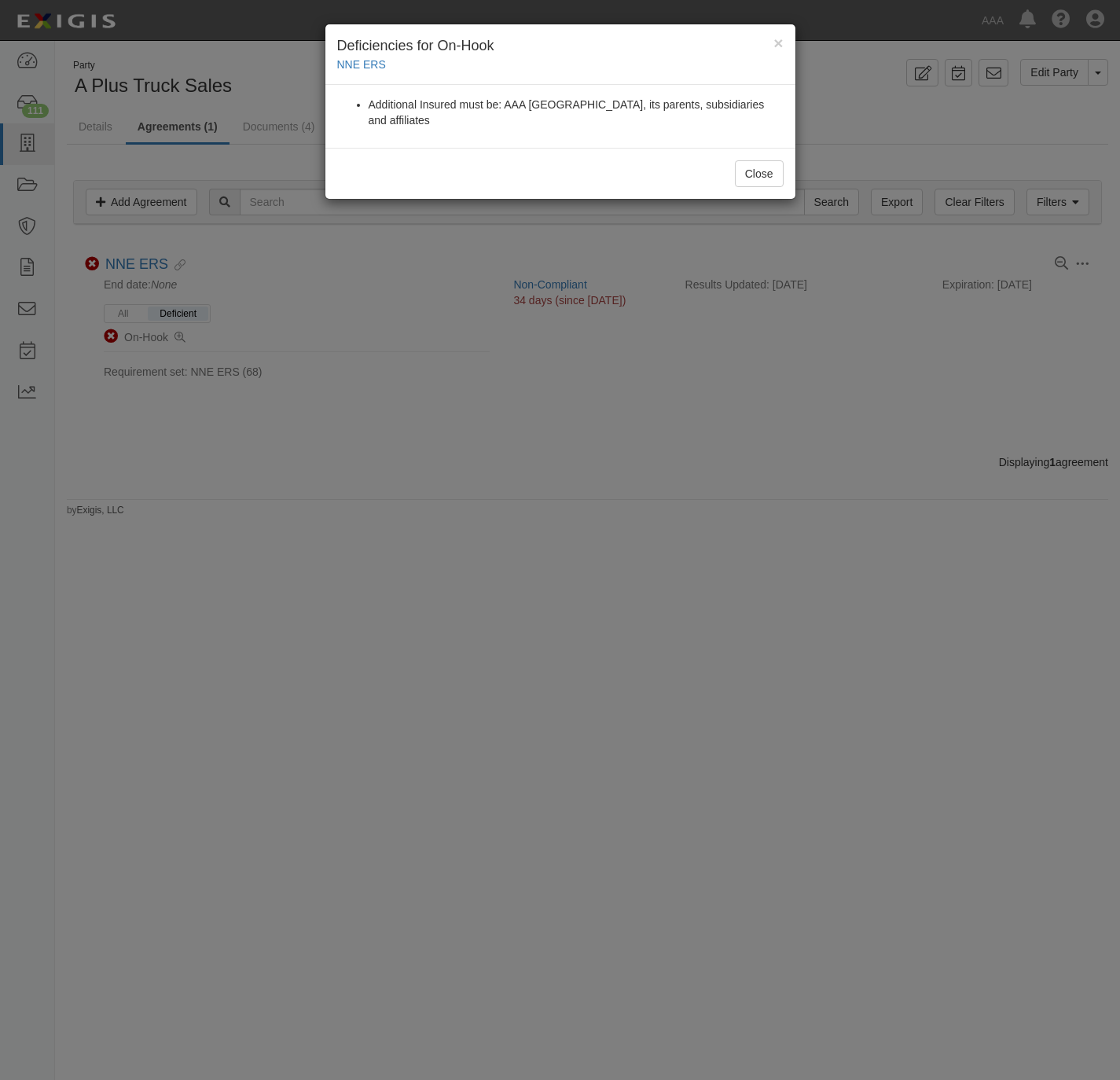
click at [483, 508] on div "× Deficiencies for On-Hook NNE ERS Additional Insured must be: AAA Northern New…" at bounding box center [560, 540] width 1120 height 1080
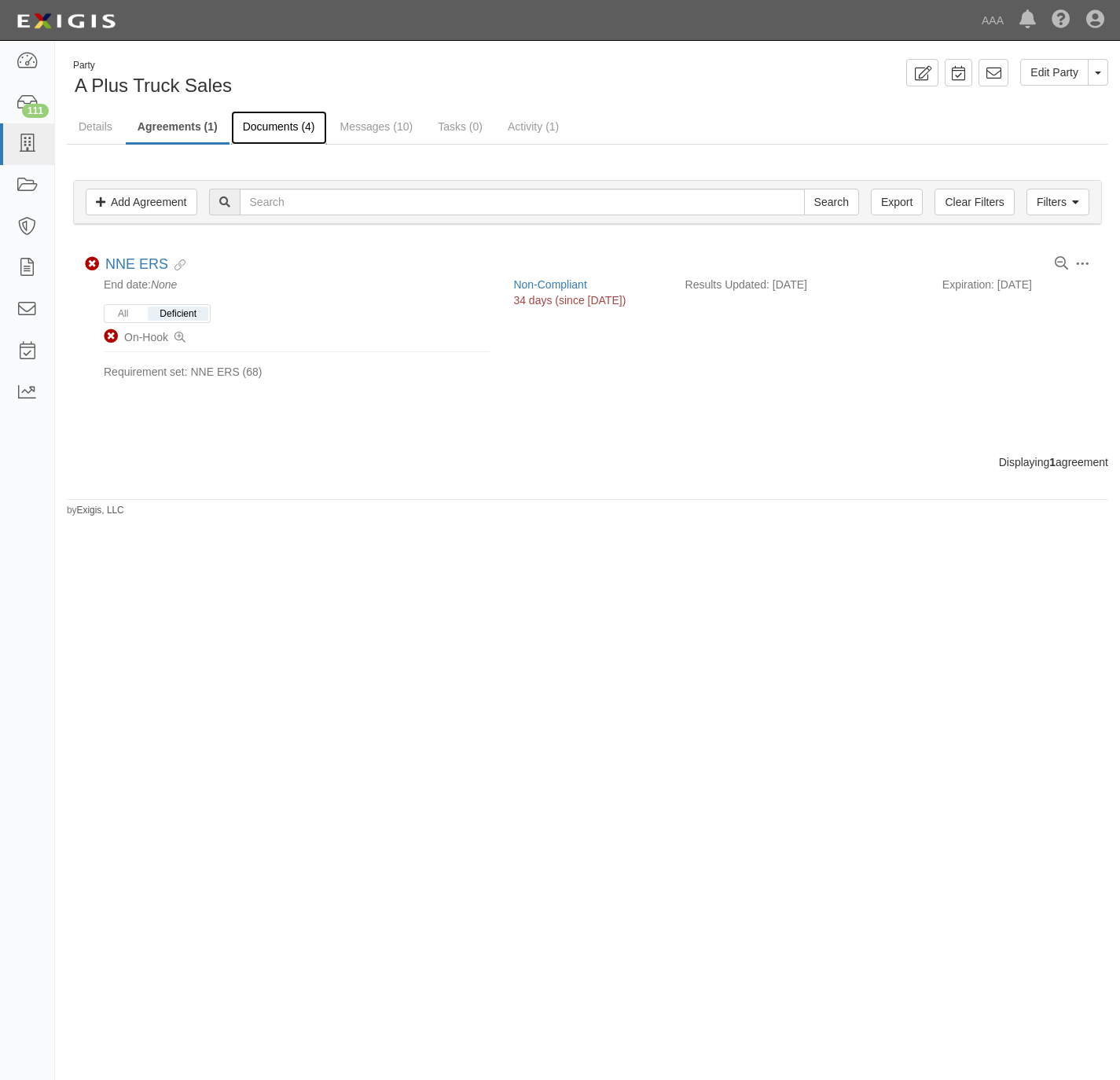
click at [260, 128] on link "Documents (4)" at bounding box center [279, 127] width 96 height 34
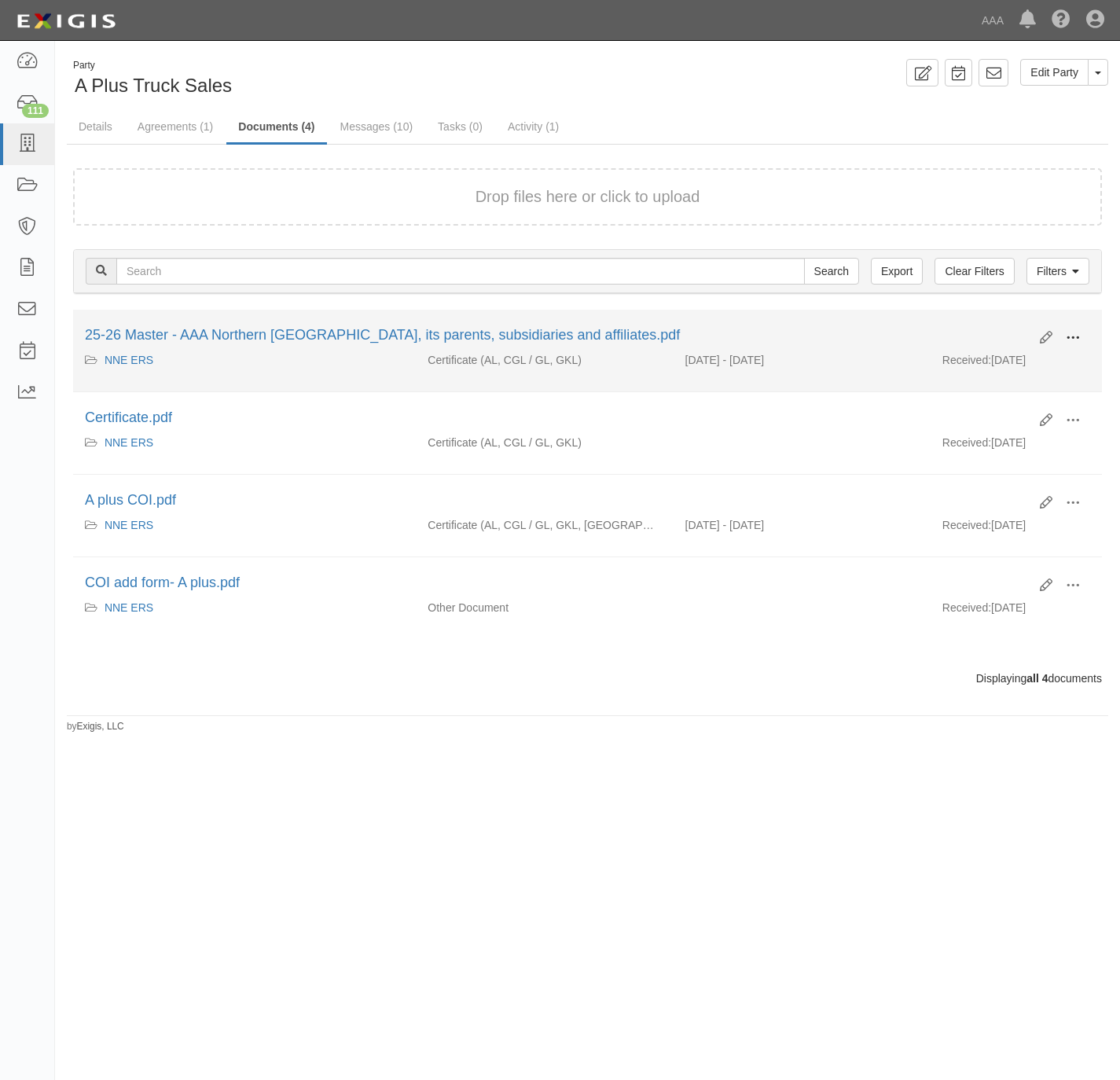
click at [1083, 336] on button at bounding box center [1072, 339] width 35 height 27
click at [994, 359] on link "View" at bounding box center [996, 361] width 124 height 29
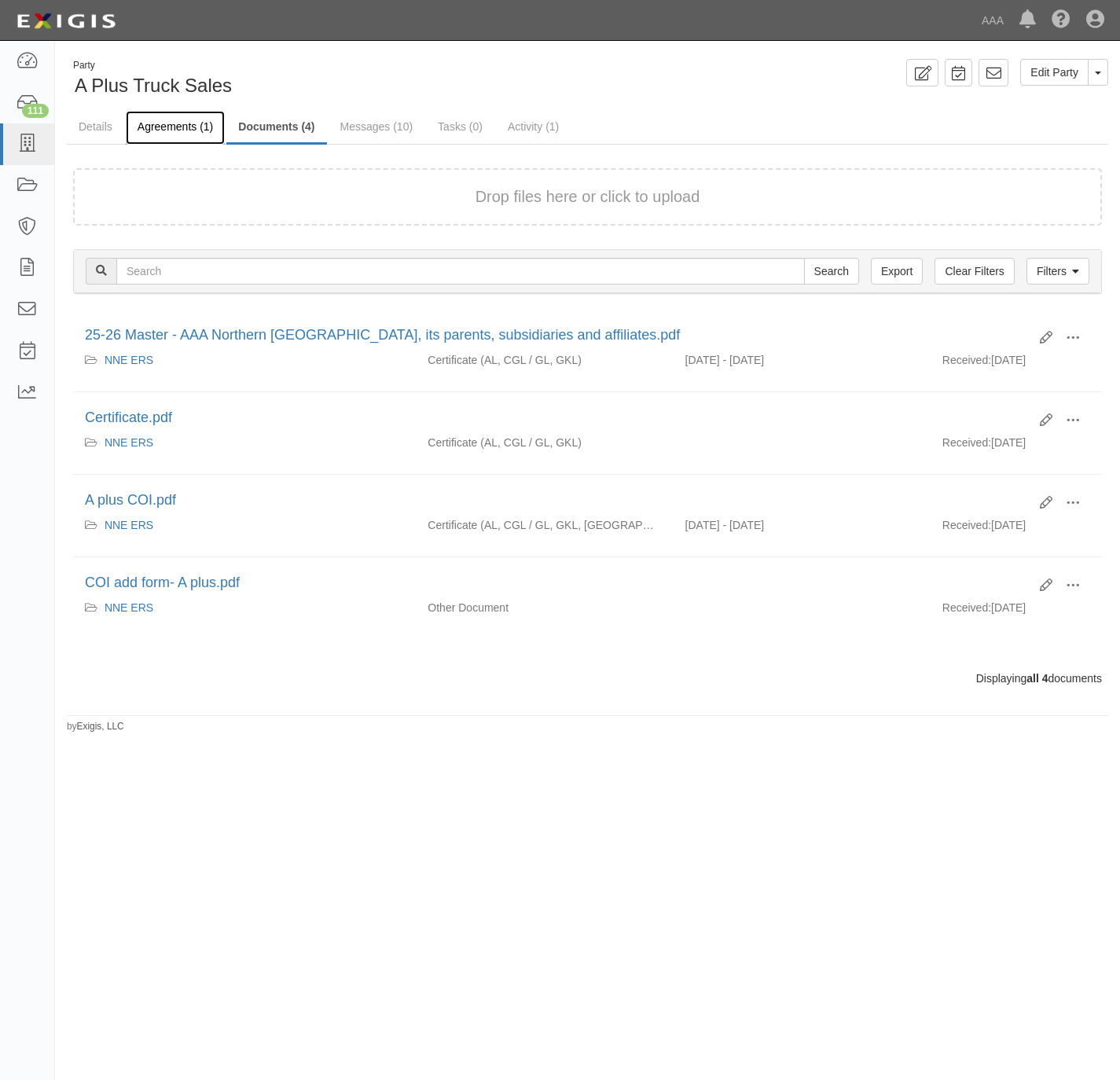
click at [158, 126] on link "Agreements (1)" at bounding box center [174, 127] width 99 height 34
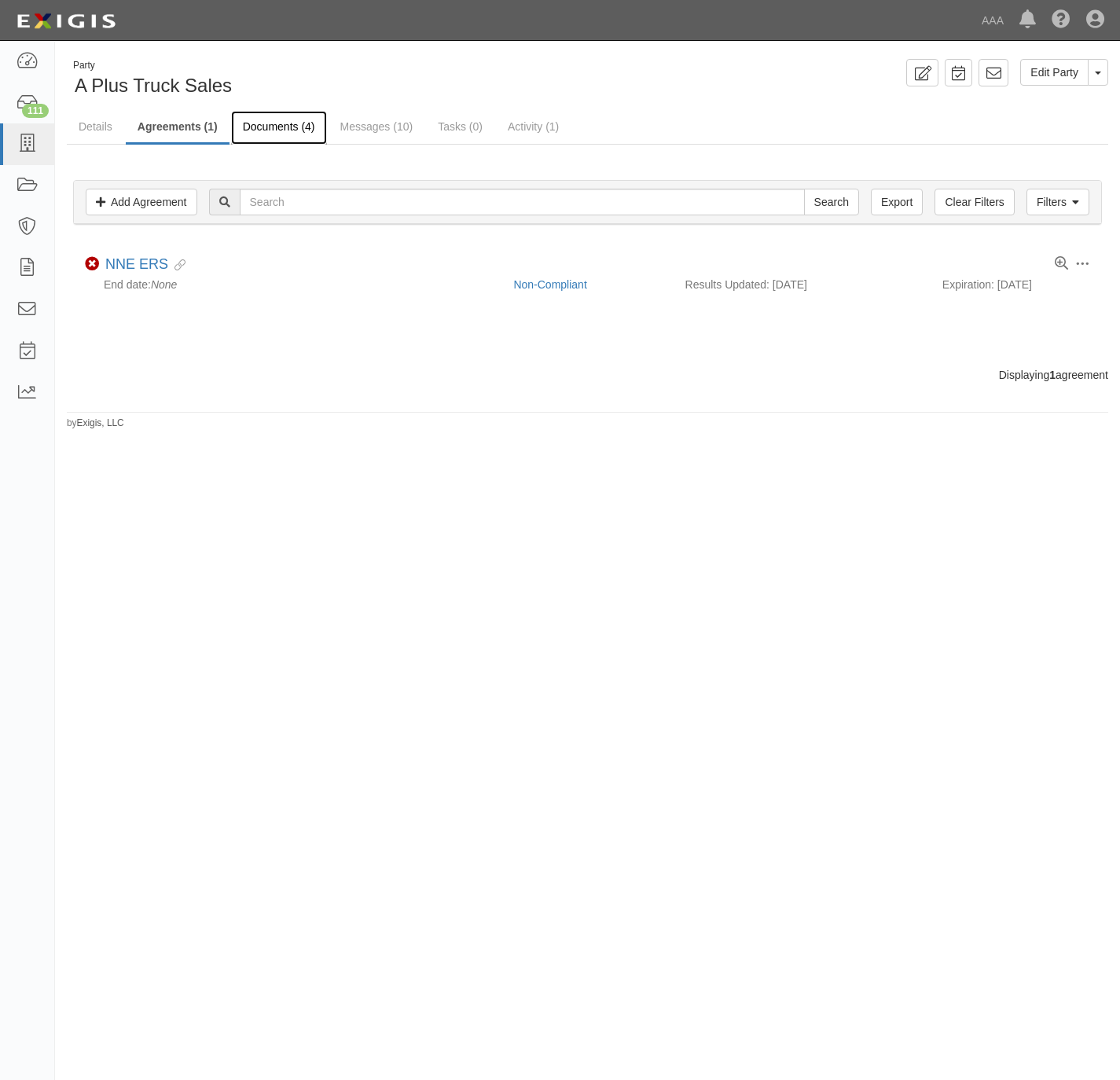
click at [273, 122] on link "Documents (4)" at bounding box center [279, 127] width 96 height 34
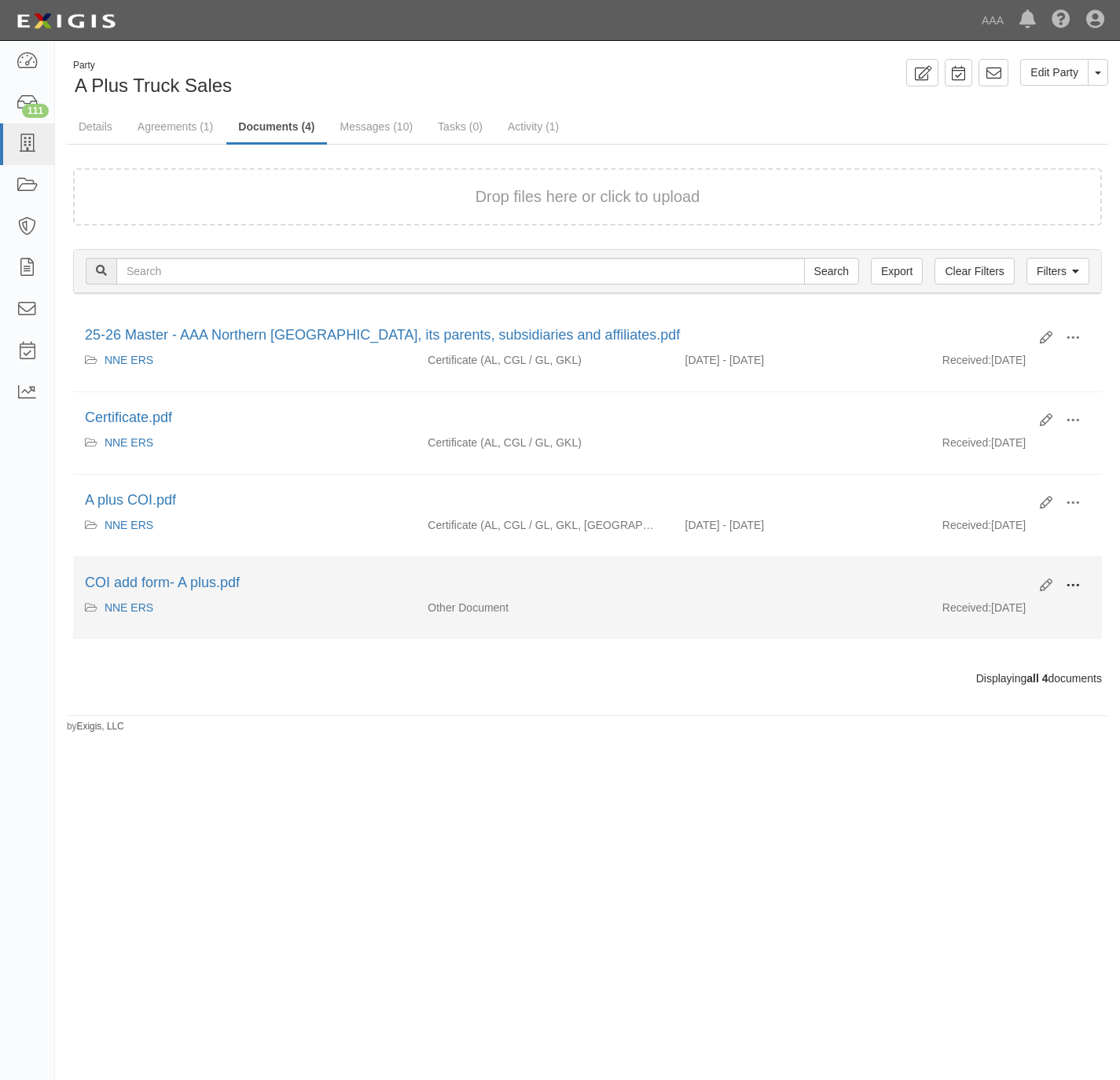
click at [1073, 593] on span at bounding box center [1072, 585] width 14 height 14
click at [995, 607] on link "View" at bounding box center [996, 609] width 124 height 29
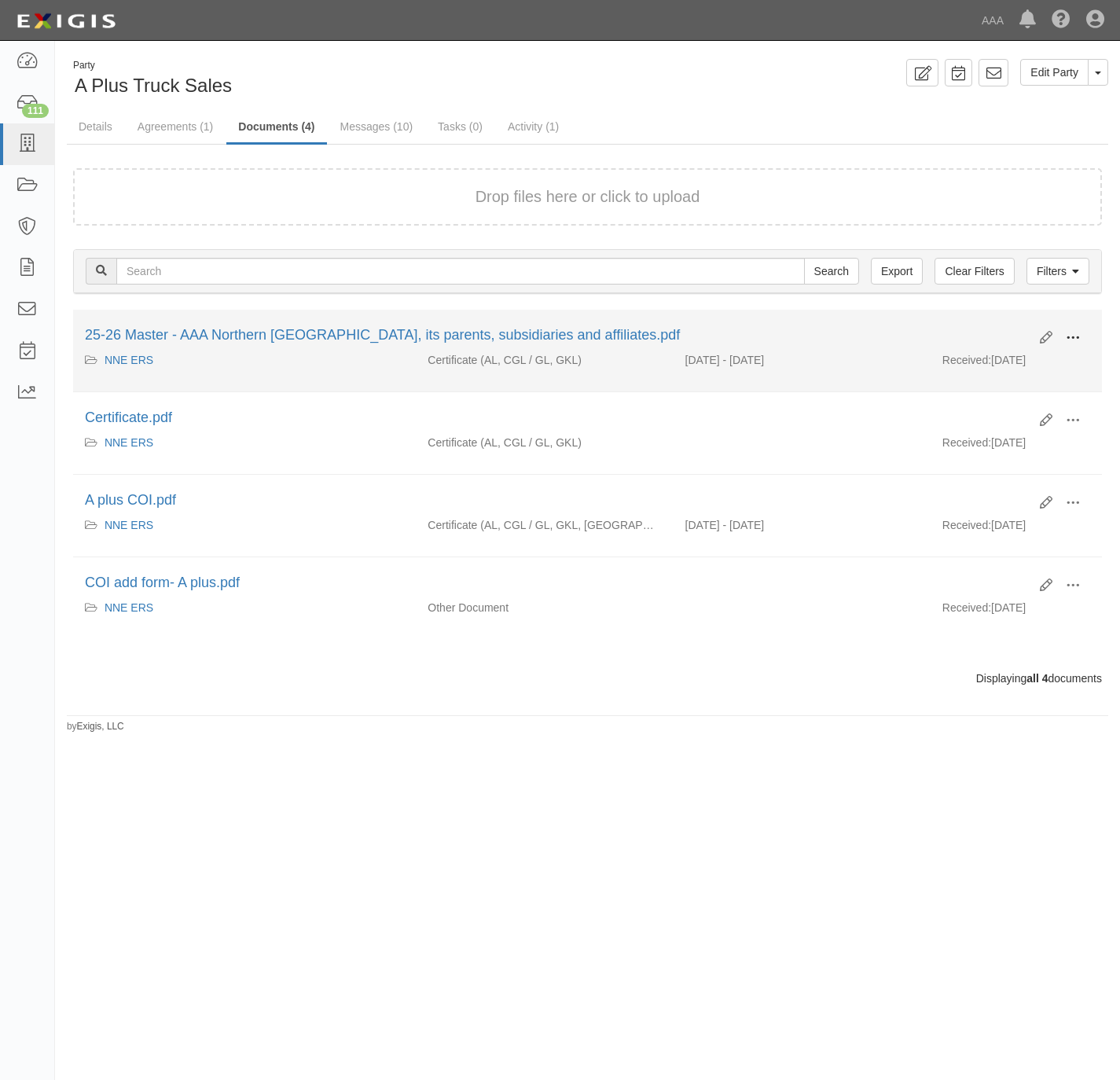
drag, startPoint x: 1070, startPoint y: 332, endPoint x: 1048, endPoint y: 335, distance: 22.2
click at [1070, 332] on span at bounding box center [1072, 338] width 14 height 14
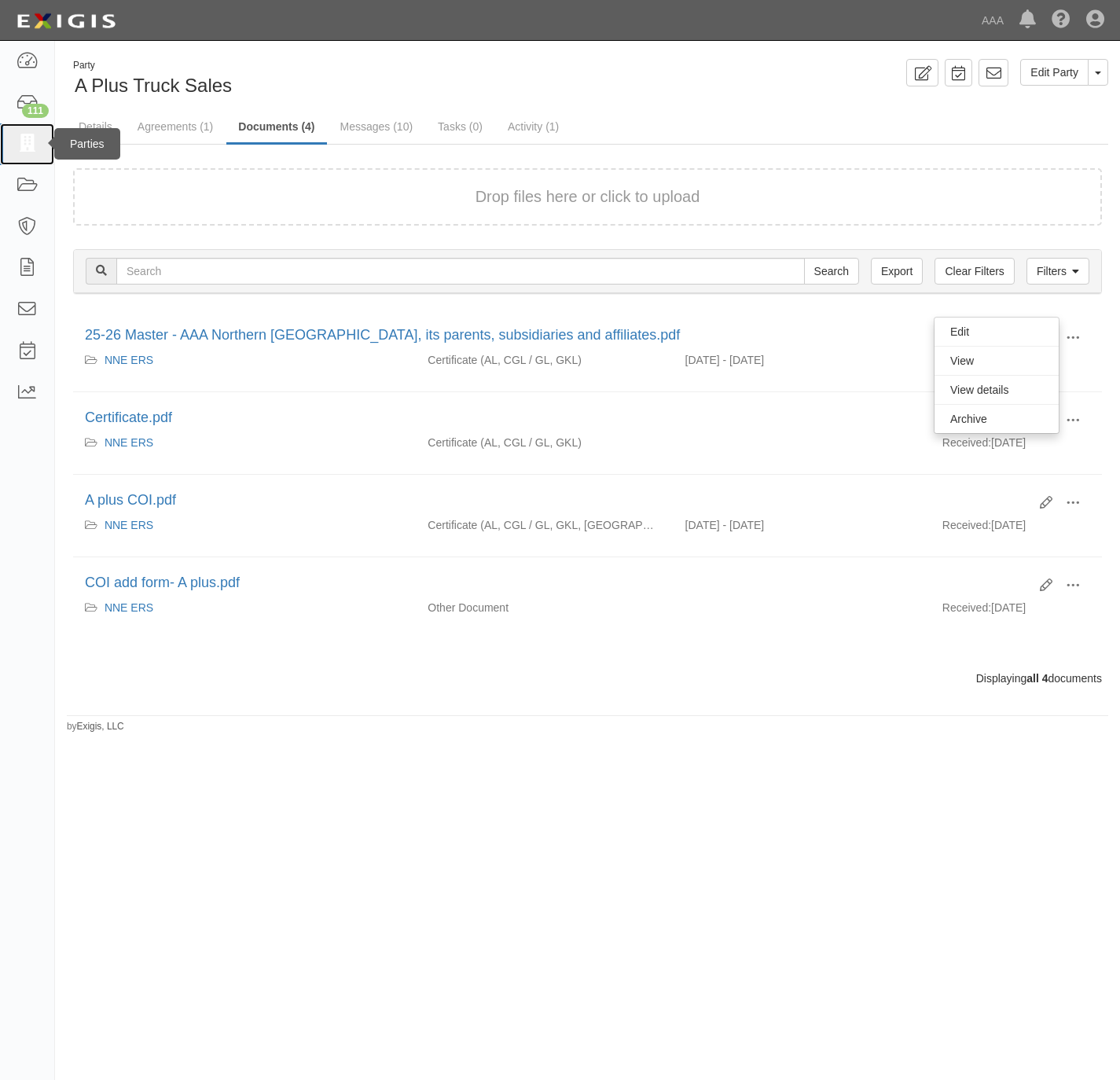
click at [14, 140] on link at bounding box center [27, 143] width 54 height 41
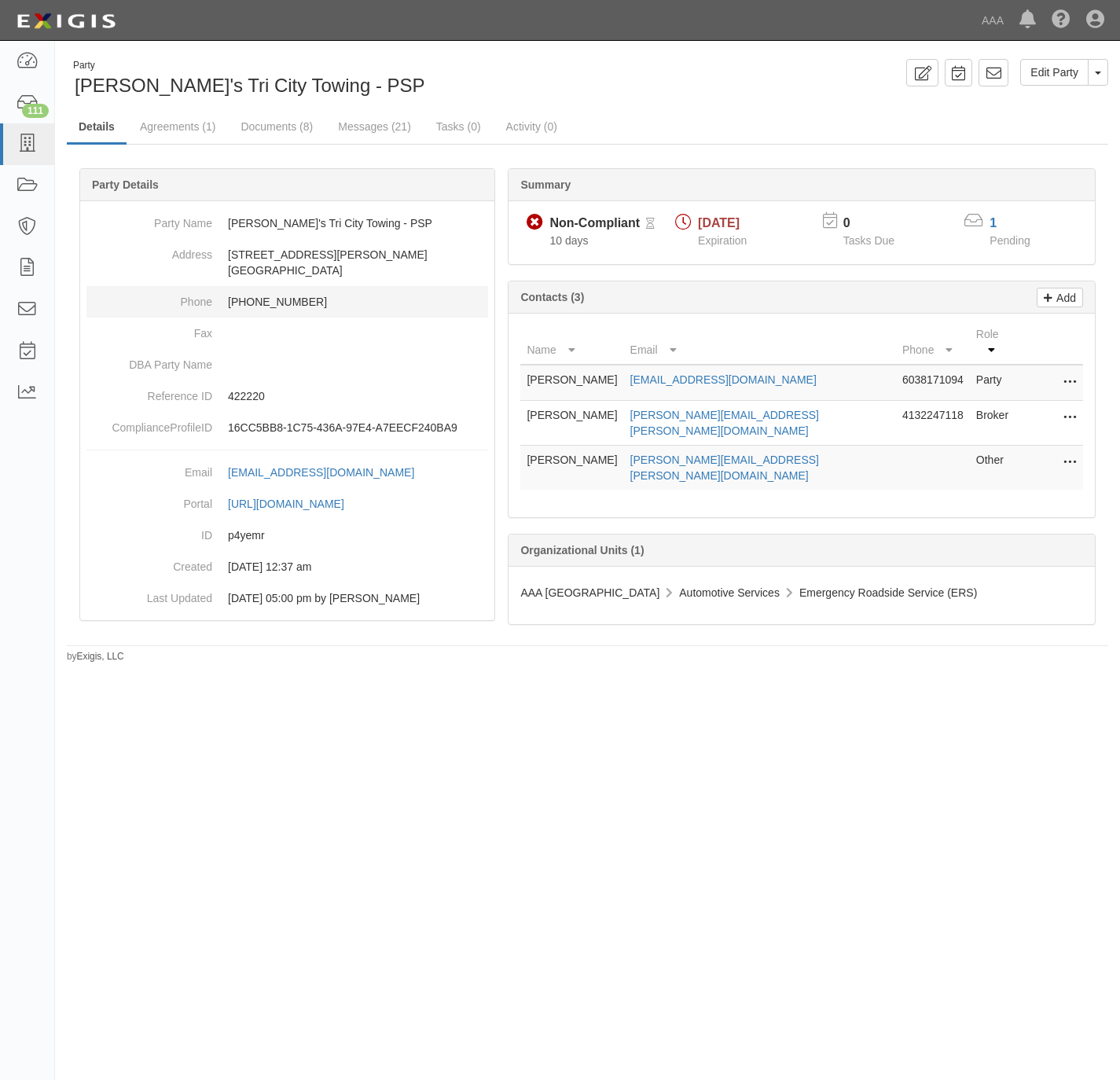
drag, startPoint x: 299, startPoint y: 787, endPoint x: 320, endPoint y: 295, distance: 492.4
click at [299, 782] on div "Party [PERSON_NAME]'s Tri City Towing - PSP Edit Party Toggle Party Dropdown Vi…" at bounding box center [560, 533] width 1120 height 972
click at [994, 227] on link "1" at bounding box center [993, 223] width 7 height 13
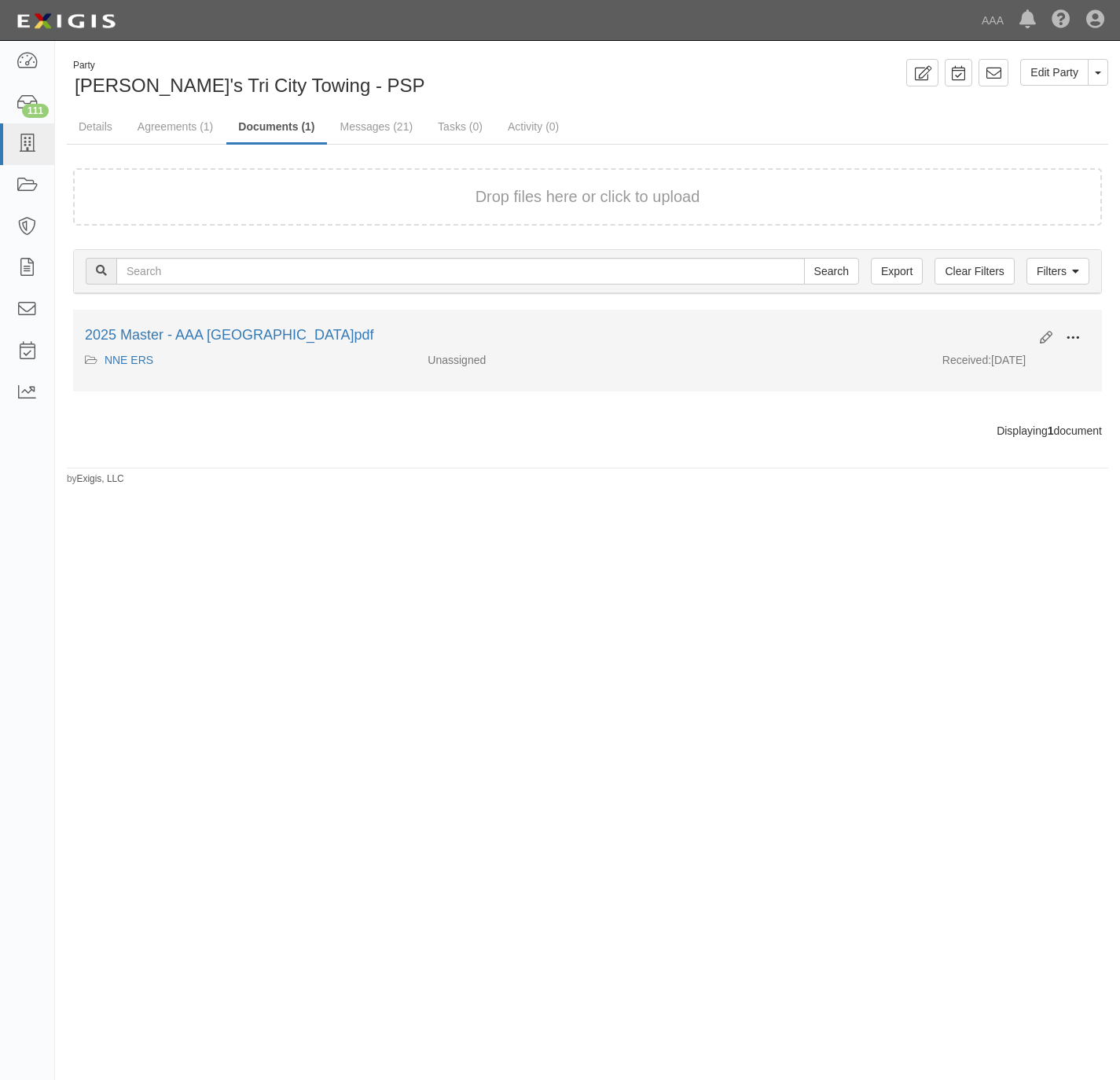
click at [1074, 333] on span at bounding box center [1072, 338] width 14 height 14
click at [1031, 357] on link "View" at bounding box center [996, 361] width 124 height 29
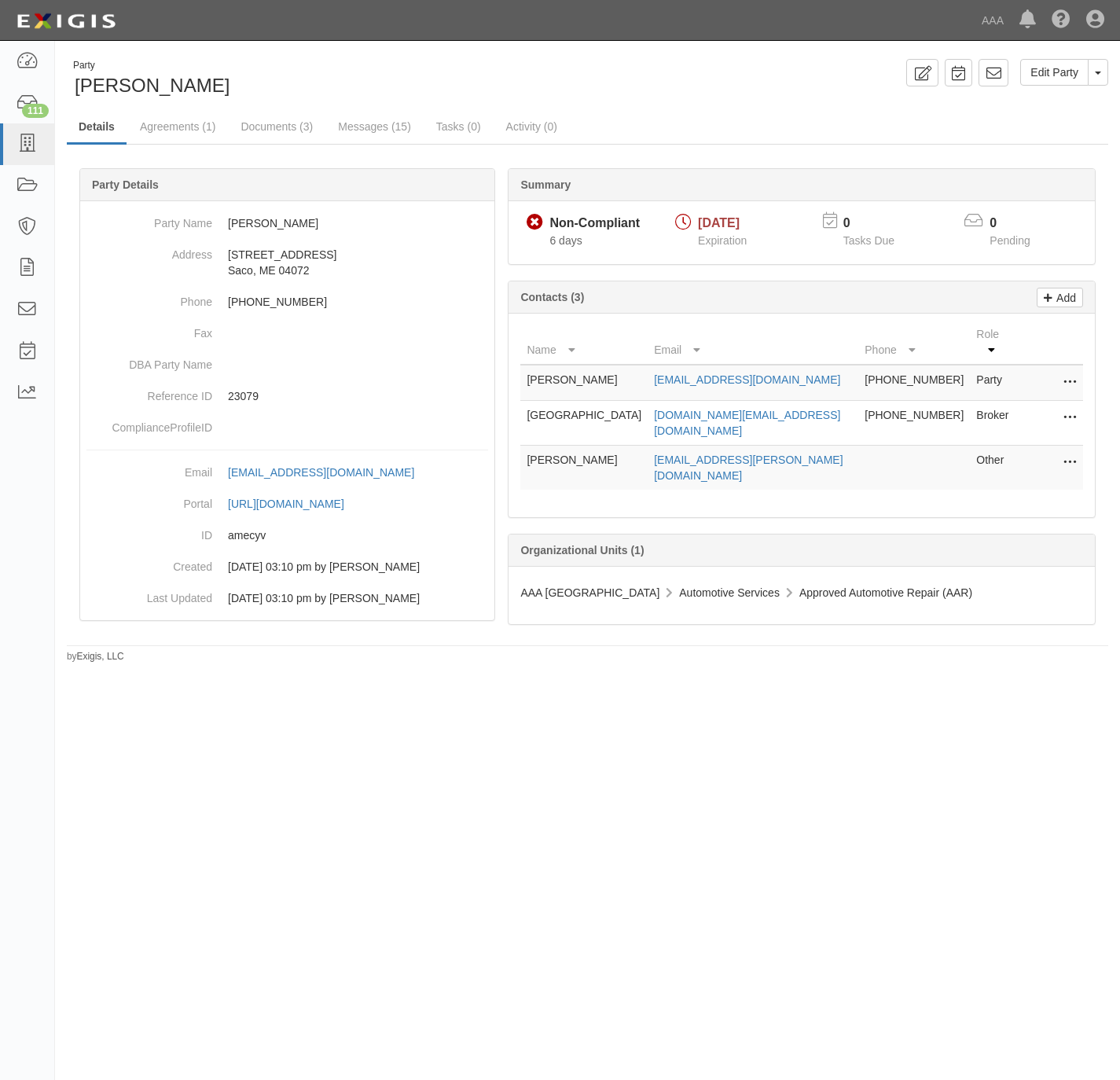
drag, startPoint x: 601, startPoint y: 443, endPoint x: 522, endPoint y: 436, distance: 79.3
click at [522, 446] on td "[PERSON_NAME]" at bounding box center [583, 468] width 127 height 45
copy td "[PERSON_NAME]"
click at [376, 766] on div "Party Jack Chevrolet Edit Party Toggle Party Dropdown View Audit Trail Archive …" at bounding box center [560, 533] width 1120 height 972
drag, startPoint x: 319, startPoint y: 774, endPoint x: 291, endPoint y: 625, distance: 151.6
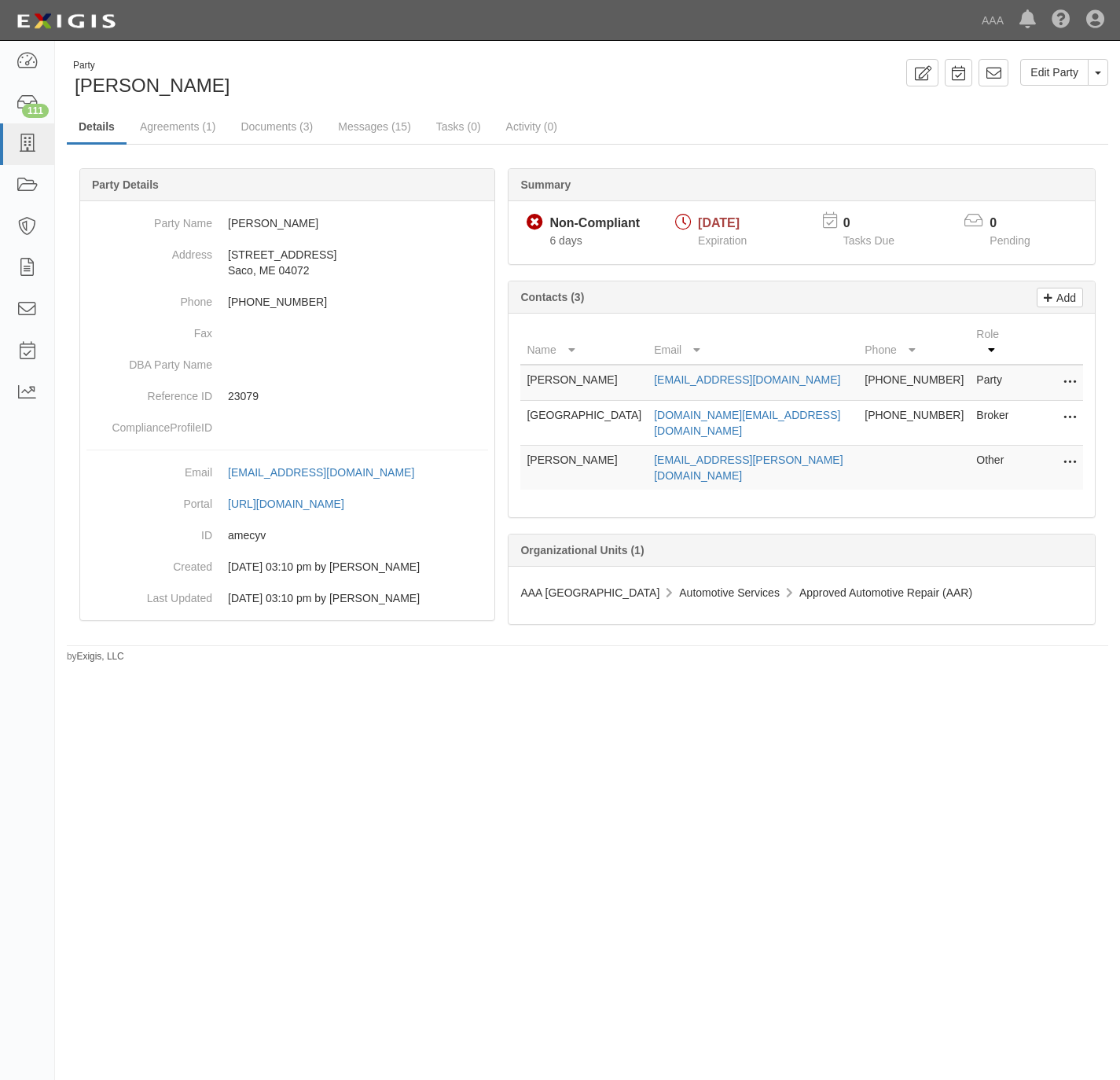
click at [317, 770] on div "Party Jack Chevrolet Edit Party Toggle Party Dropdown View Audit Trail Archive …" at bounding box center [560, 533] width 1120 height 972
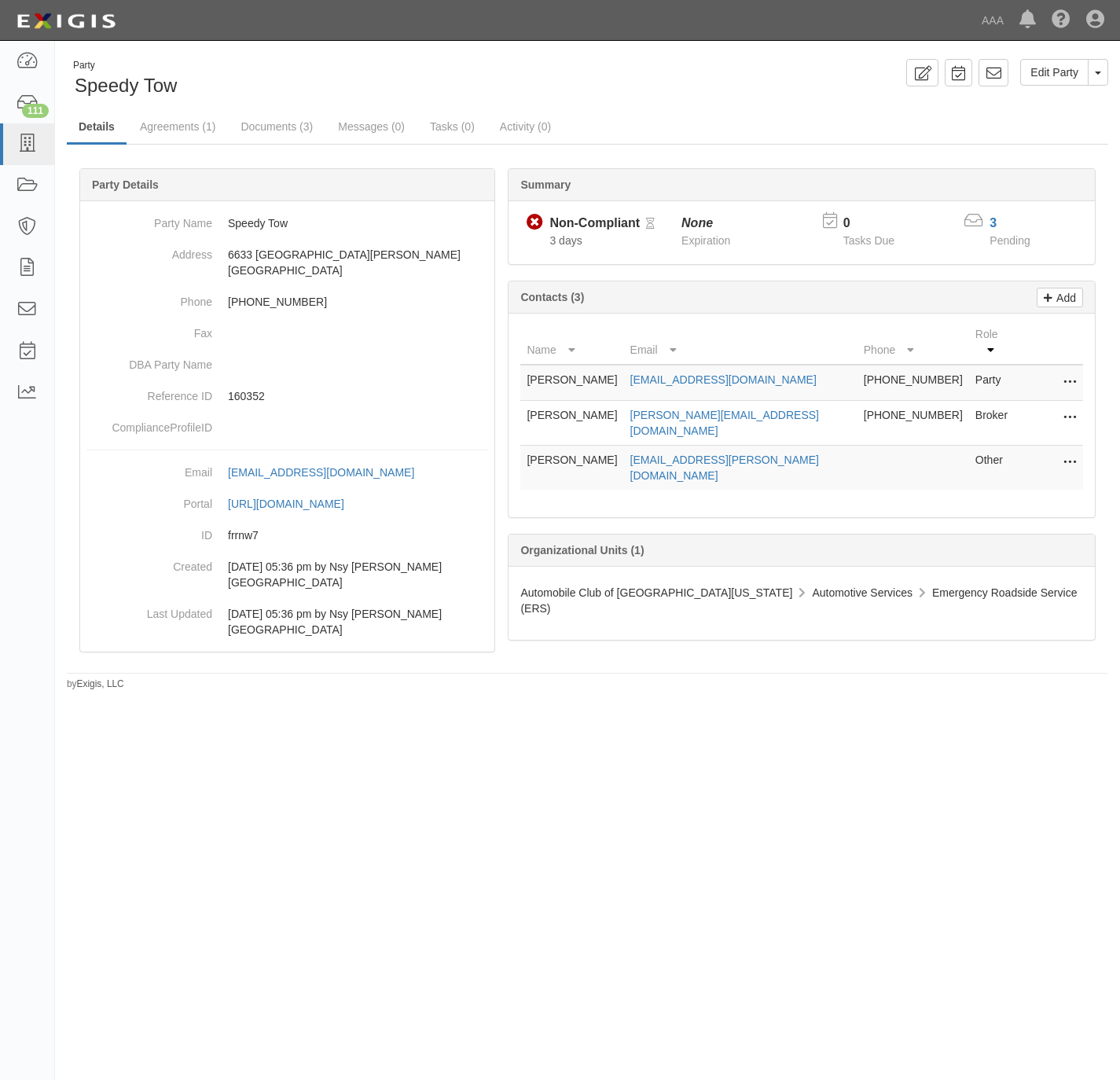
drag, startPoint x: 610, startPoint y: 444, endPoint x: 519, endPoint y: 447, distance: 91.0
click at [520, 447] on td "Aaron Halawani" at bounding box center [571, 468] width 103 height 45
click at [441, 88] on div "Party Speedy Tow" at bounding box center [321, 79] width 509 height 40
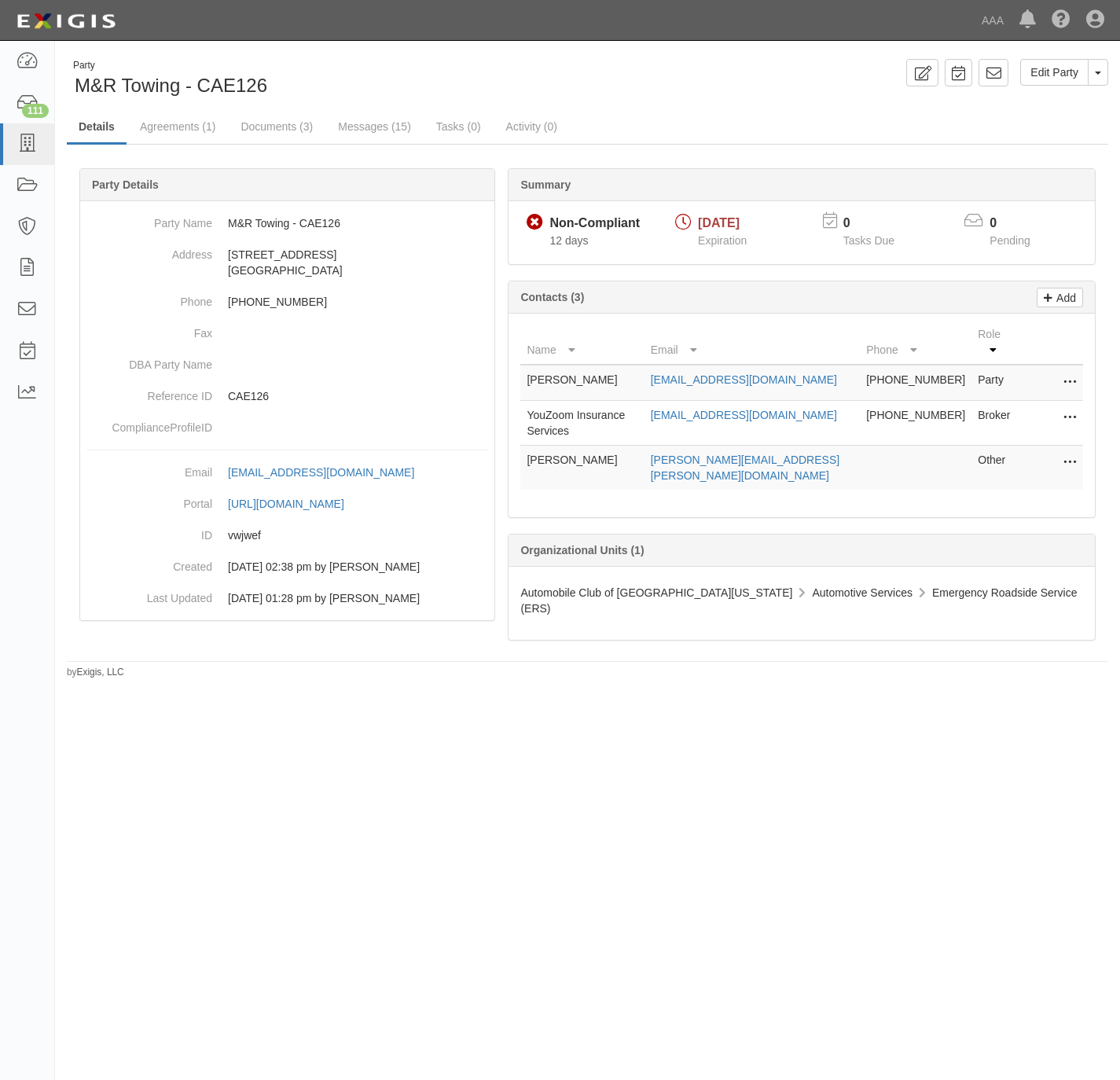
drag, startPoint x: 480, startPoint y: 66, endPoint x: 488, endPoint y: 50, distance: 17.9
click at [480, 66] on div "Party M&R Towing - CAE126" at bounding box center [321, 79] width 509 height 40
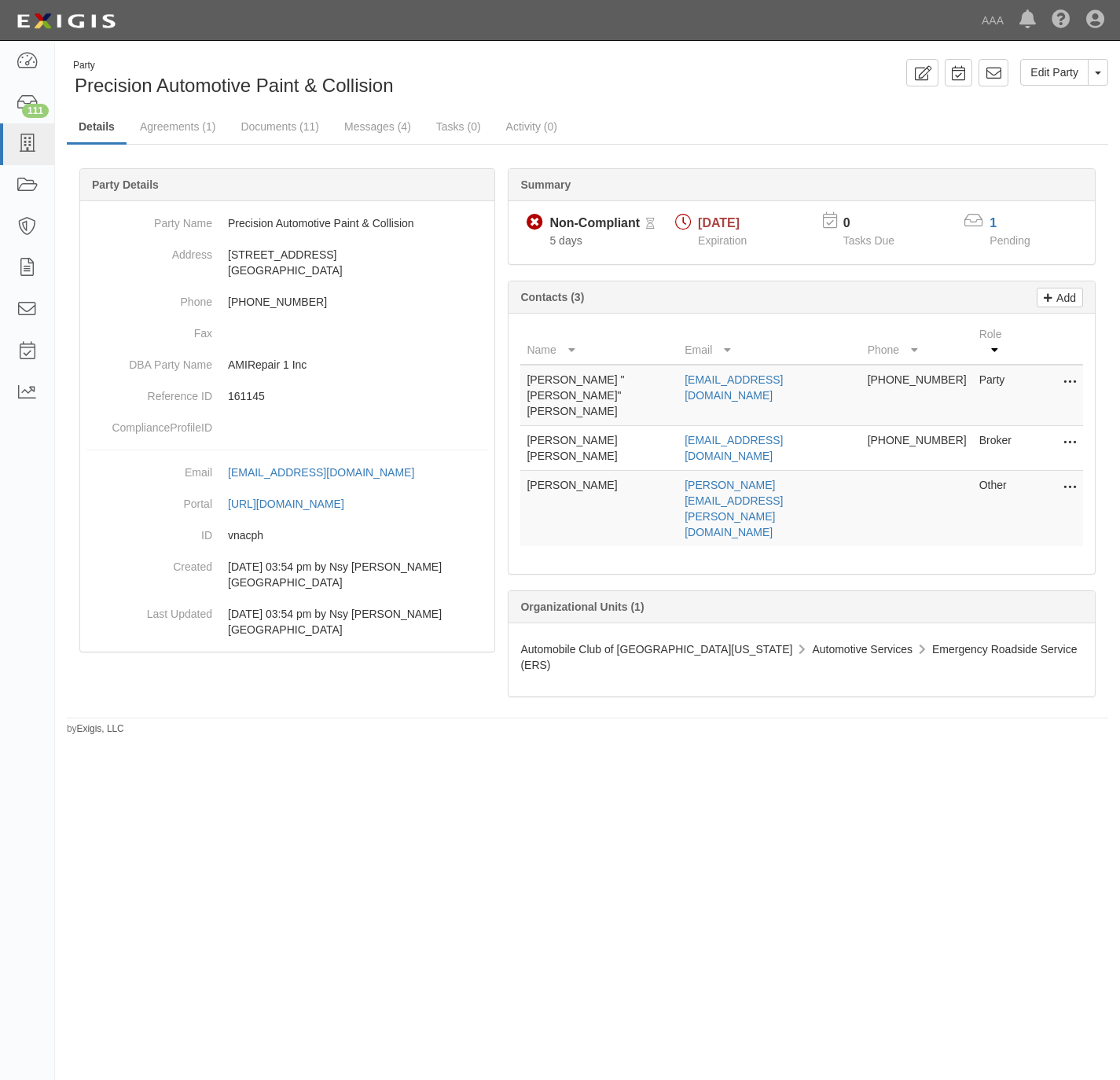
click at [349, 804] on div "Party Precision Automotive Paint & Collision Edit Party Toggle Party Dropdown V…" at bounding box center [560, 533] width 1120 height 972
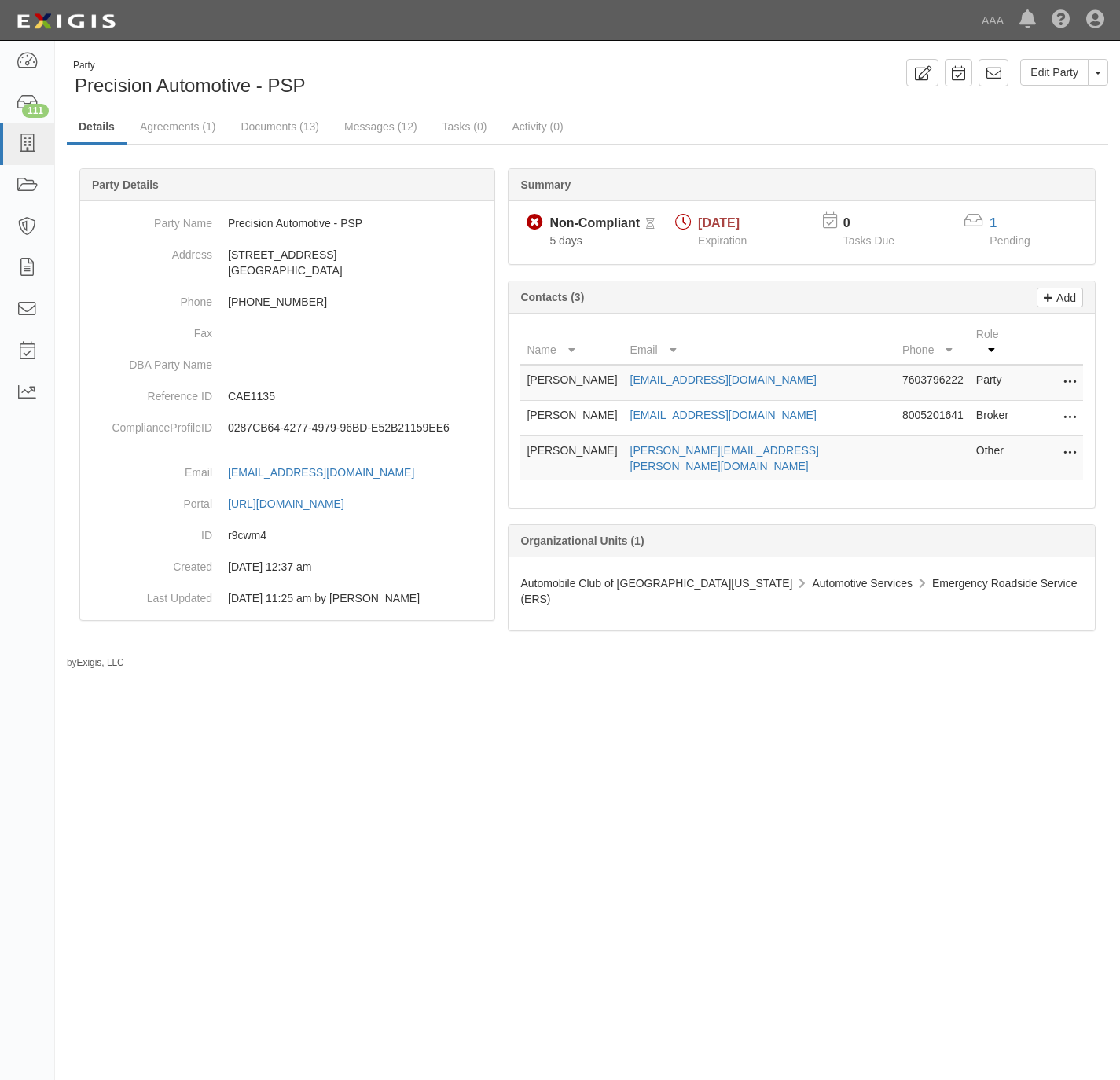
click at [467, 87] on div "Party Precision Automotive - PSP" at bounding box center [321, 79] width 509 height 40
click at [994, 220] on link "1" at bounding box center [993, 223] width 7 height 13
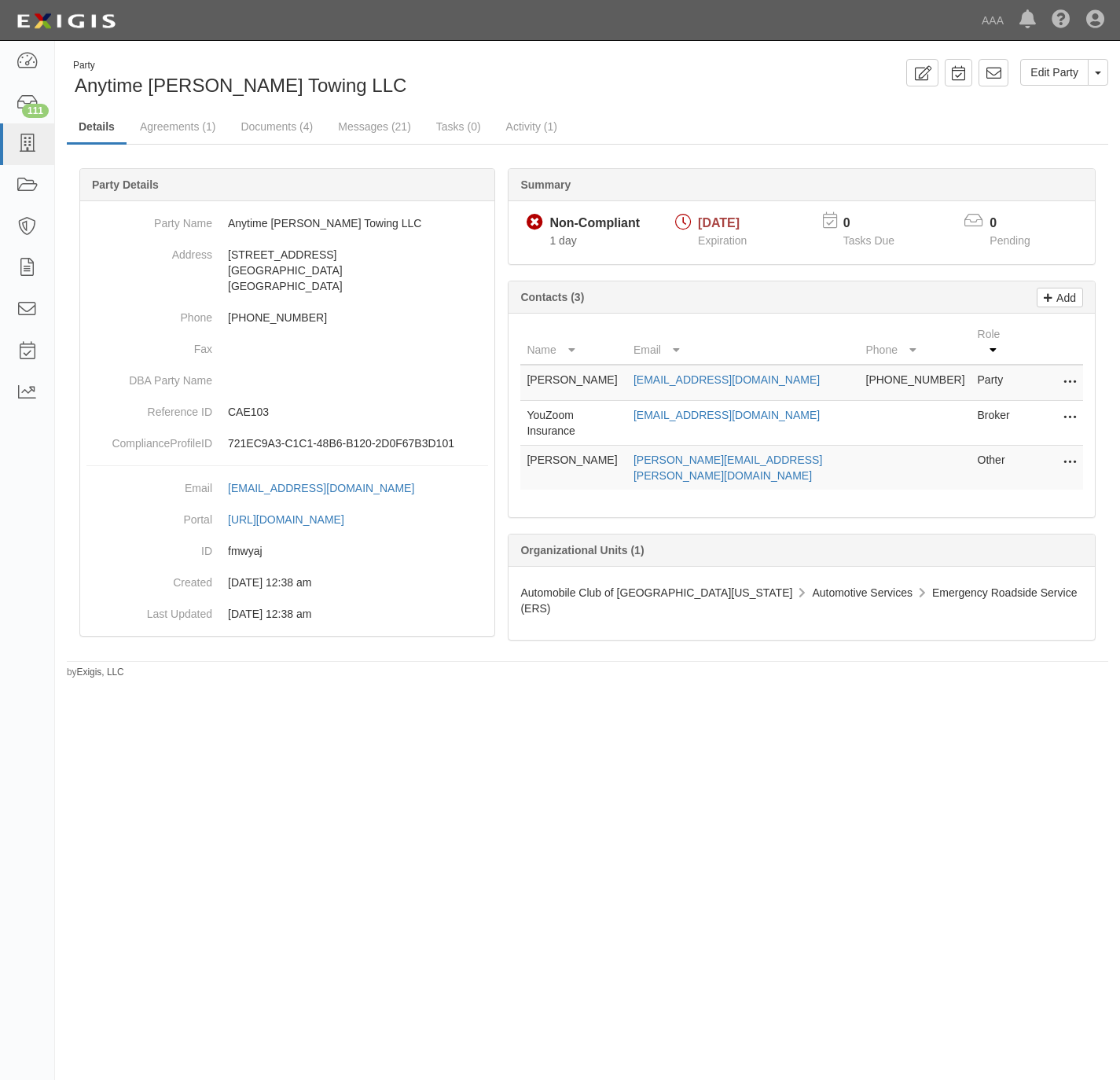
click at [399, 62] on div "Party Anytime [PERSON_NAME] Towing LLC" at bounding box center [321, 79] width 509 height 40
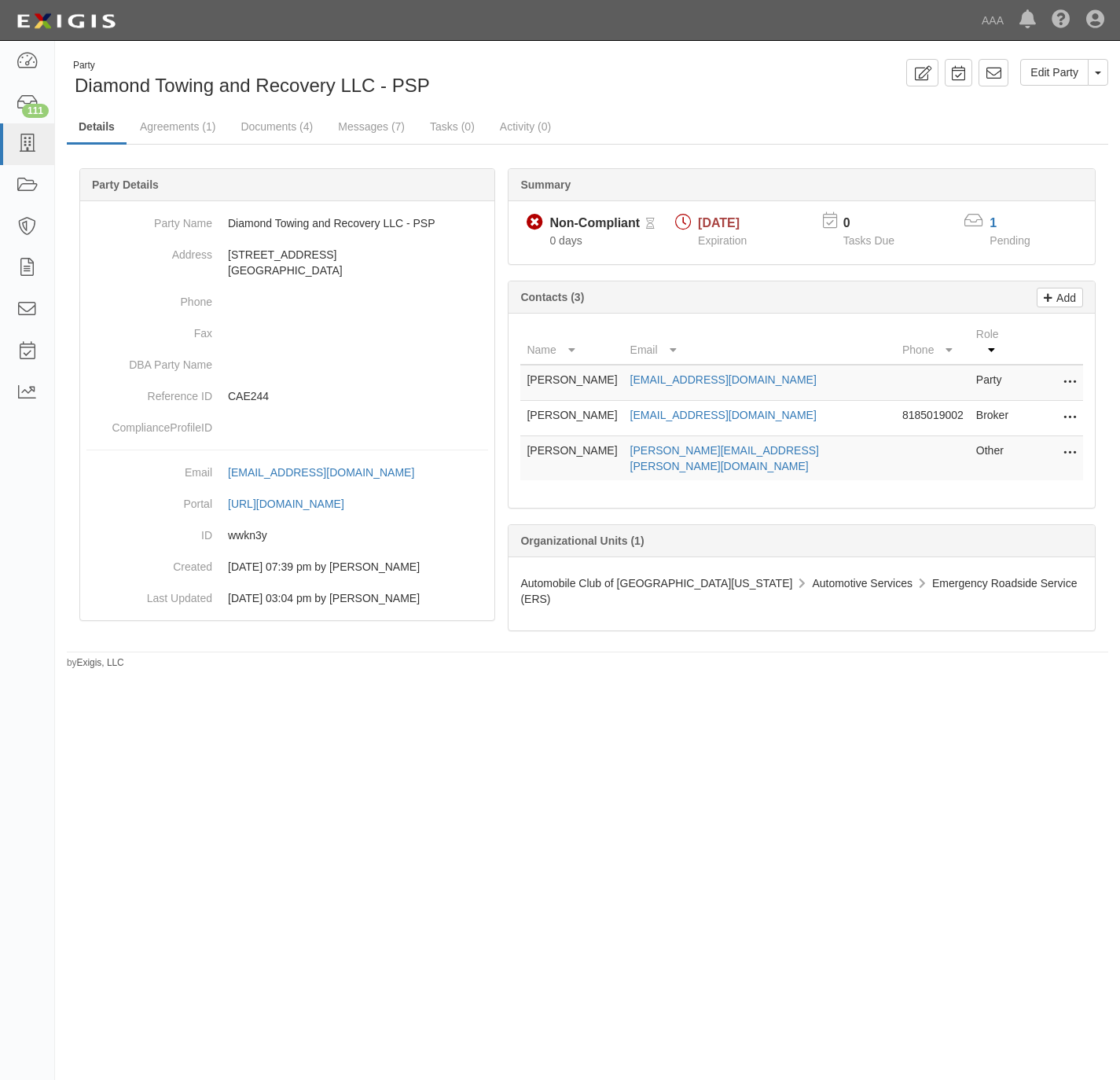
click at [998, 224] on div "1" at bounding box center [1019, 223] width 60 height 18
click at [994, 224] on link "1" at bounding box center [993, 223] width 7 height 13
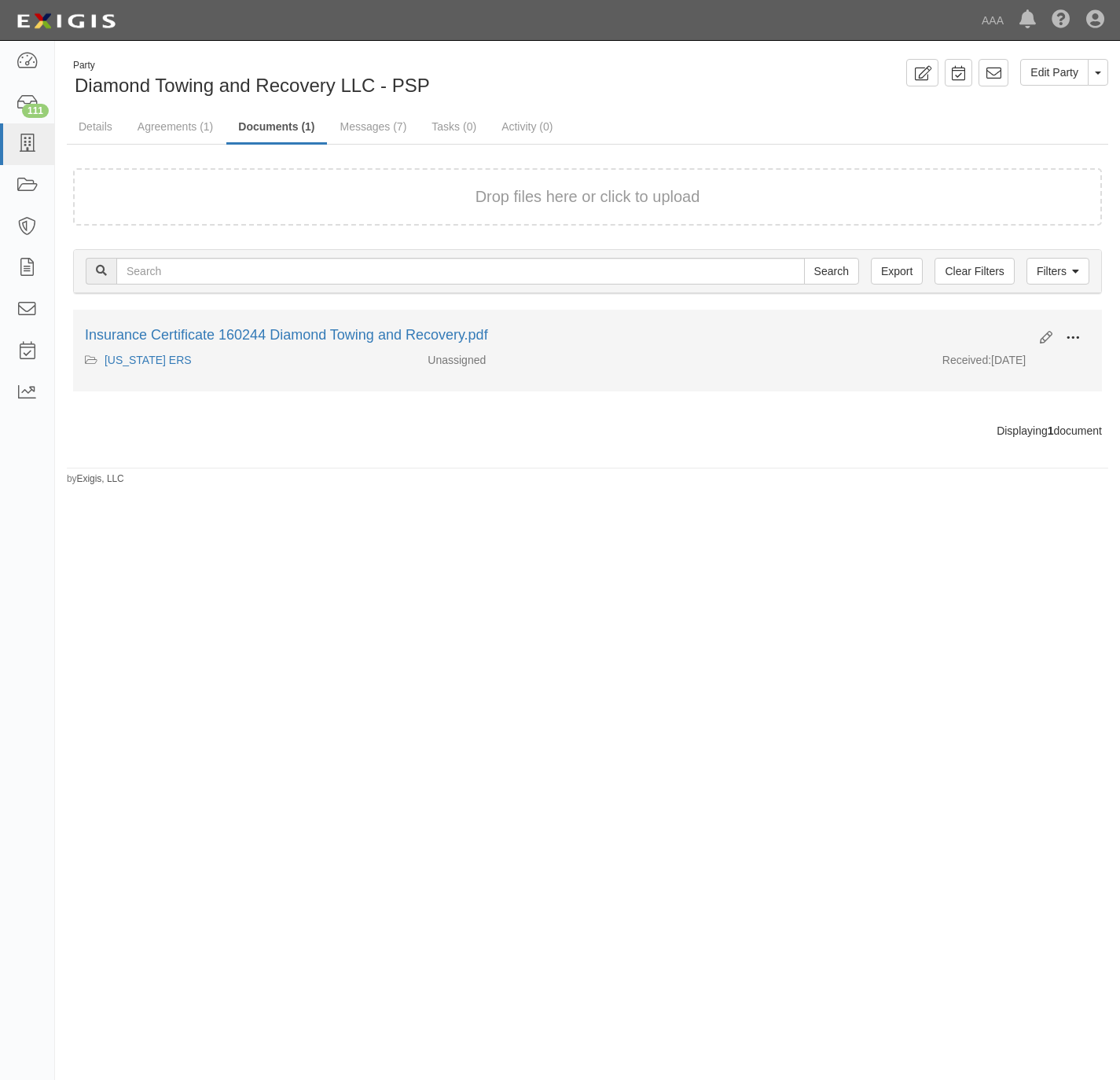
drag, startPoint x: 1080, startPoint y: 332, endPoint x: 1069, endPoint y: 342, distance: 14.9
click at [1080, 333] on button at bounding box center [1072, 339] width 35 height 27
click at [1012, 361] on link "View" at bounding box center [996, 361] width 124 height 29
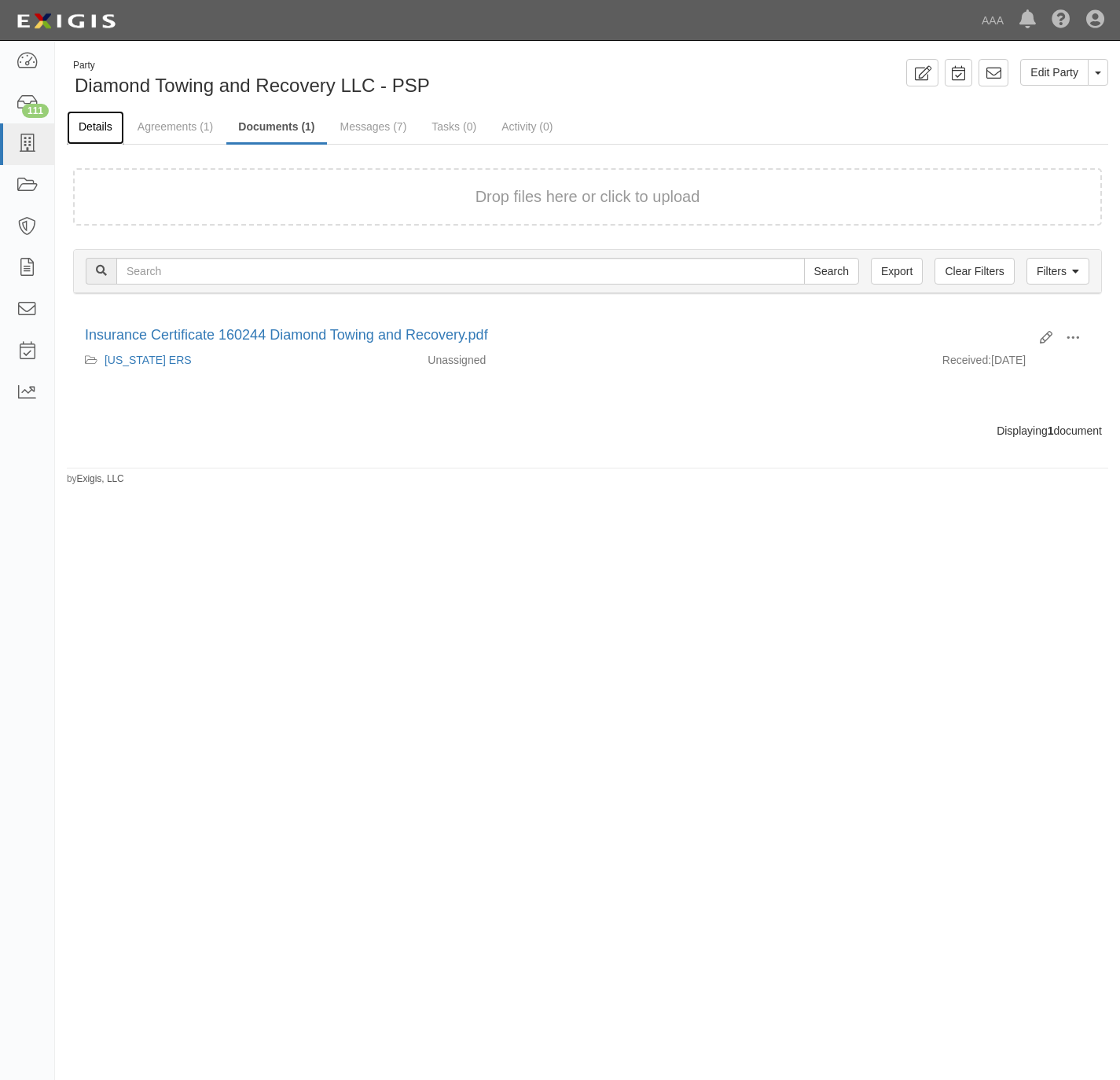
click at [95, 116] on link "Details" at bounding box center [95, 127] width 57 height 34
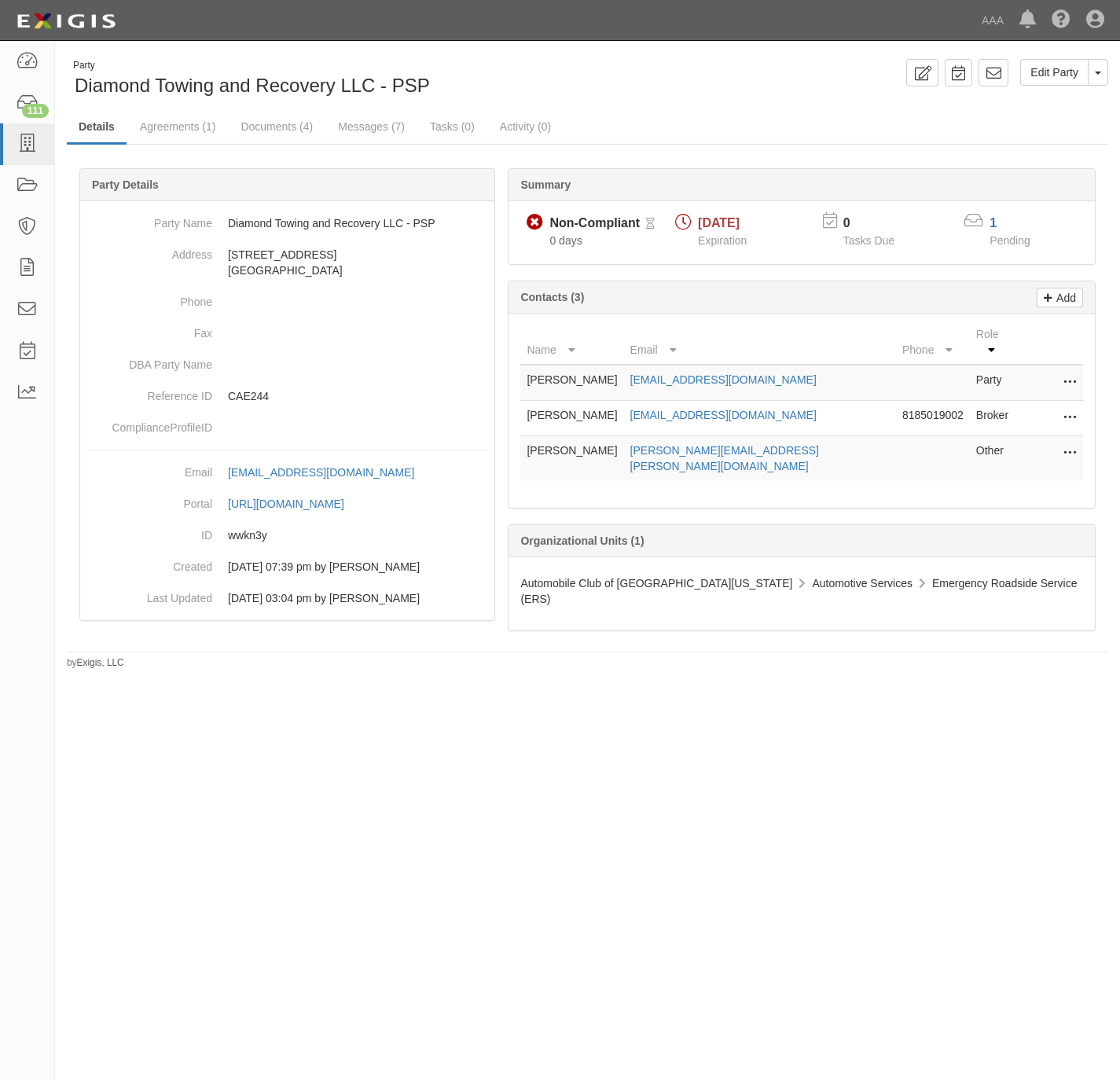
drag, startPoint x: 615, startPoint y: 444, endPoint x: 524, endPoint y: 436, distance: 91.4
click at [524, 436] on td "[PERSON_NAME]" at bounding box center [571, 458] width 103 height 45
copy td "[PERSON_NAME]"
click at [502, 66] on div "Party Diamond Towing and Recovery LLC - PSP" at bounding box center [321, 79] width 509 height 40
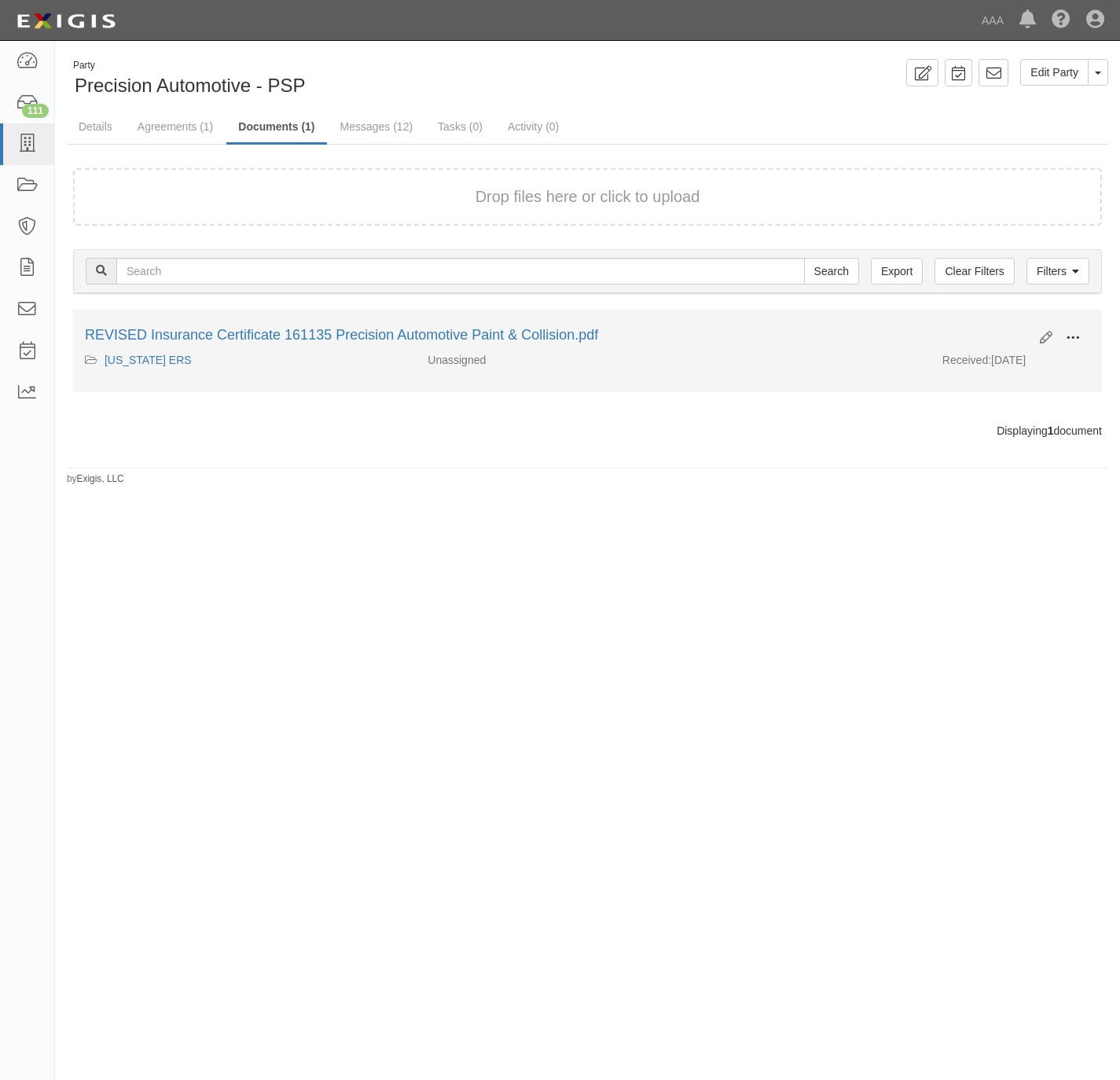
click at [1071, 336] on span at bounding box center [1072, 338] width 14 height 14
click at [1014, 362] on link "View" at bounding box center [996, 361] width 124 height 29
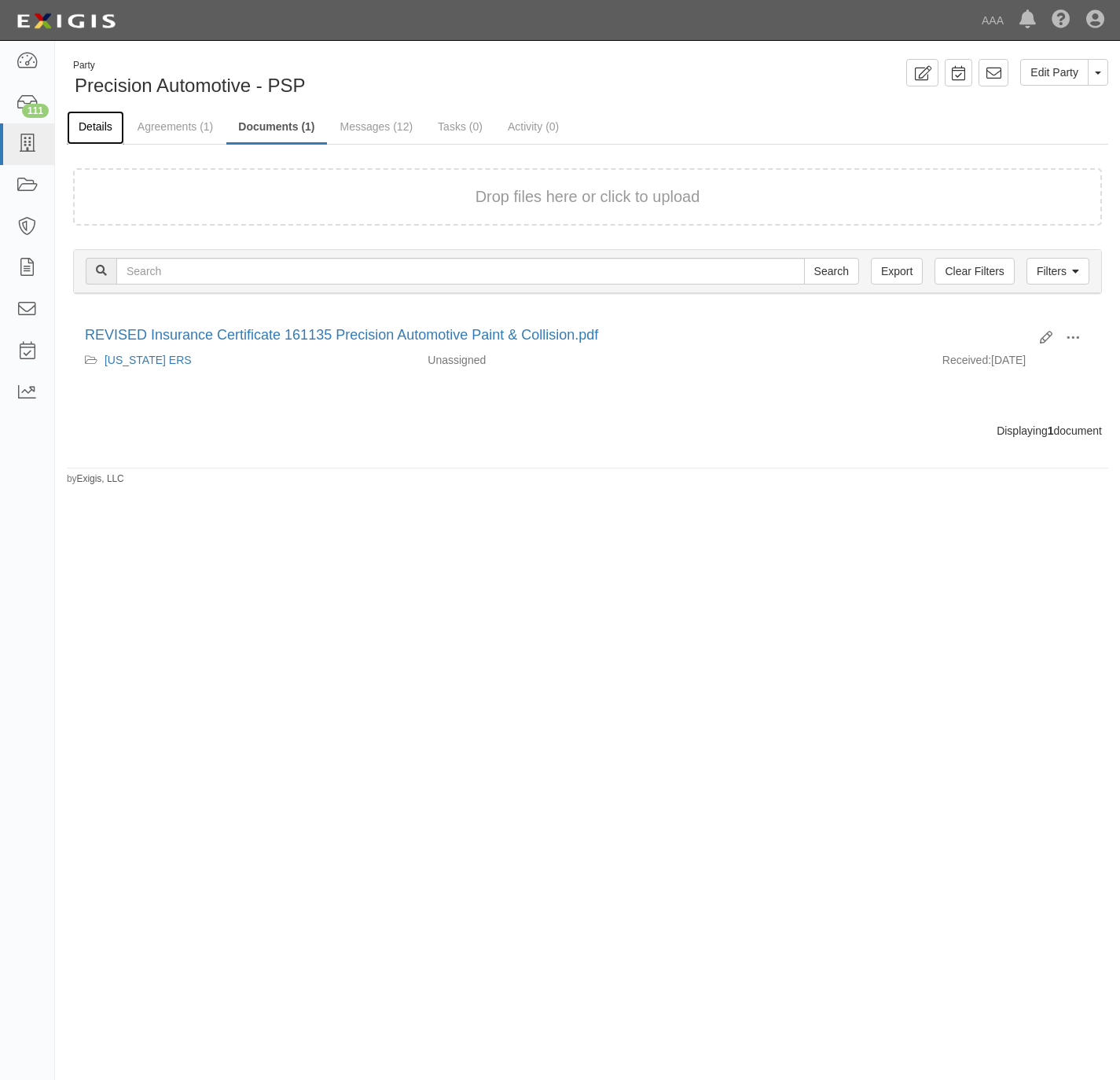
click at [102, 125] on link "Details" at bounding box center [95, 127] width 57 height 34
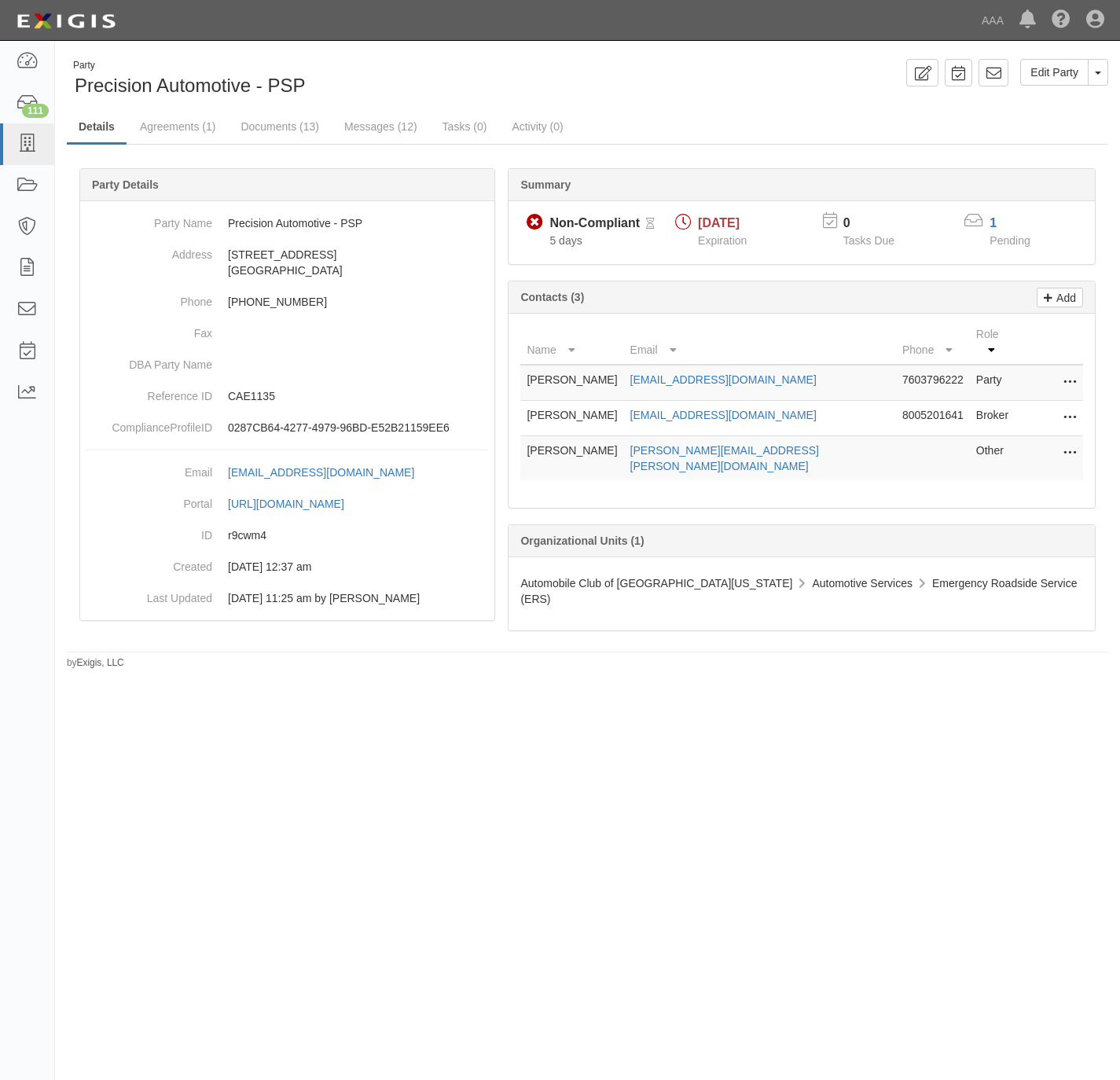
click at [432, 64] on div "Party Precision Automotive - PSP" at bounding box center [321, 79] width 509 height 40
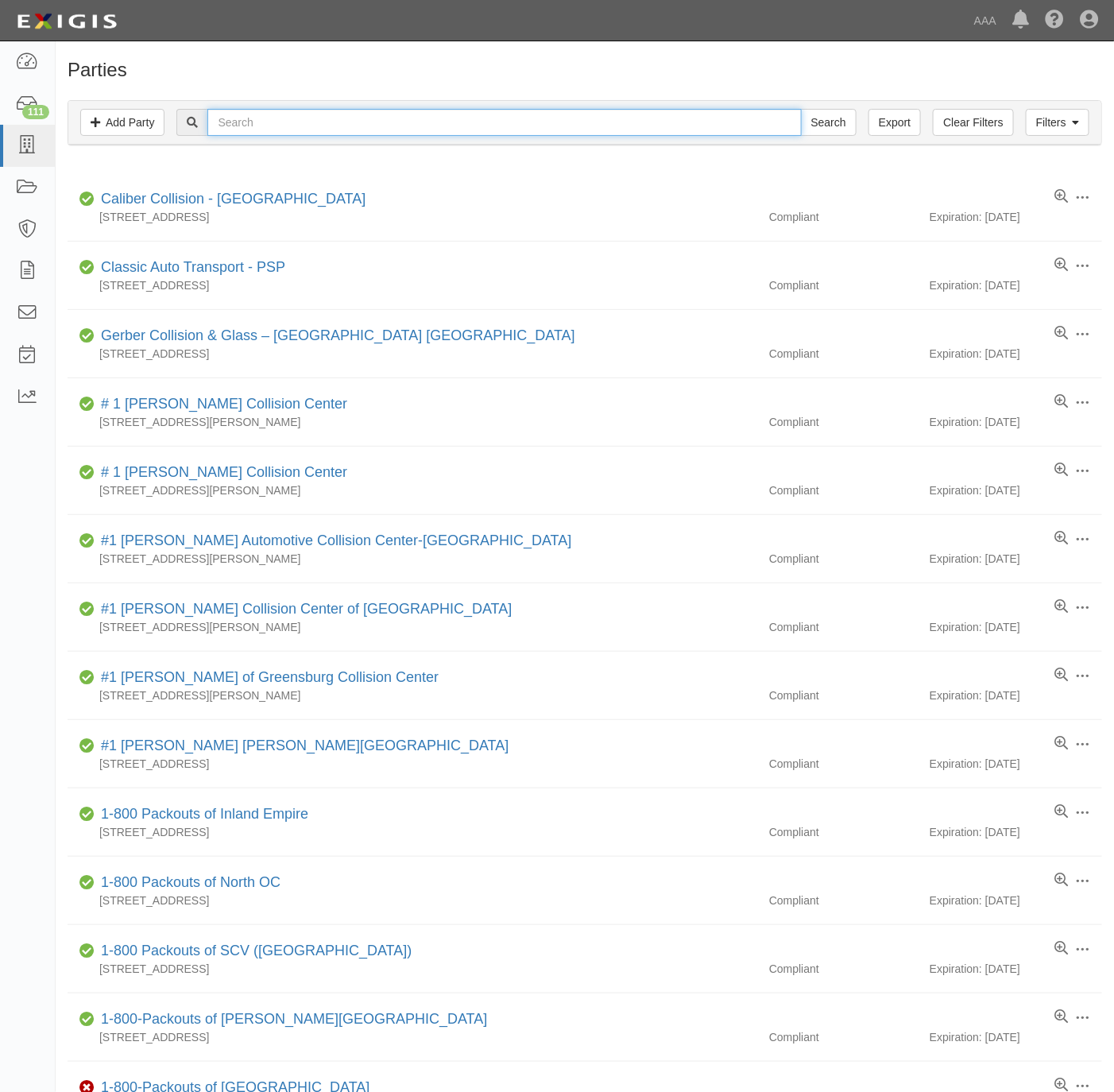
click at [281, 127] on input "text" at bounding box center [504, 123] width 594 height 27
click at [279, 127] on input "text" at bounding box center [504, 123] width 594 height 27
type input "cae126"
click at [801, 109] on input "Search" at bounding box center [828, 123] width 55 height 27
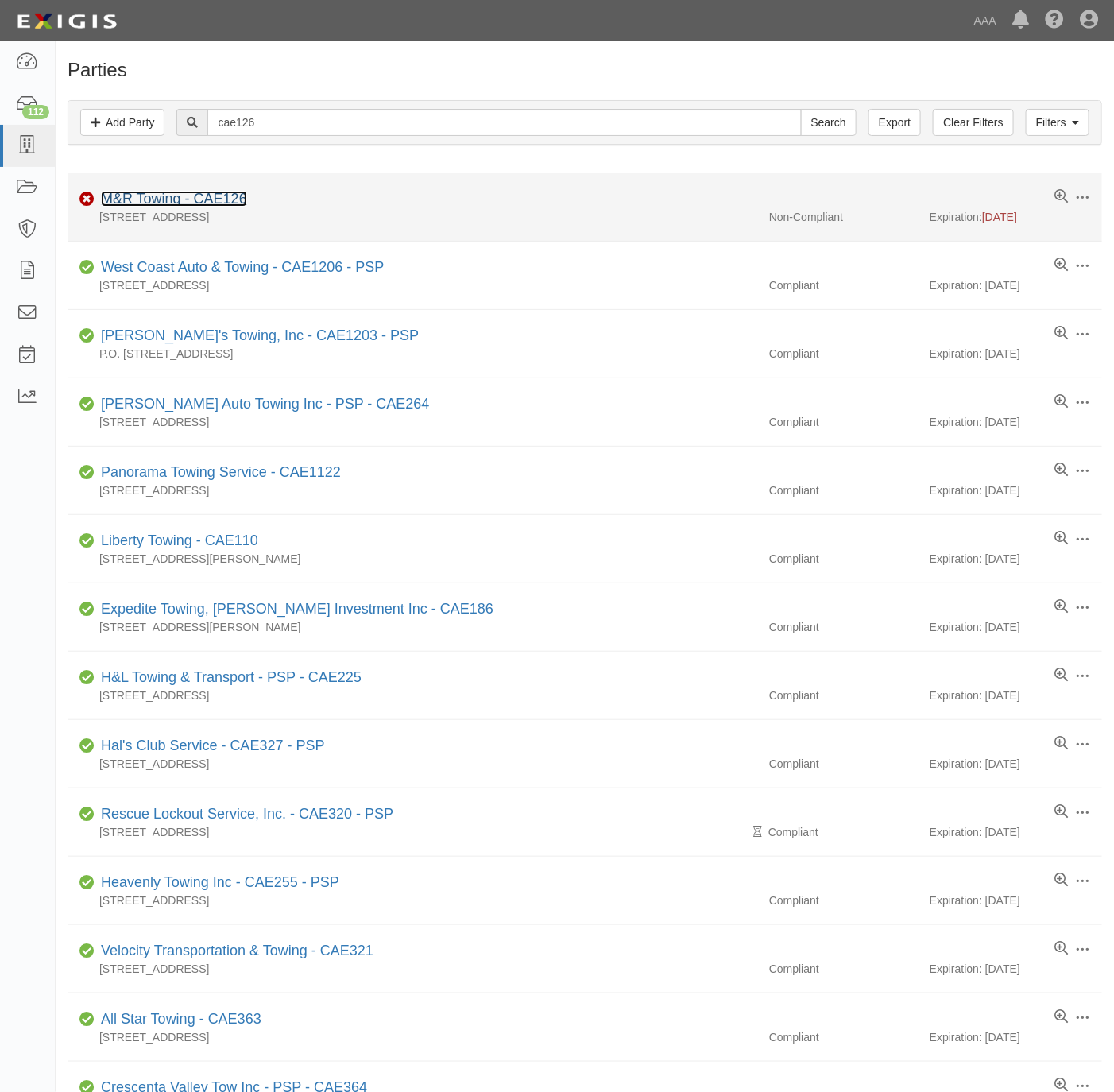
click at [143, 205] on link "M&R Towing - CAE126" at bounding box center [174, 199] width 147 height 16
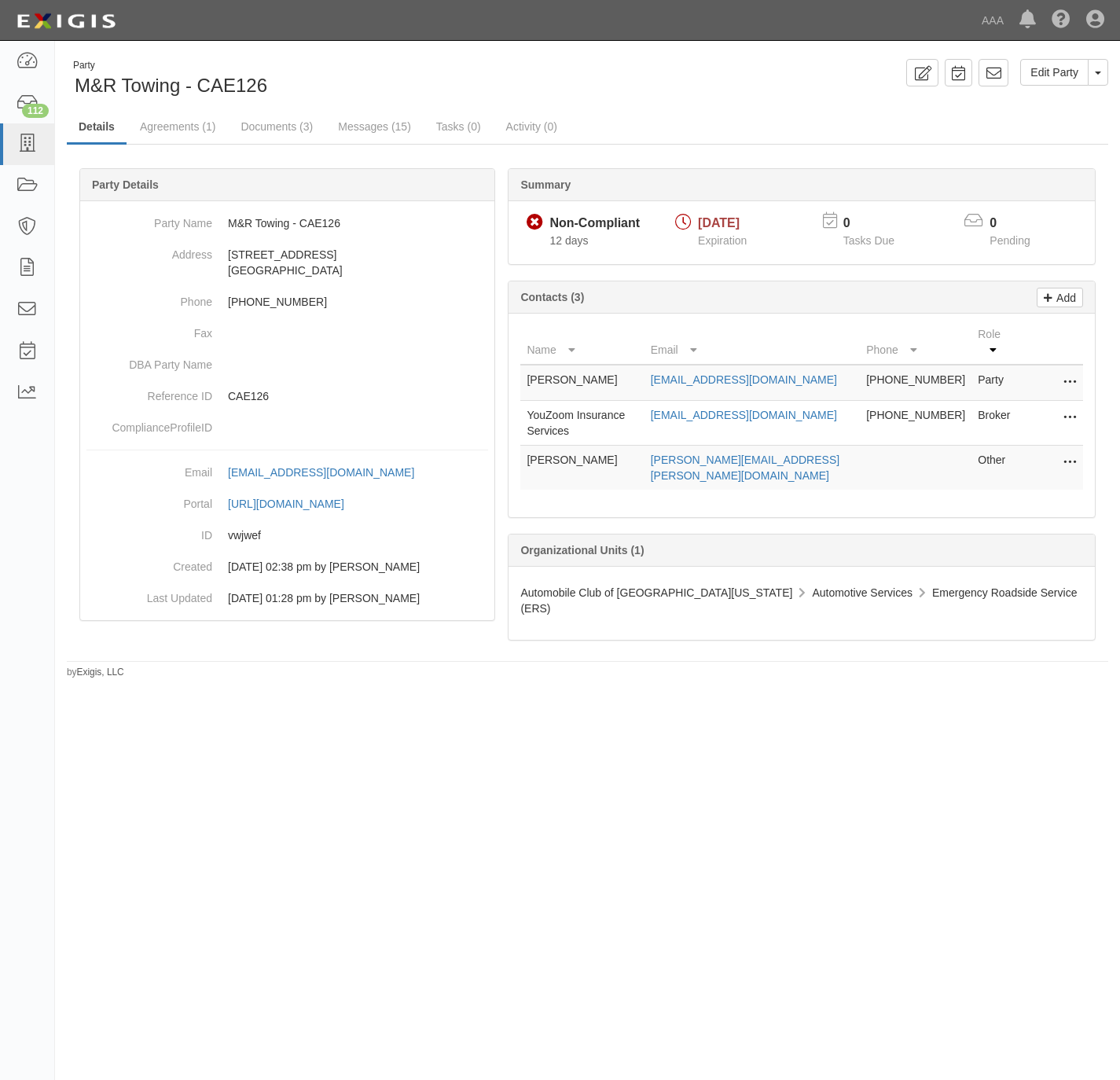
click at [542, 86] on div "Party M&R Towing - CAE126" at bounding box center [321, 79] width 509 height 40
click at [281, 127] on link "Documents (3)" at bounding box center [276, 127] width 96 height 34
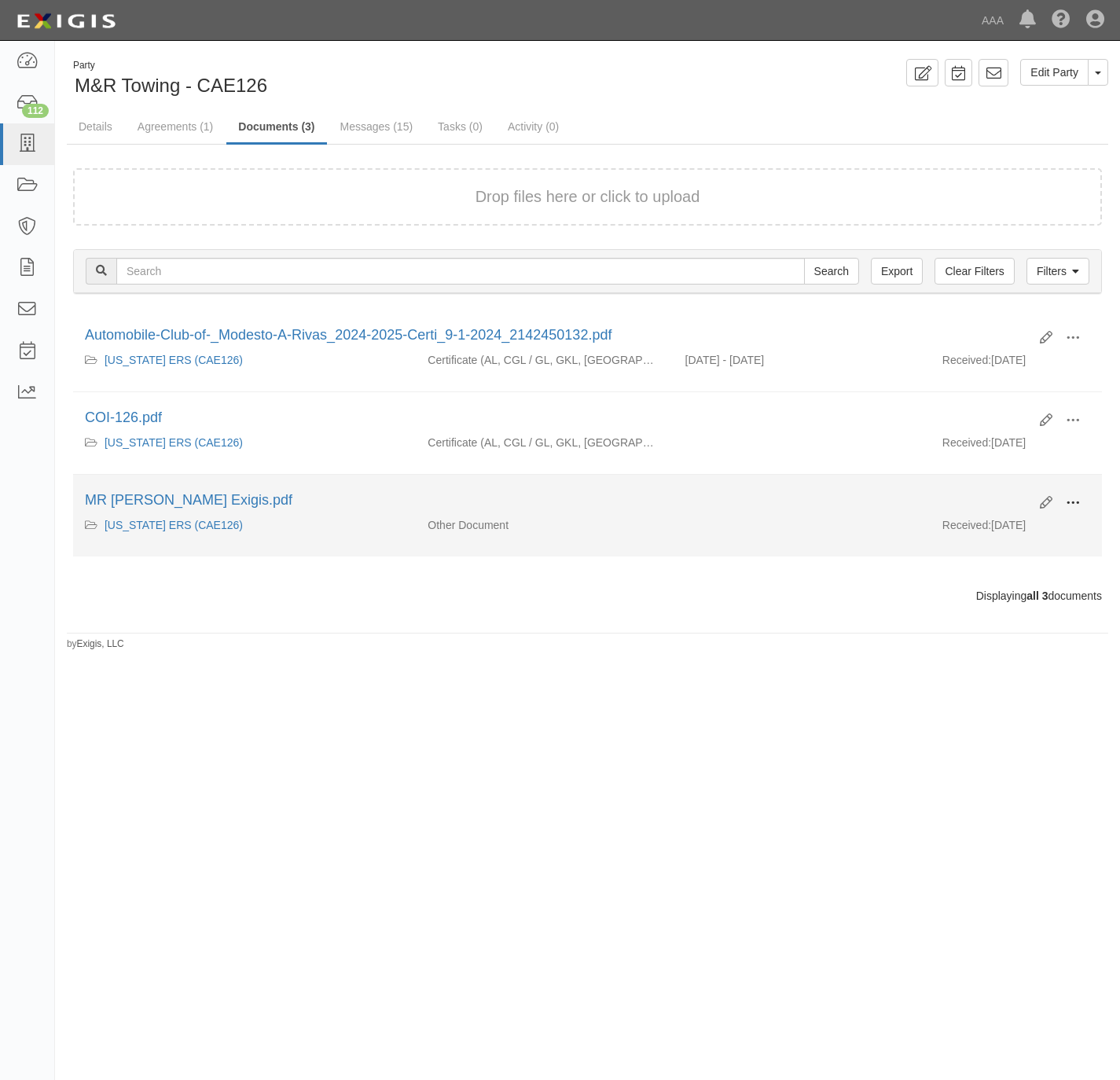
click at [1065, 507] on span at bounding box center [1072, 502] width 14 height 14
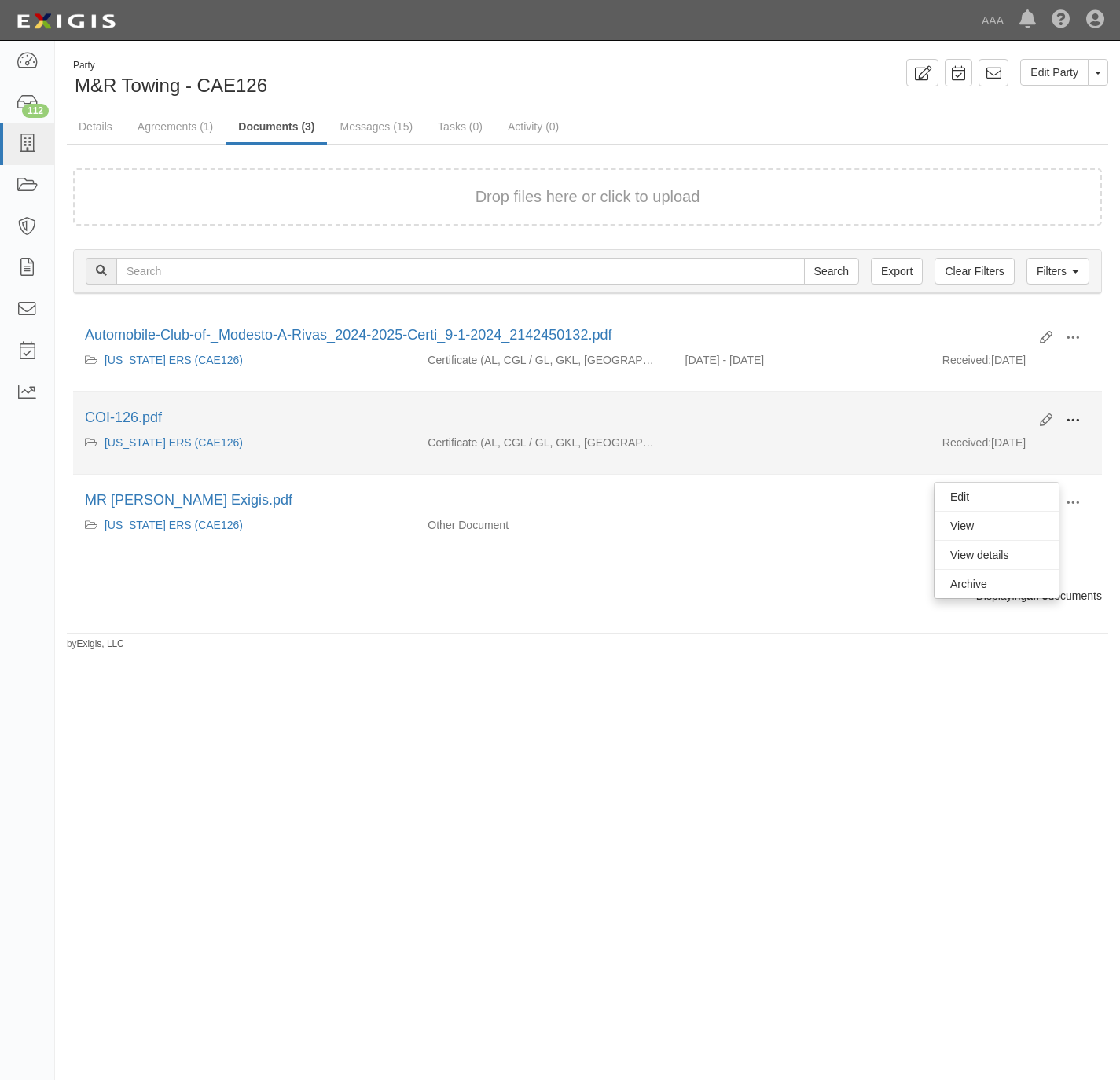
click at [1075, 420] on span at bounding box center [1072, 420] width 14 height 14
click at [1014, 443] on link "View" at bounding box center [996, 443] width 124 height 29
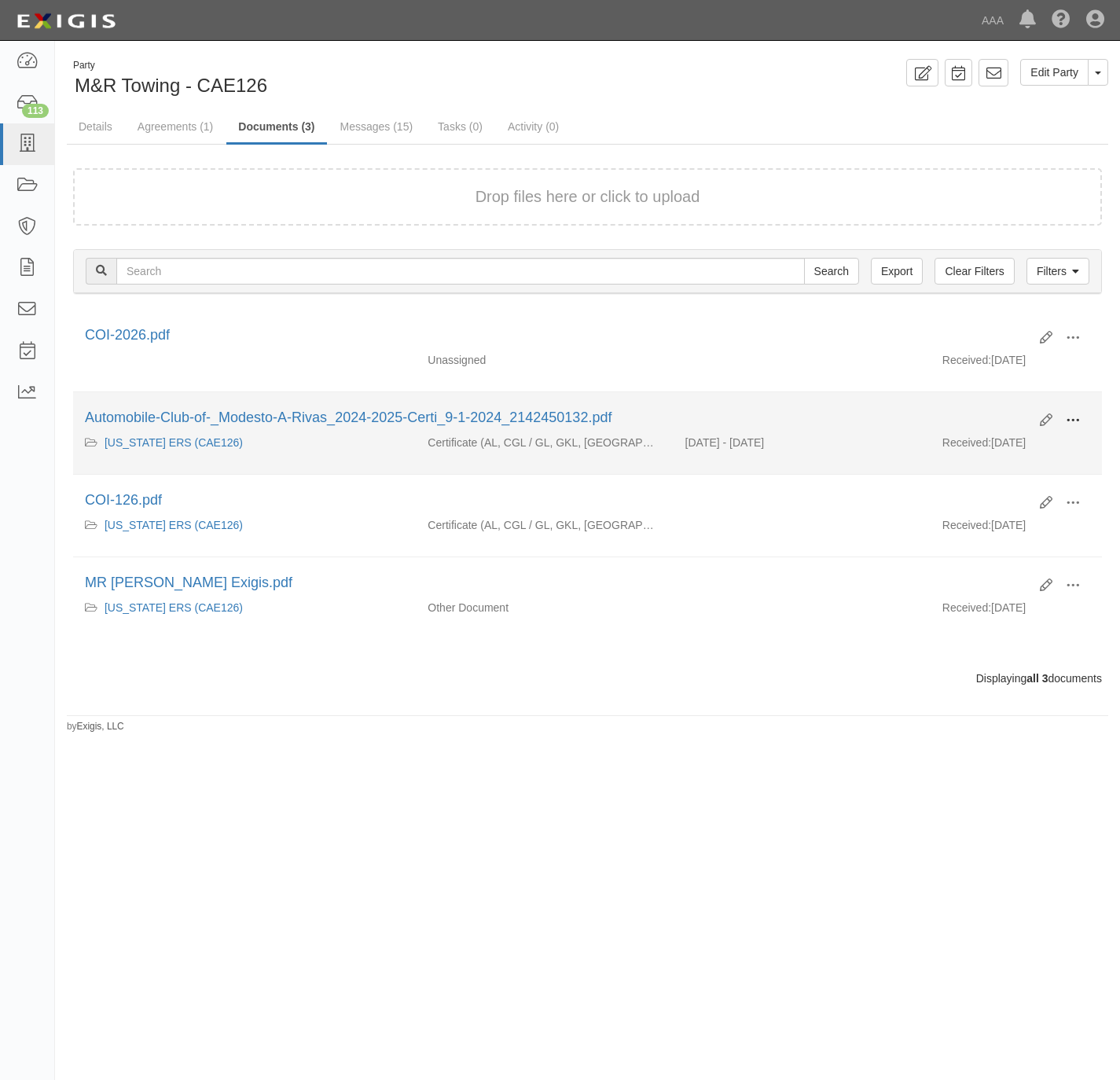
click at [1077, 418] on span at bounding box center [1072, 420] width 14 height 14
click at [1007, 450] on link "View" at bounding box center [996, 443] width 124 height 29
